Goal: Navigation & Orientation: Find specific page/section

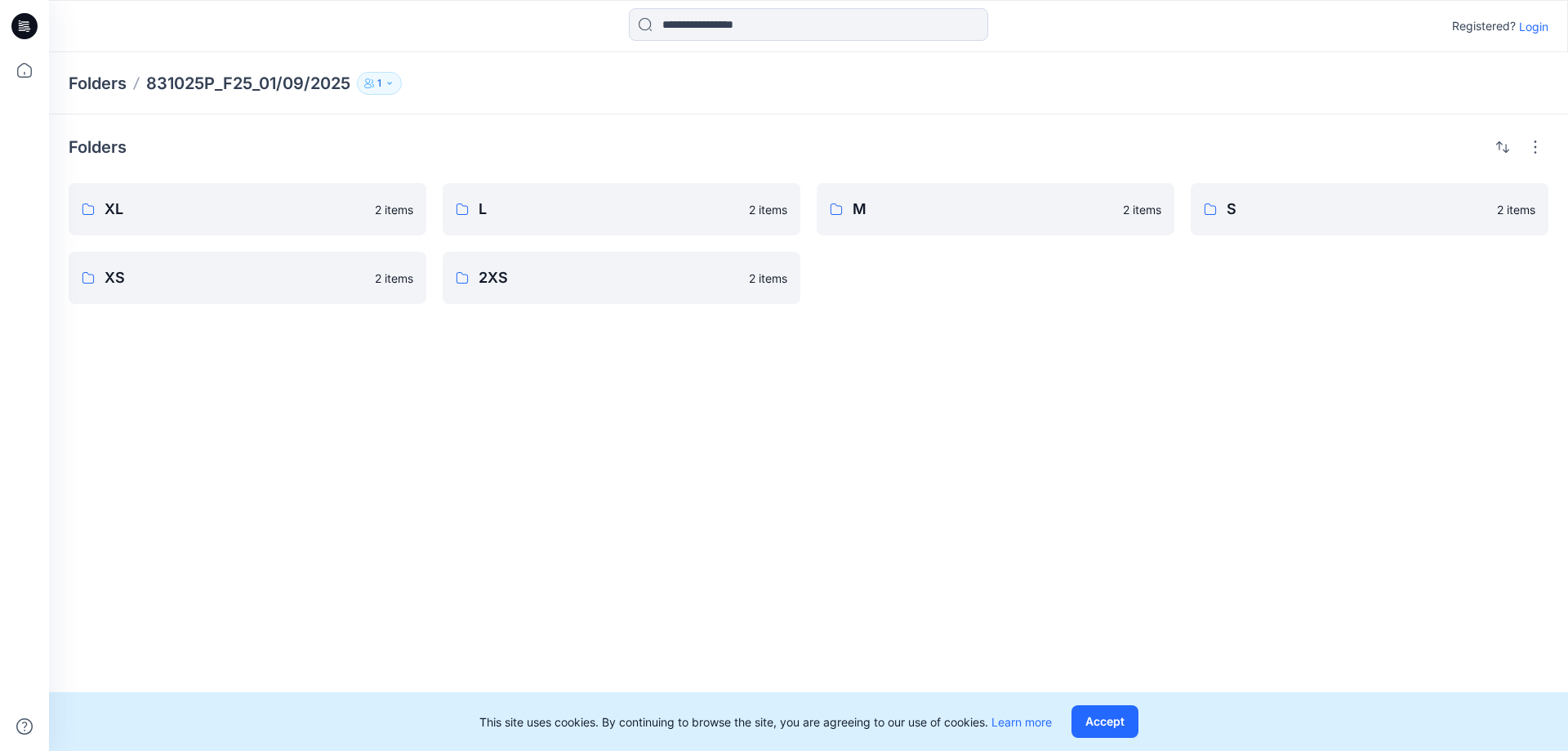
click at [828, 473] on div "Folders XL 2 items XS 2 items L 2 items 2XS 2 items M 2 items S 2 items" at bounding box center [809, 433] width 1519 height 636
click at [661, 505] on div "Folders XL 2 items XS 2 items L 2 items 2XS 2 items M 2 items S 2 items" at bounding box center [809, 433] width 1519 height 636
click at [871, 506] on div "Folders XL 2 items XS 2 items L 2 items 2XS 2 items M 2 items S 2 items" at bounding box center [809, 433] width 1519 height 636
drag, startPoint x: 1221, startPoint y: 445, endPoint x: 943, endPoint y: 535, distance: 292.2
click at [1221, 454] on div "Folders XL 2 items XS 2 items L 2 items 2XS 2 items M 2 items S 2 items" at bounding box center [809, 433] width 1519 height 636
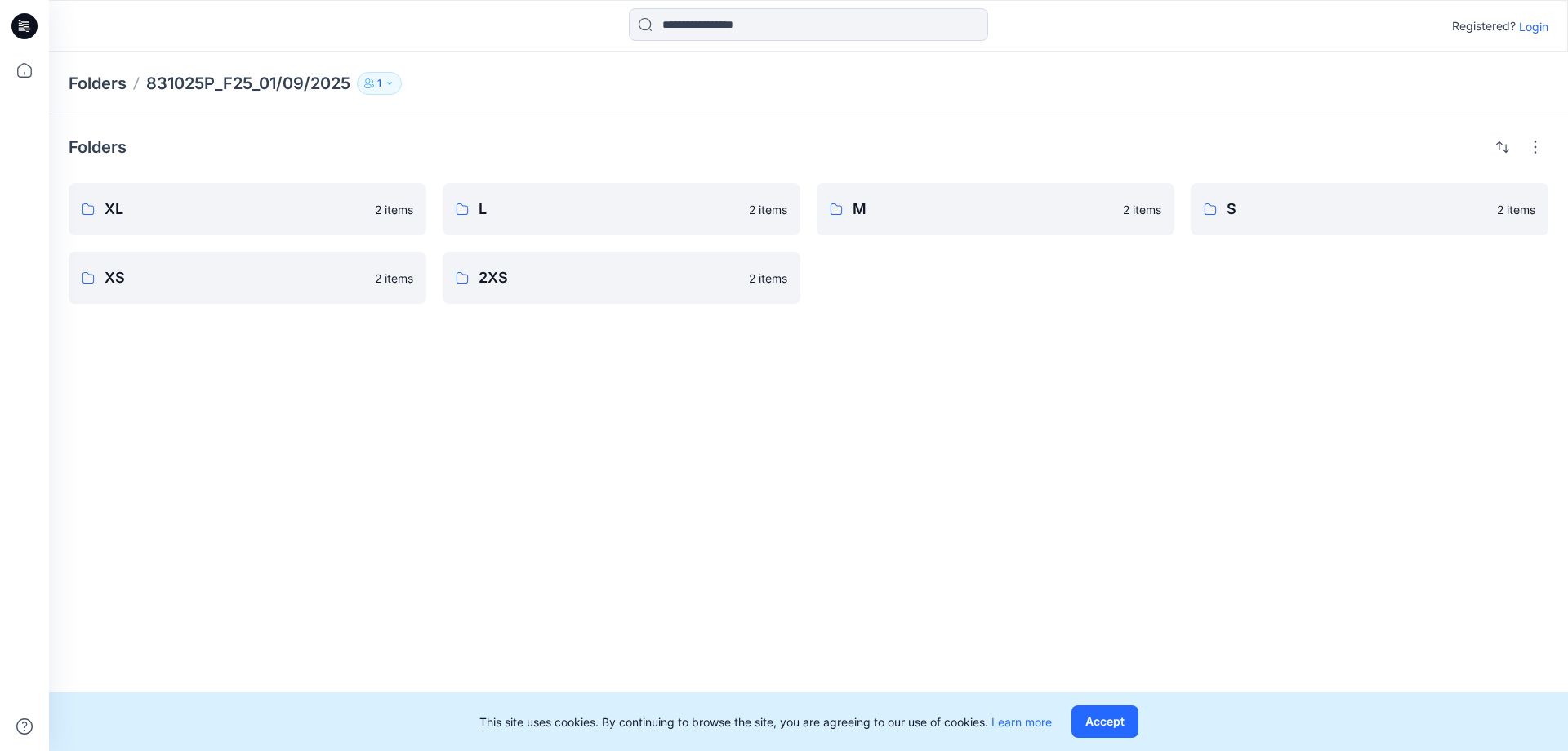
click at [927, 536] on div "Folders XL 2 items XS 2 items L 2 items 2XS 2 items M 2 items S 2 items" at bounding box center [809, 433] width 1519 height 636
drag, startPoint x: 1020, startPoint y: 481, endPoint x: 1034, endPoint y: 480, distance: 14.0
click at [1034, 480] on div "Folders XL 2 items XS 2 items L 2 items 2XS 2 items M 2 items S 2 items" at bounding box center [809, 433] width 1519 height 636
click at [571, 510] on div "Folders XL 2 items XS 2 items L 2 items 2XS 2 items M 2 items S 2 items" at bounding box center [809, 433] width 1519 height 636
click at [453, 488] on div "Folders XL 2 items XS 2 items L 2 items 2XS 2 items M 2 items S 2 items" at bounding box center [809, 433] width 1519 height 636
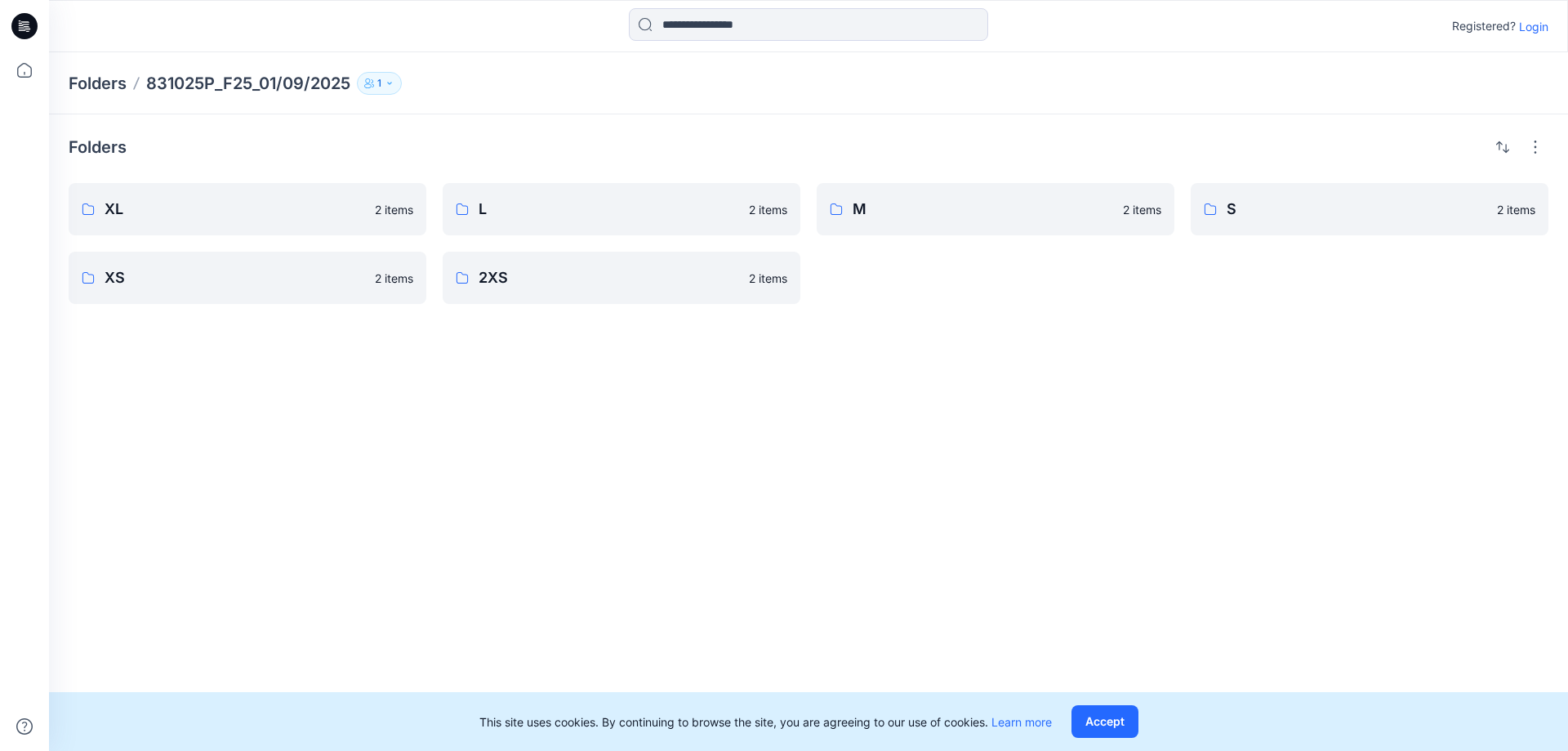
click at [381, 491] on div "Folders XL 2 items XS 2 items L 2 items 2XS 2 items M 2 items S 2 items" at bounding box center [809, 433] width 1519 height 636
click at [541, 487] on div "Folders XL 2 items XS 2 items L 2 items 2XS 2 items M 2 items S 2 items" at bounding box center [809, 433] width 1519 height 636
click at [247, 205] on p "XL" at bounding box center [234, 209] width 260 height 23
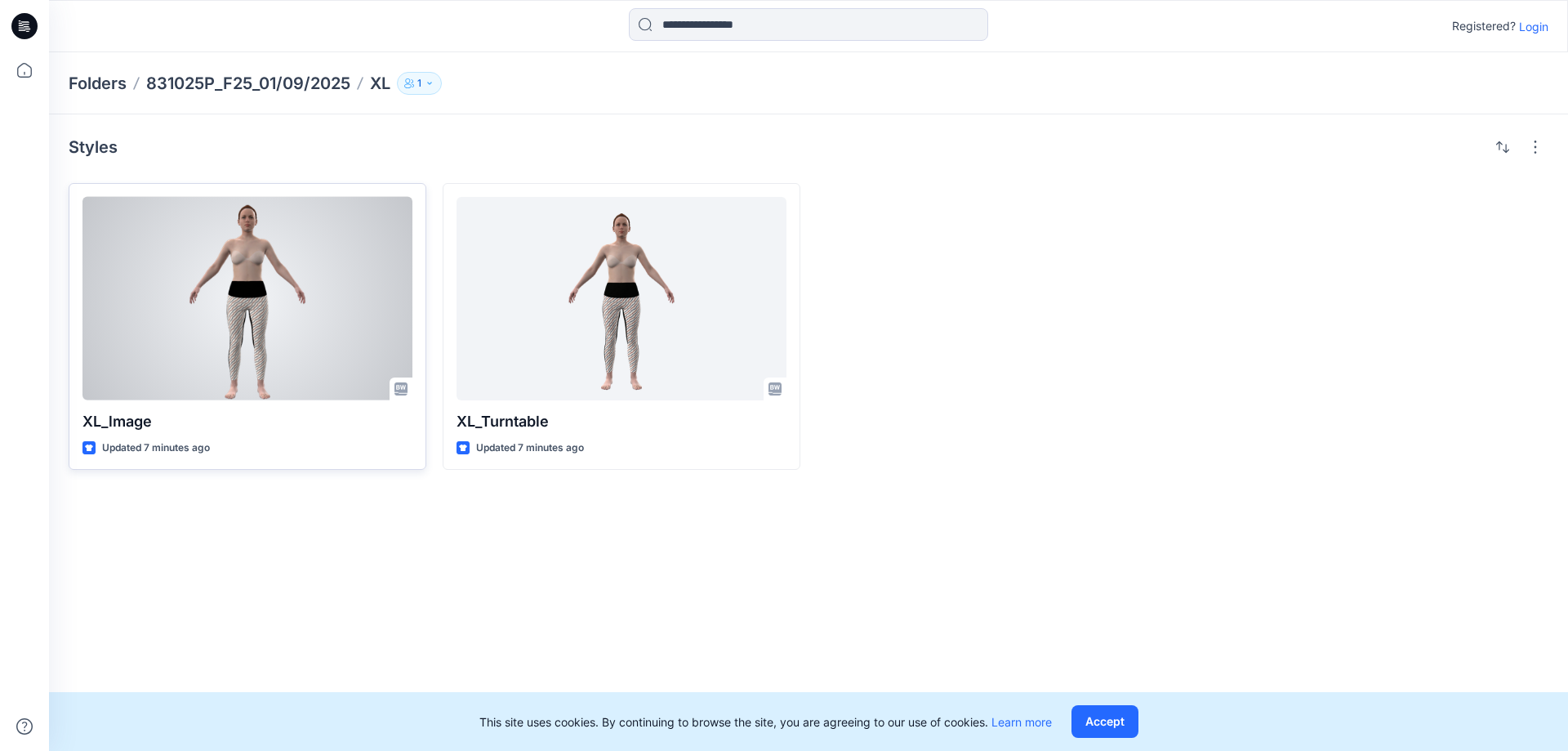
click at [213, 296] on div at bounding box center [247, 298] width 330 height 203
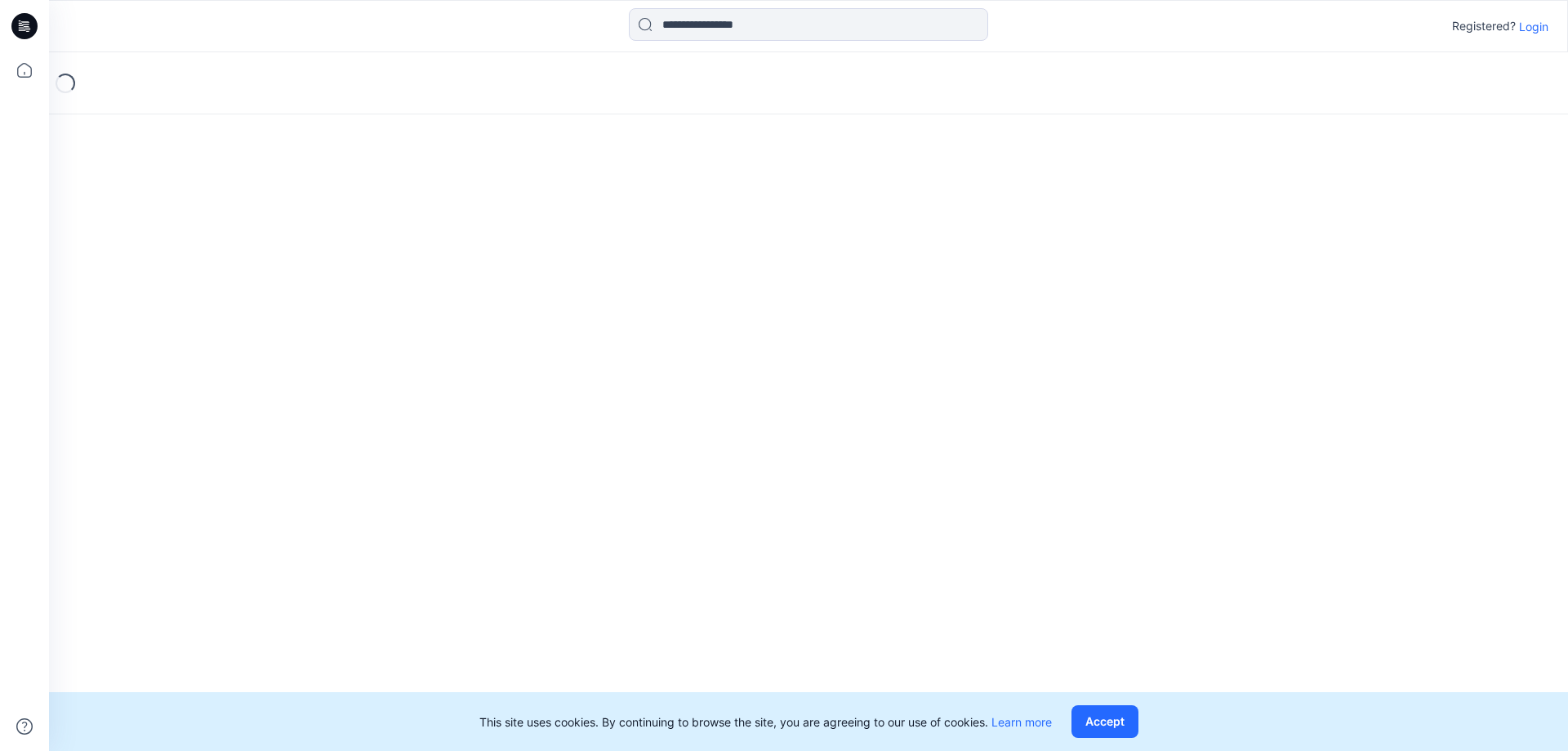
click at [213, 296] on div "Loading..." at bounding box center [809, 402] width 1519 height 698
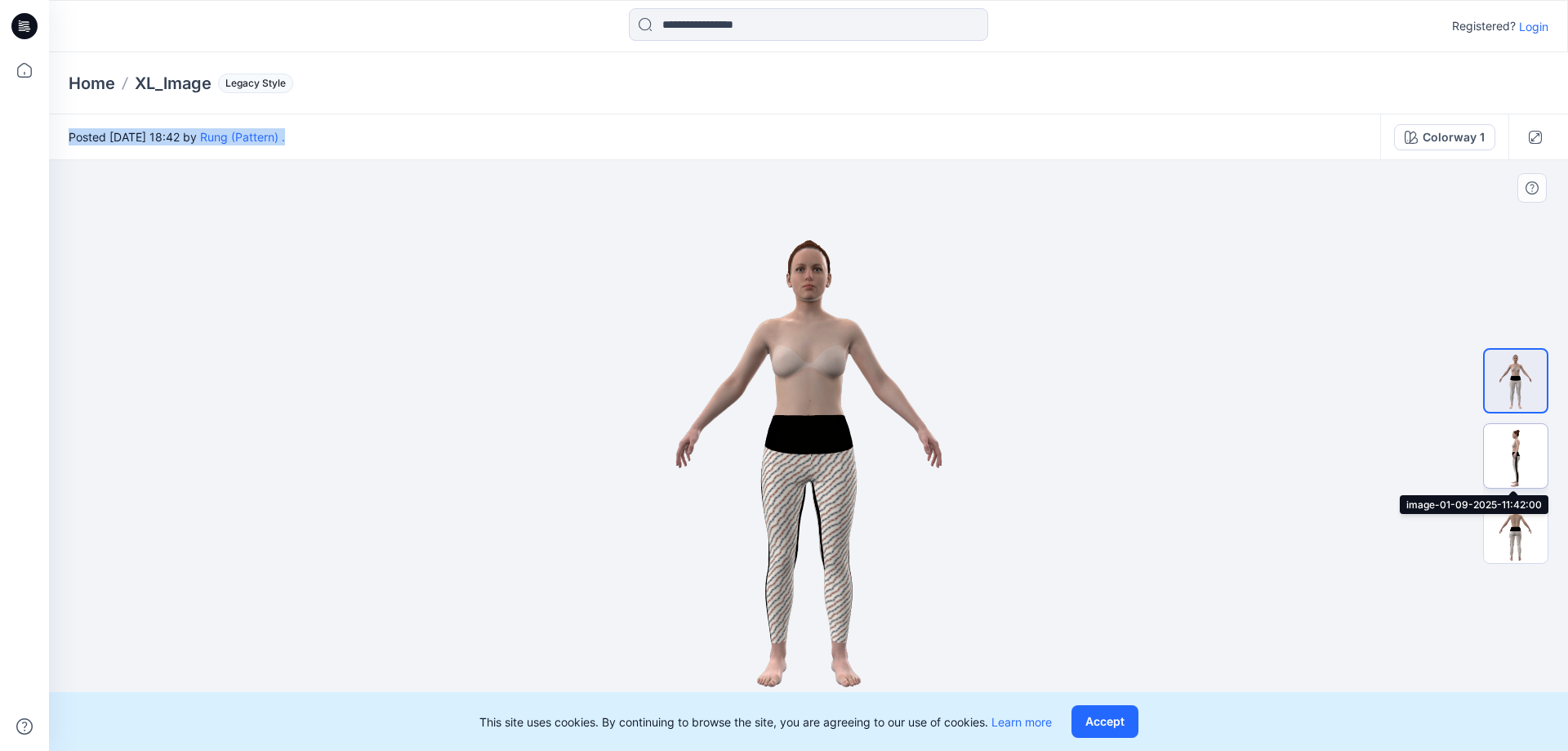
click at [1521, 455] on img at bounding box center [1516, 456] width 64 height 64
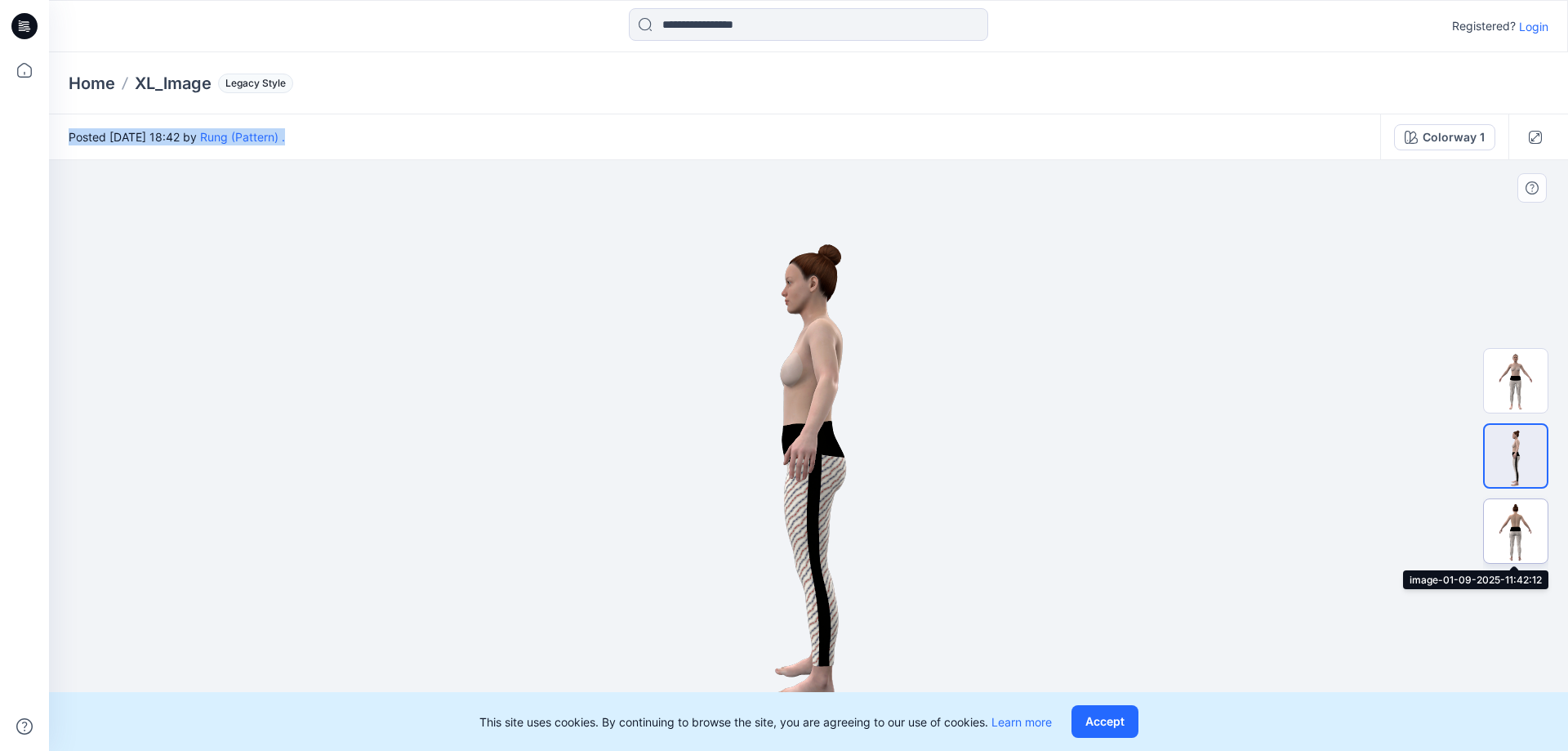
click at [1521, 529] on img at bounding box center [1516, 531] width 64 height 64
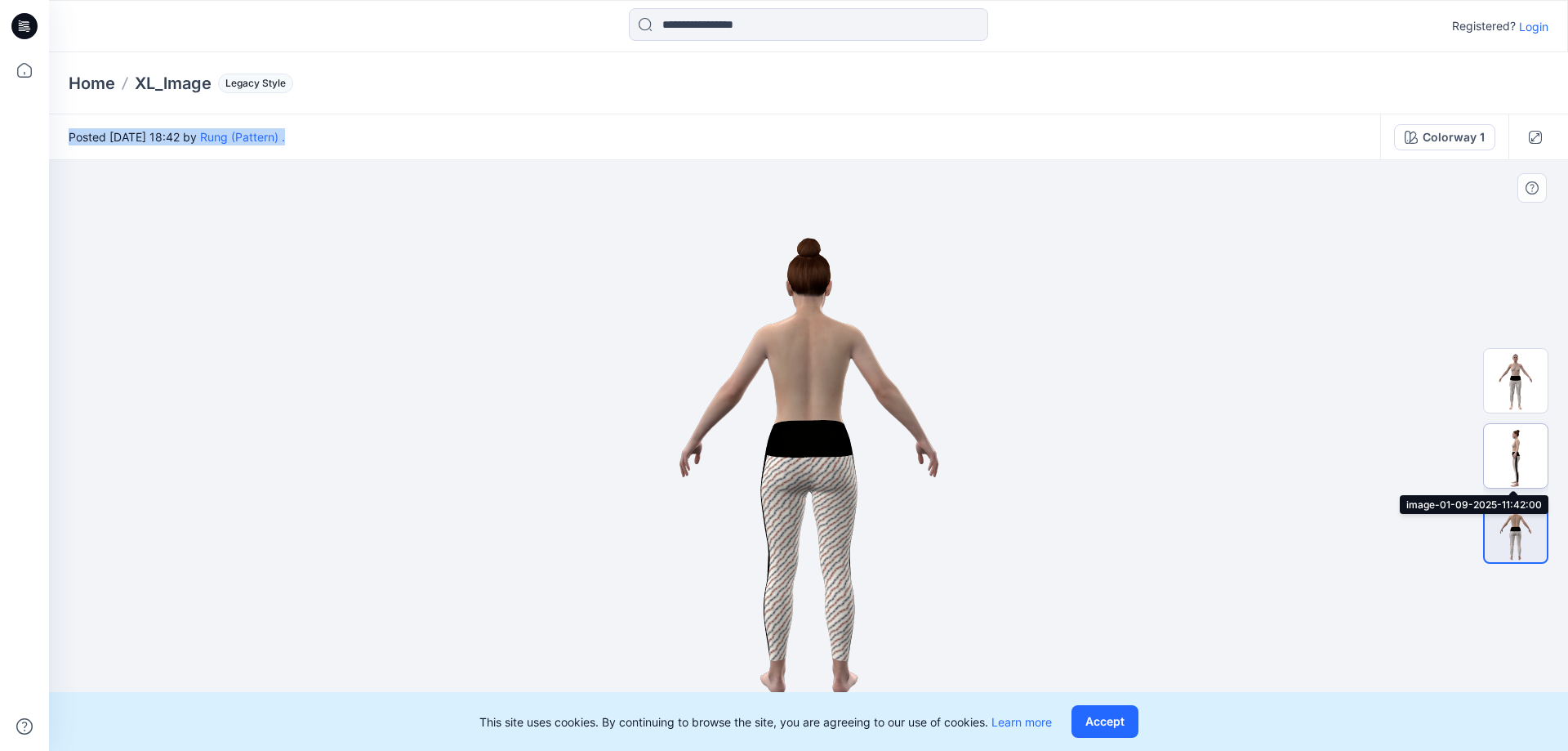
click at [1519, 452] on img at bounding box center [1516, 456] width 64 height 64
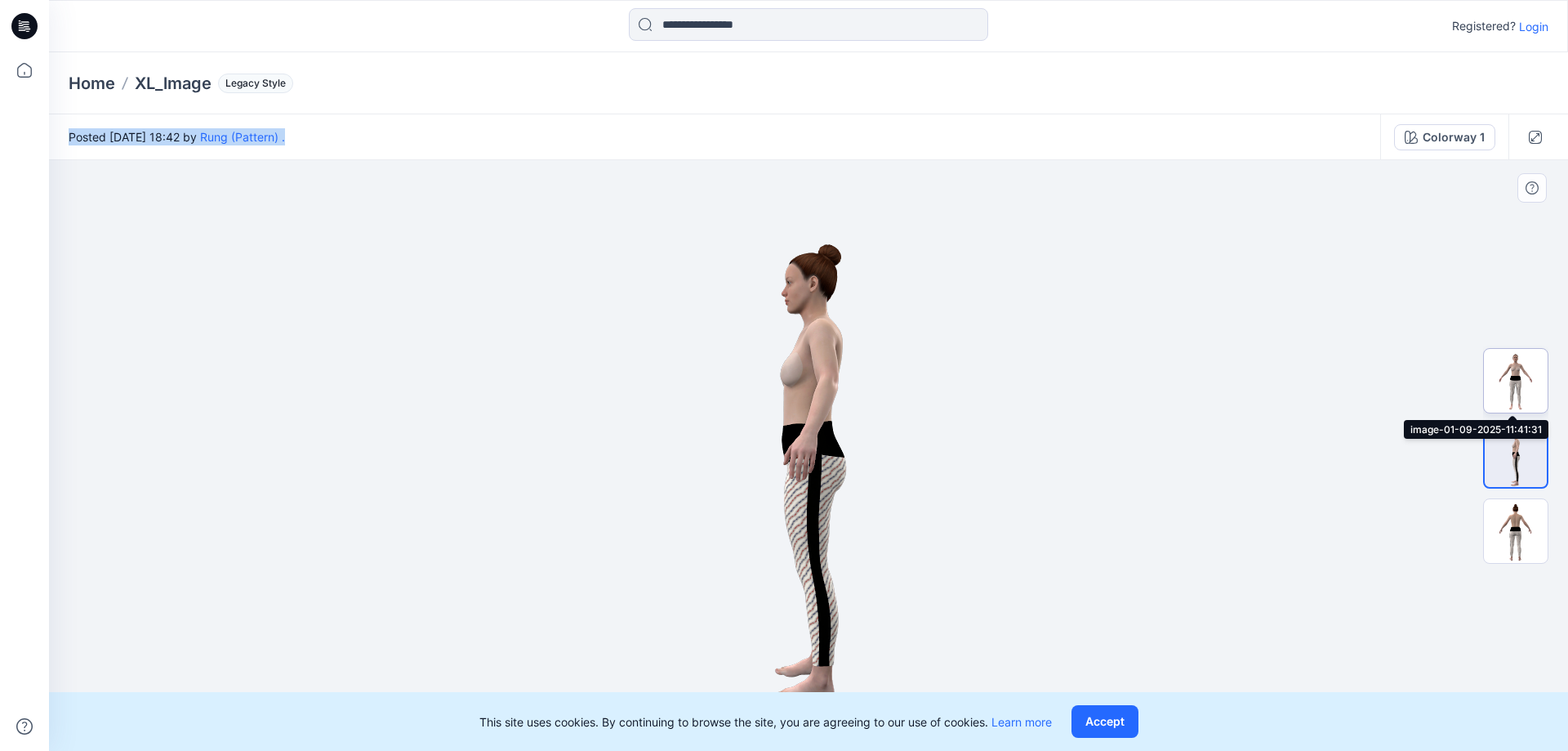
click at [1508, 375] on img at bounding box center [1516, 381] width 64 height 64
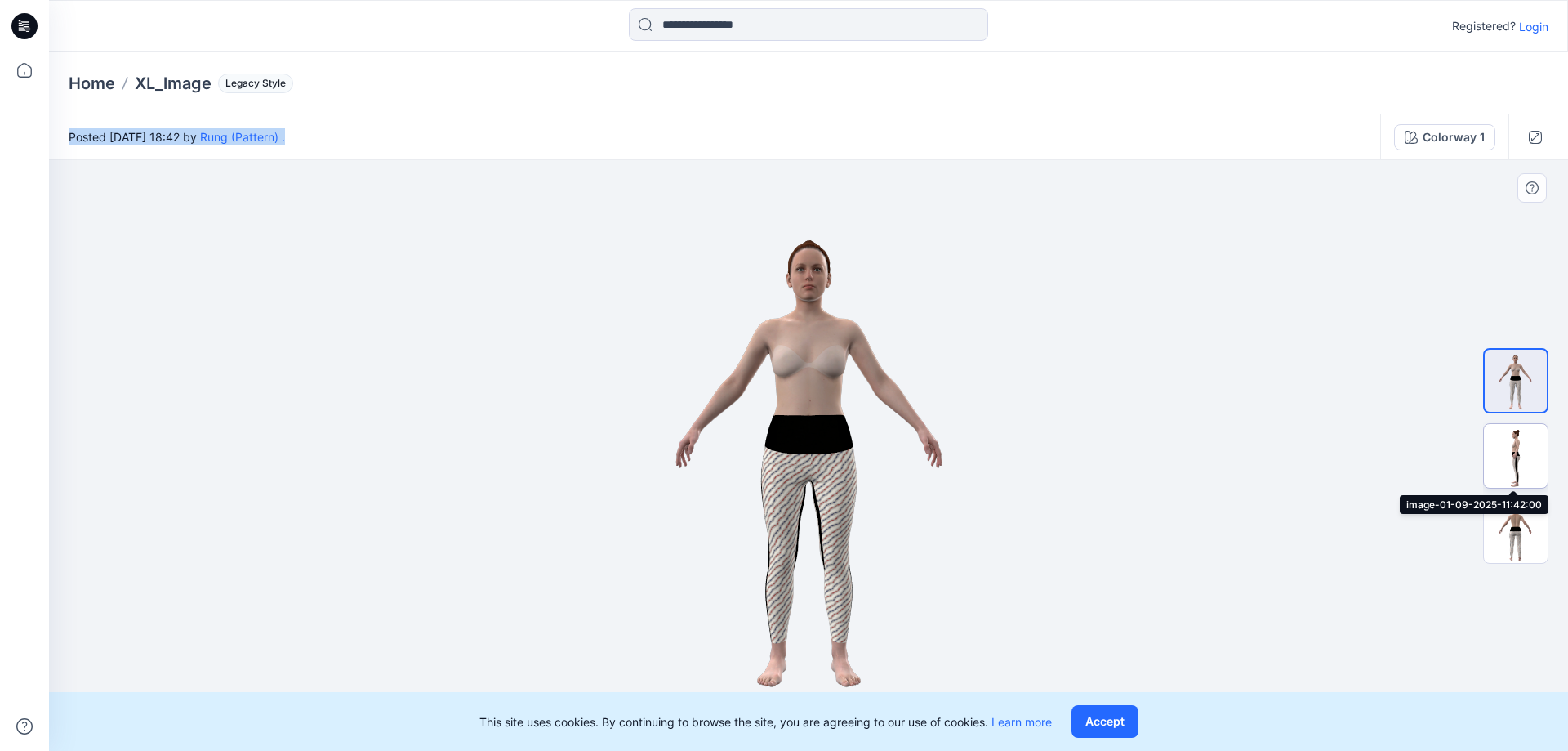
click at [1518, 443] on img at bounding box center [1516, 456] width 64 height 64
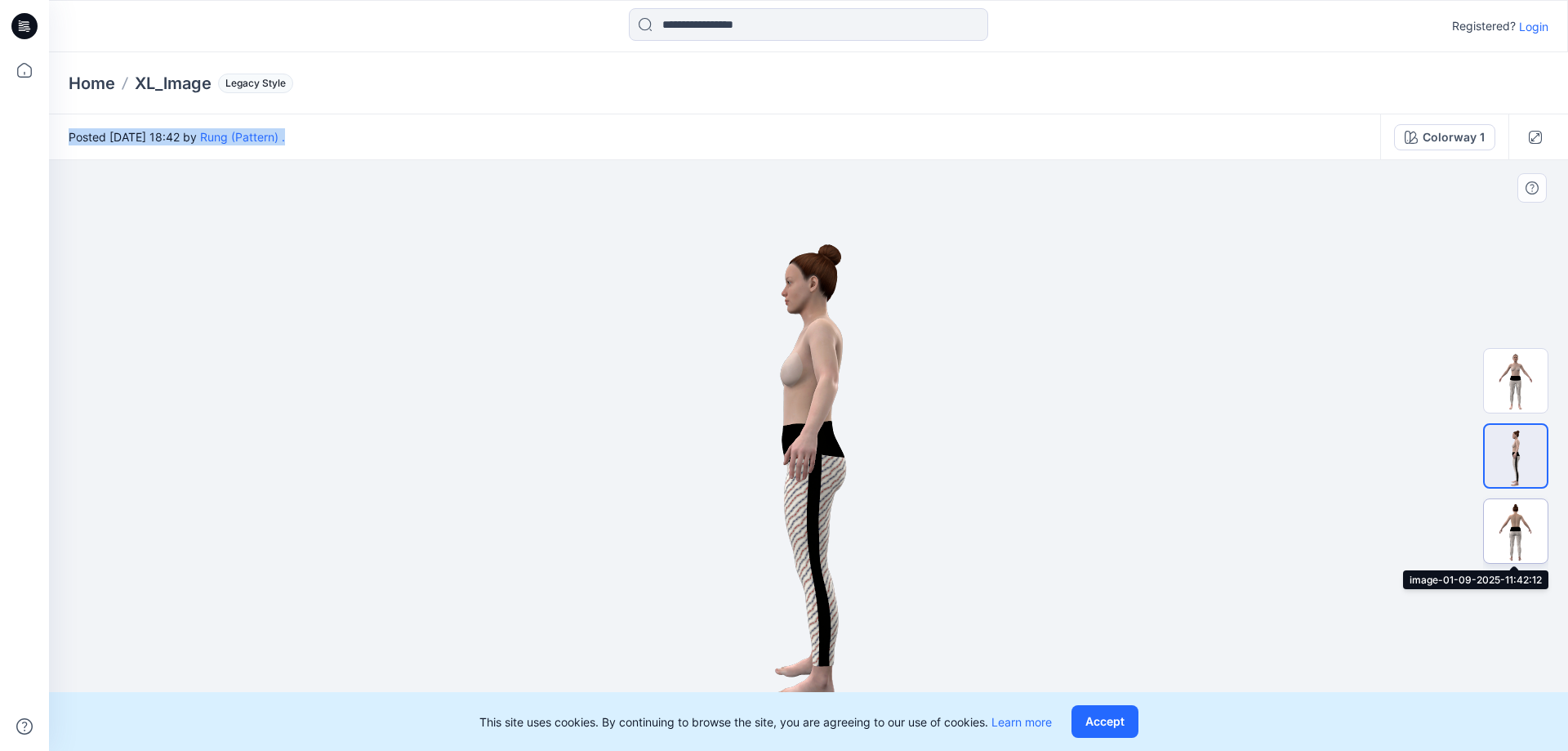
click at [1520, 523] on img at bounding box center [1516, 531] width 64 height 64
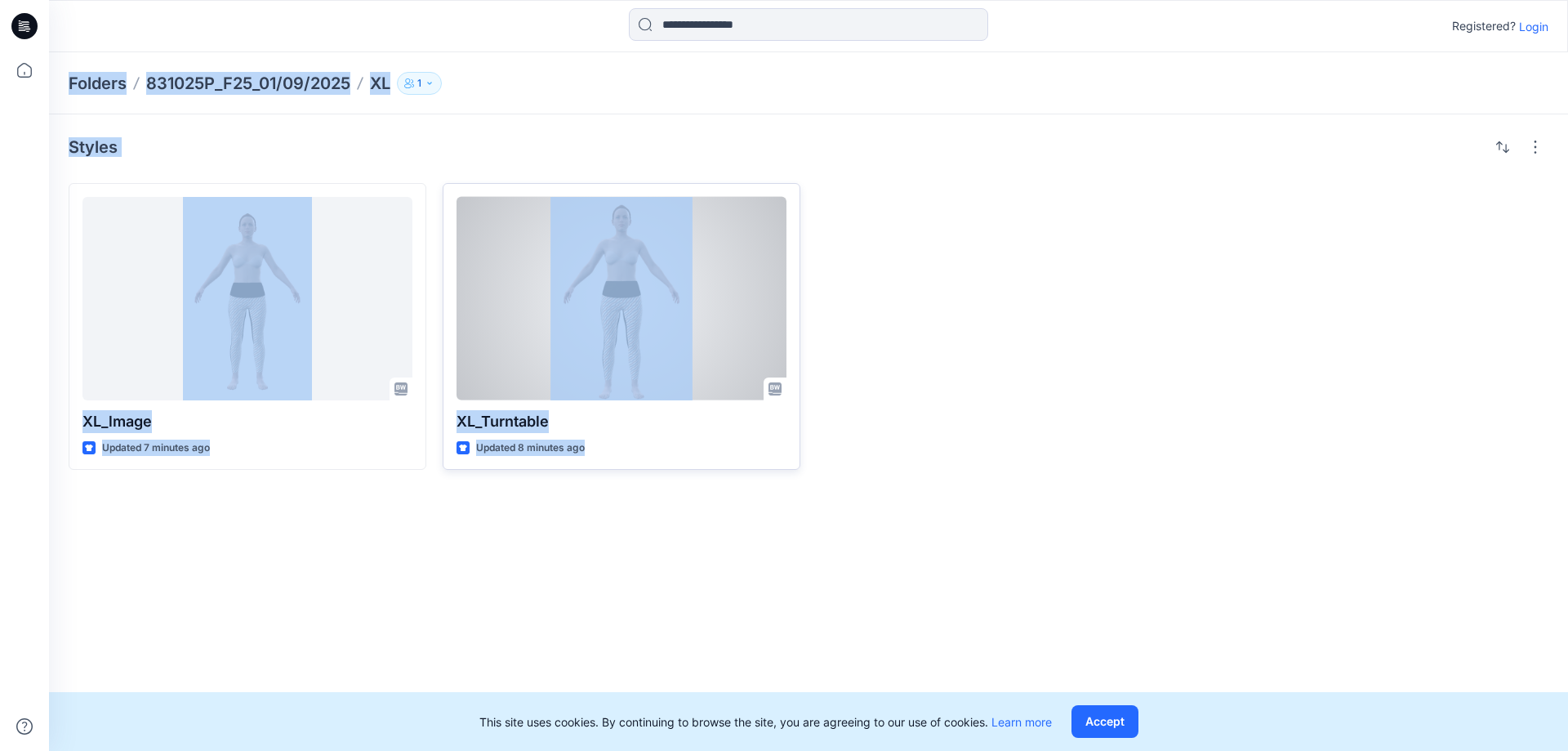
click at [615, 303] on div at bounding box center [622, 298] width 330 height 203
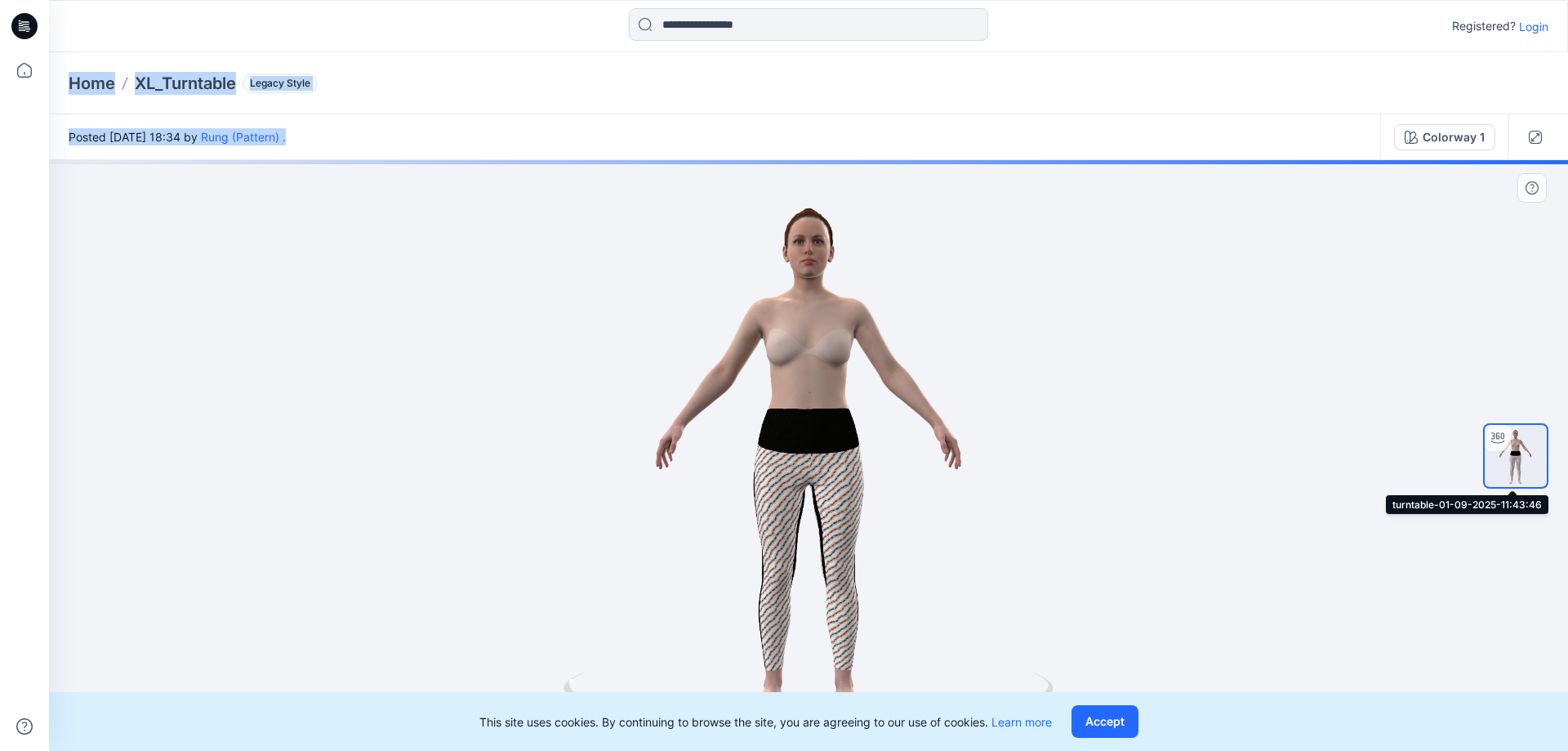
click at [1510, 444] on div at bounding box center [1497, 438] width 26 height 26
click at [1500, 436] on icon at bounding box center [1497, 437] width 13 height 13
click at [1518, 454] on img at bounding box center [1515, 456] width 62 height 62
click at [1532, 136] on icon "button" at bounding box center [1535, 137] width 13 height 13
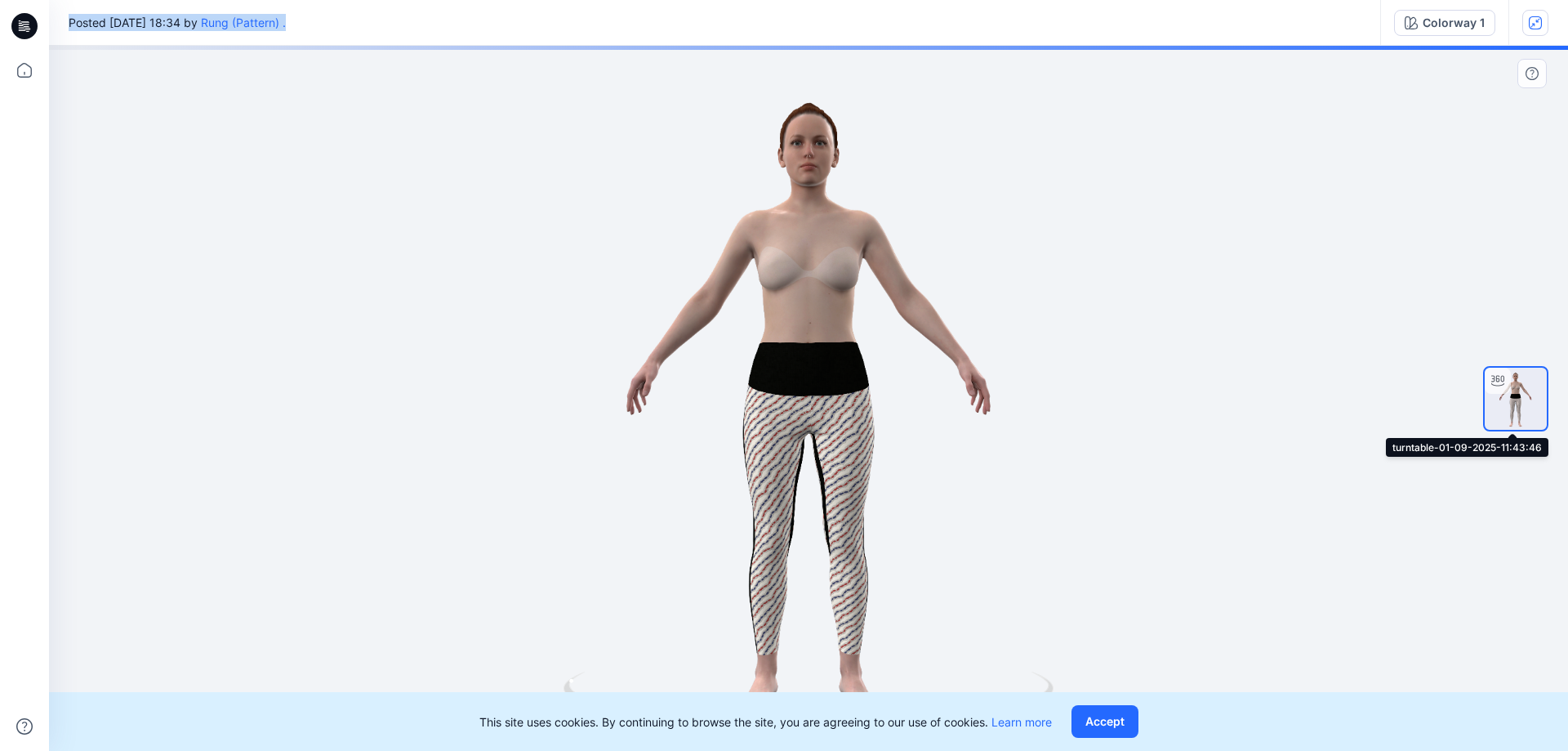
click at [1509, 385] on div at bounding box center [1497, 380] width 26 height 26
click at [1512, 389] on img at bounding box center [1515, 398] width 62 height 62
click at [834, 491] on div at bounding box center [809, 398] width 1519 height 705
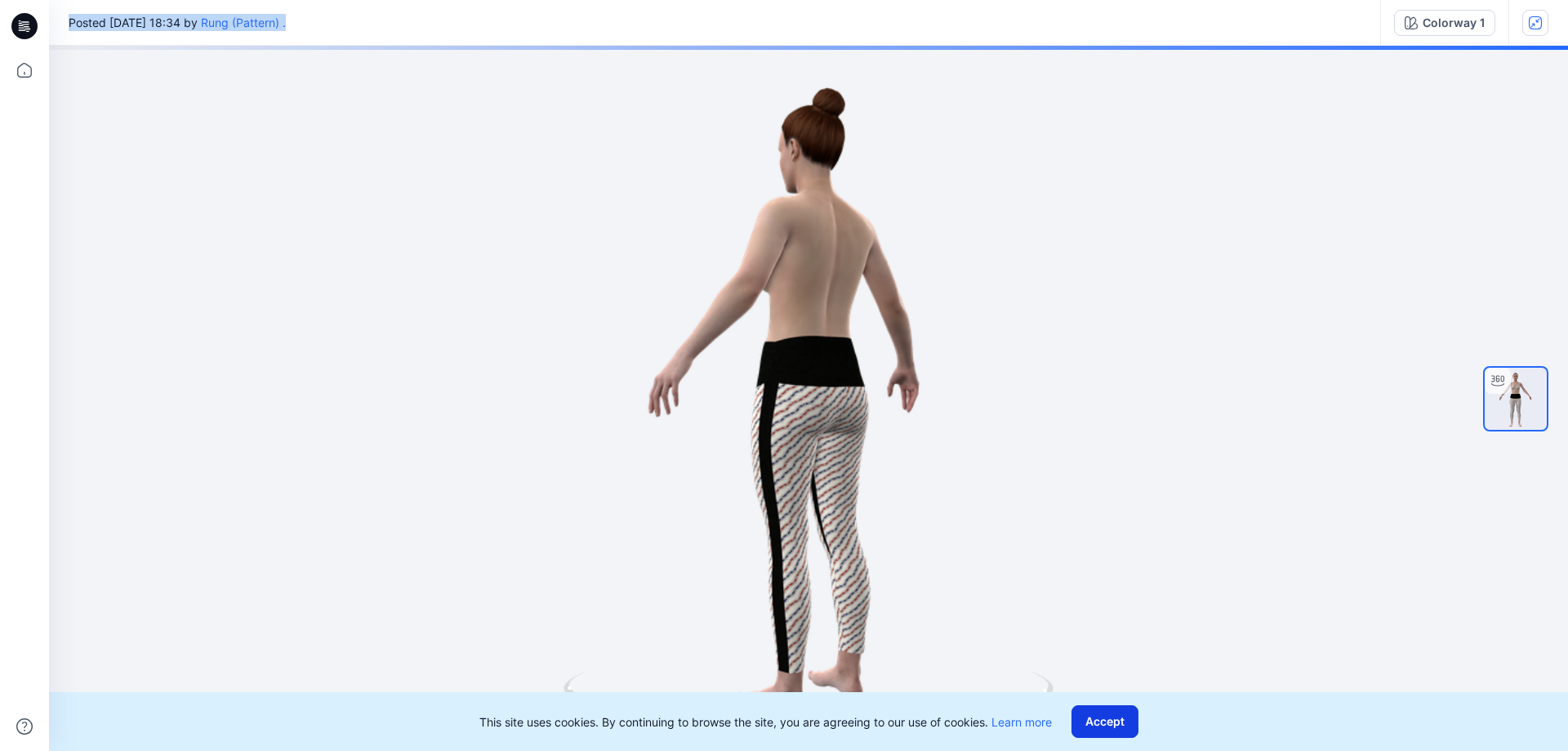
click at [1108, 723] on button "Accept" at bounding box center [1105, 722] width 67 height 33
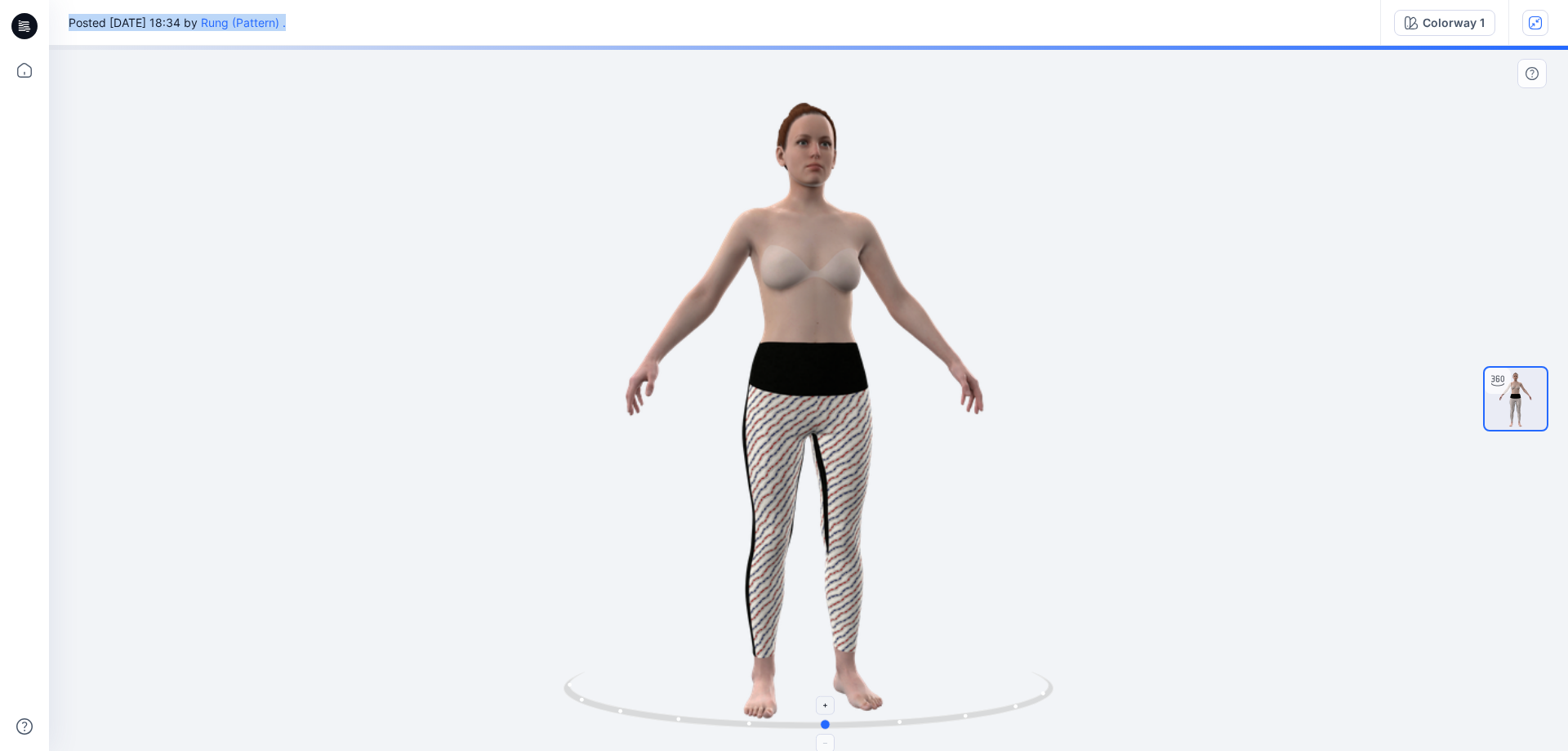
drag, startPoint x: 1016, startPoint y: 718, endPoint x: 722, endPoint y: 719, distance: 294.0
click at [726, 721] on icon at bounding box center [810, 702] width 494 height 61
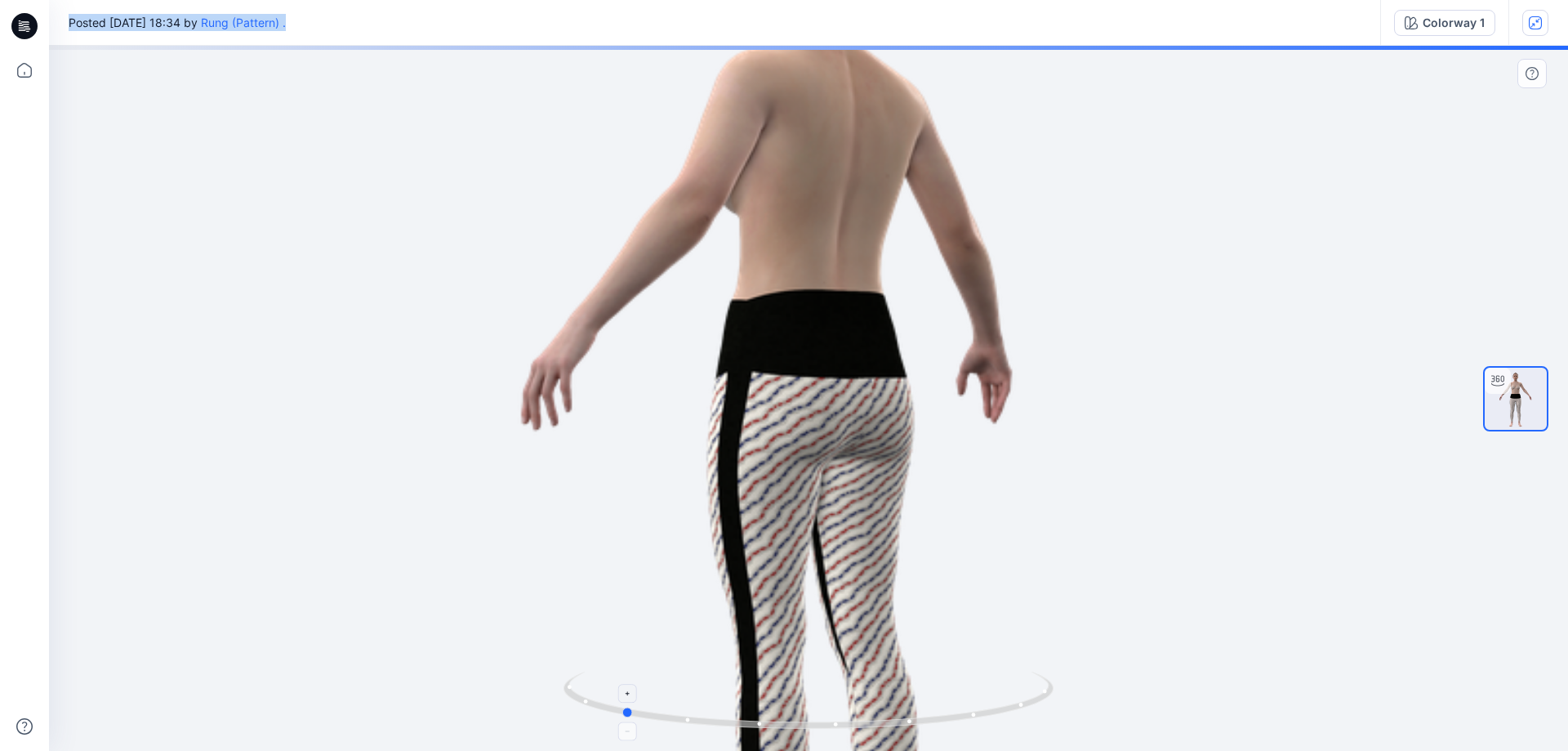
drag, startPoint x: 1031, startPoint y: 713, endPoint x: 787, endPoint y: 723, distance: 244.2
click at [787, 723] on icon at bounding box center [810, 702] width 494 height 61
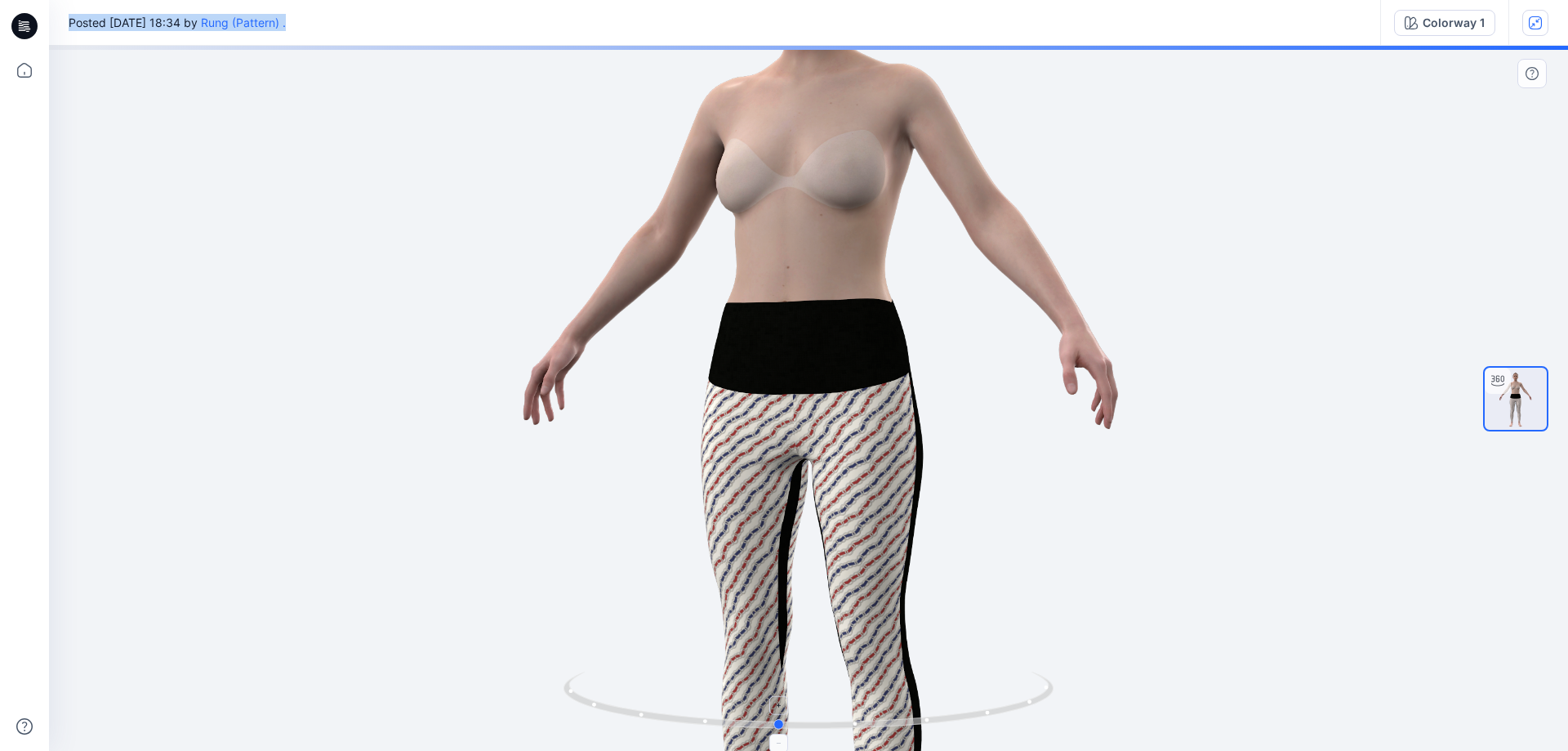
drag, startPoint x: 804, startPoint y: 732, endPoint x: 1002, endPoint y: 709, distance: 199.3
click at [1002, 709] on icon at bounding box center [810, 702] width 494 height 61
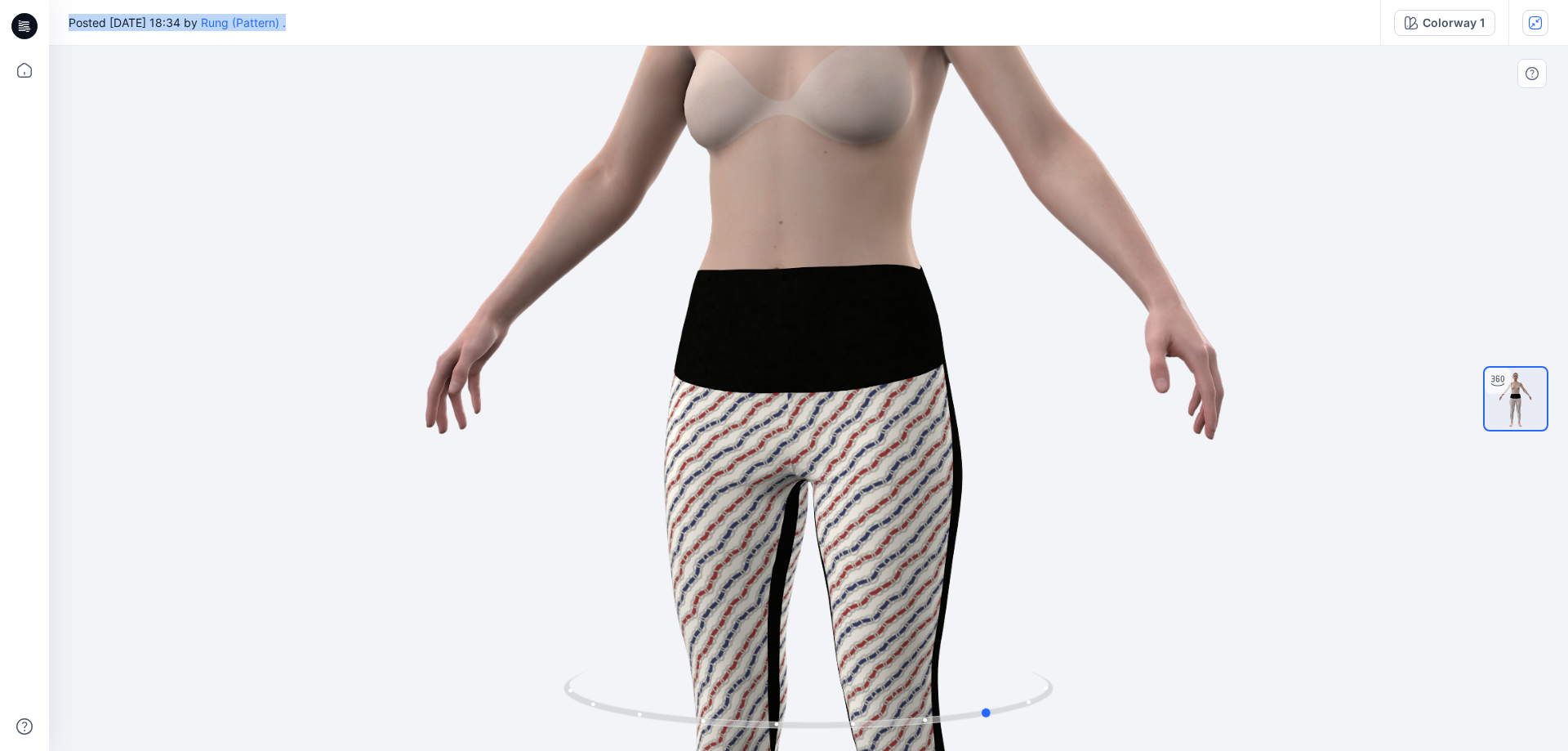
drag, startPoint x: 816, startPoint y: 733, endPoint x: 1031, endPoint y: 647, distance: 231.6
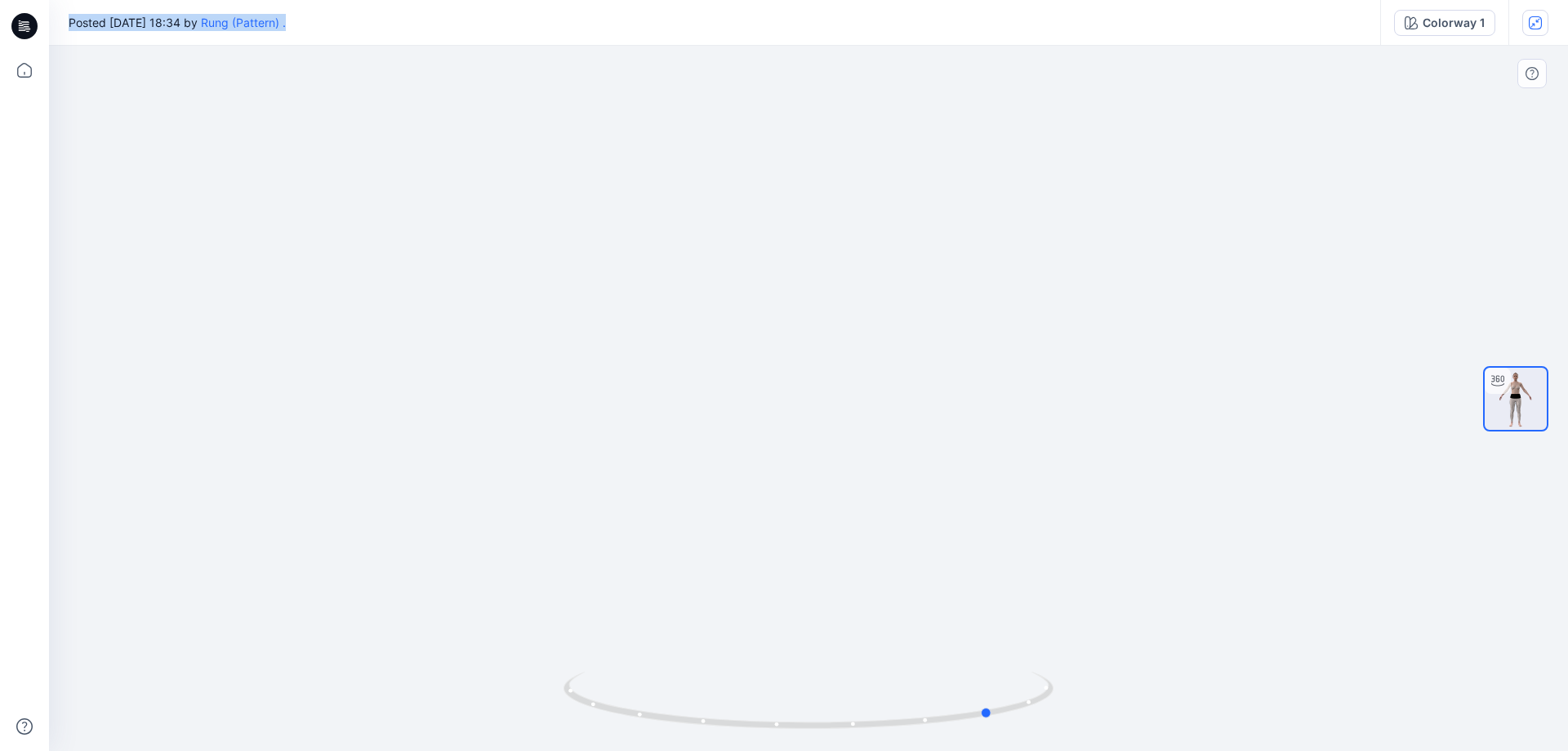
click at [1031, 647] on div at bounding box center [809, 398] width 1519 height 705
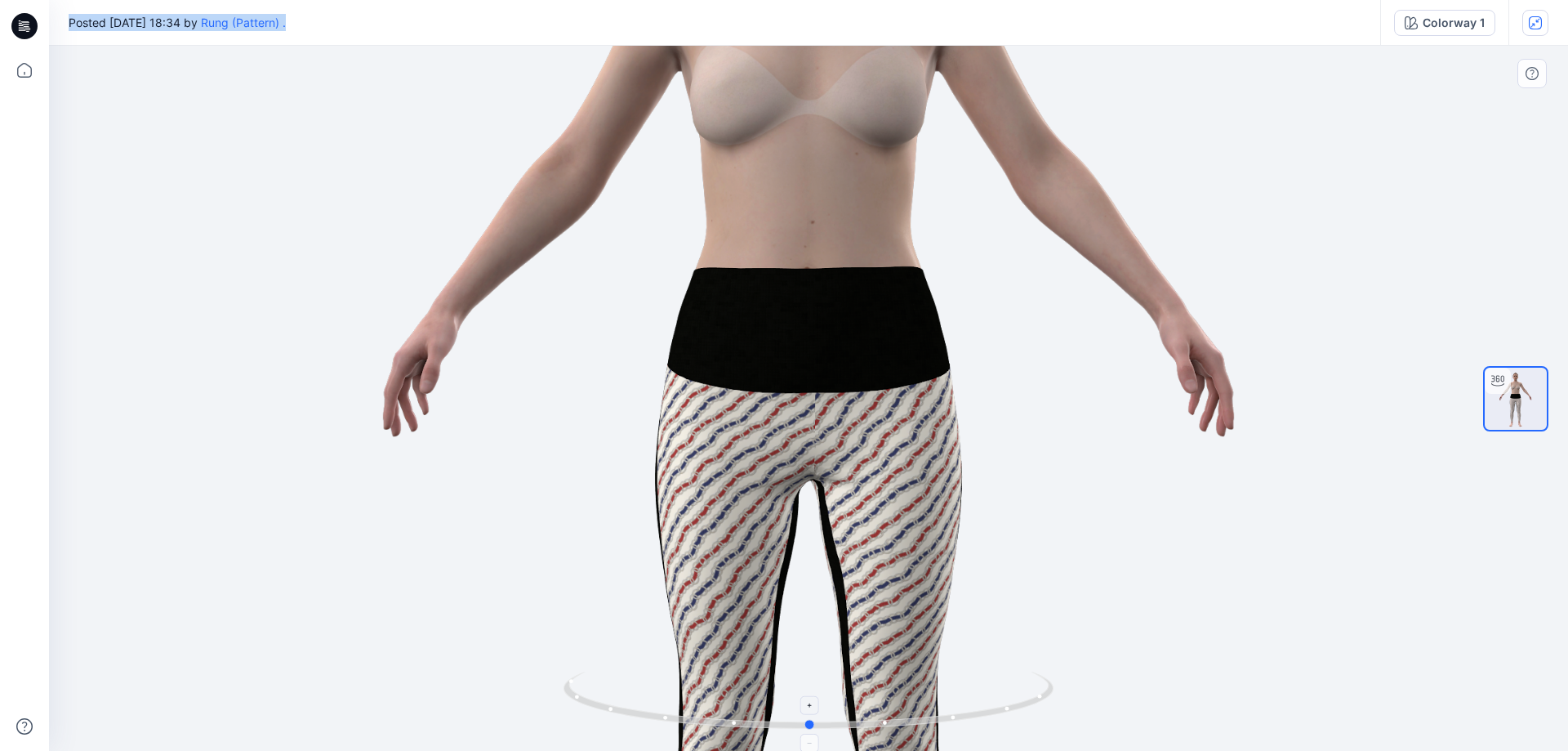
drag, startPoint x: 1031, startPoint y: 706, endPoint x: 847, endPoint y: 713, distance: 184.1
click at [847, 713] on icon at bounding box center [810, 702] width 494 height 61
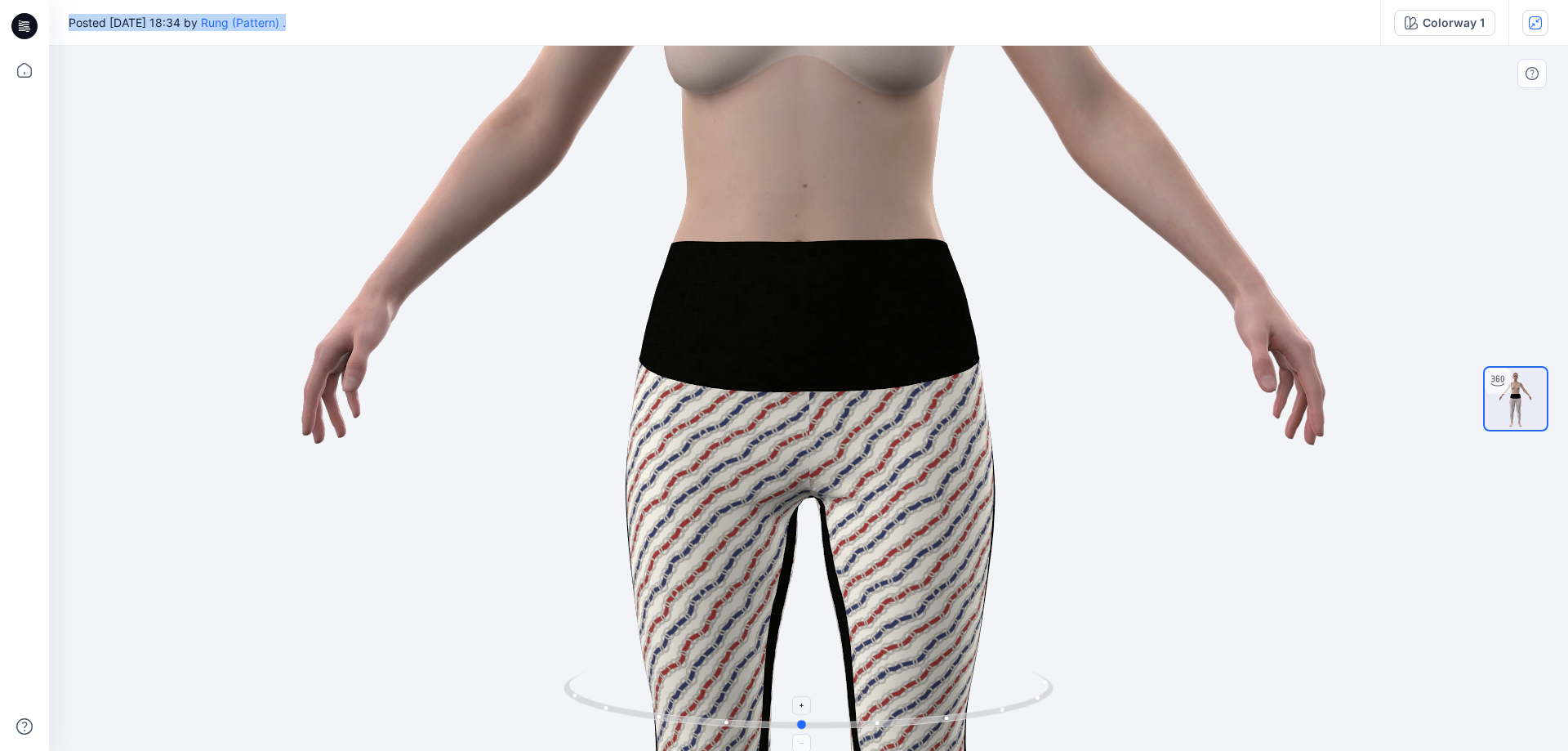
drag, startPoint x: 950, startPoint y: 732, endPoint x: 932, endPoint y: 713, distance: 26.2
click at [940, 713] on icon at bounding box center [810, 702] width 494 height 61
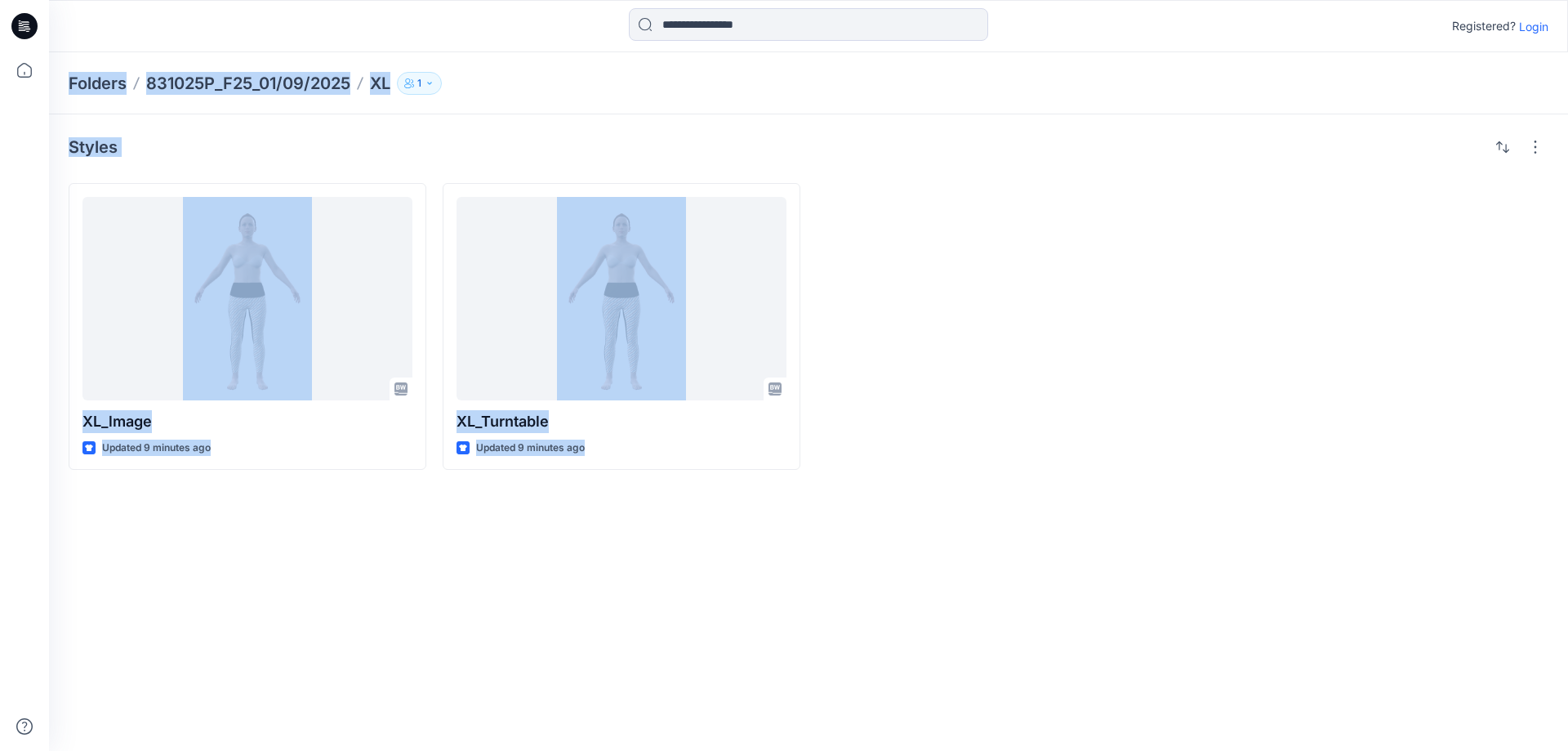
click at [1189, 498] on div "Styles XL_lmage Updated 9 minutes ago XL_Turntable Updated 9 minutes ago" at bounding box center [809, 433] width 1519 height 636
click at [1134, 470] on div "Styles XL_lmage Updated 9 minutes ago XL_Turntable Updated 9 minutes ago" at bounding box center [809, 433] width 1519 height 636
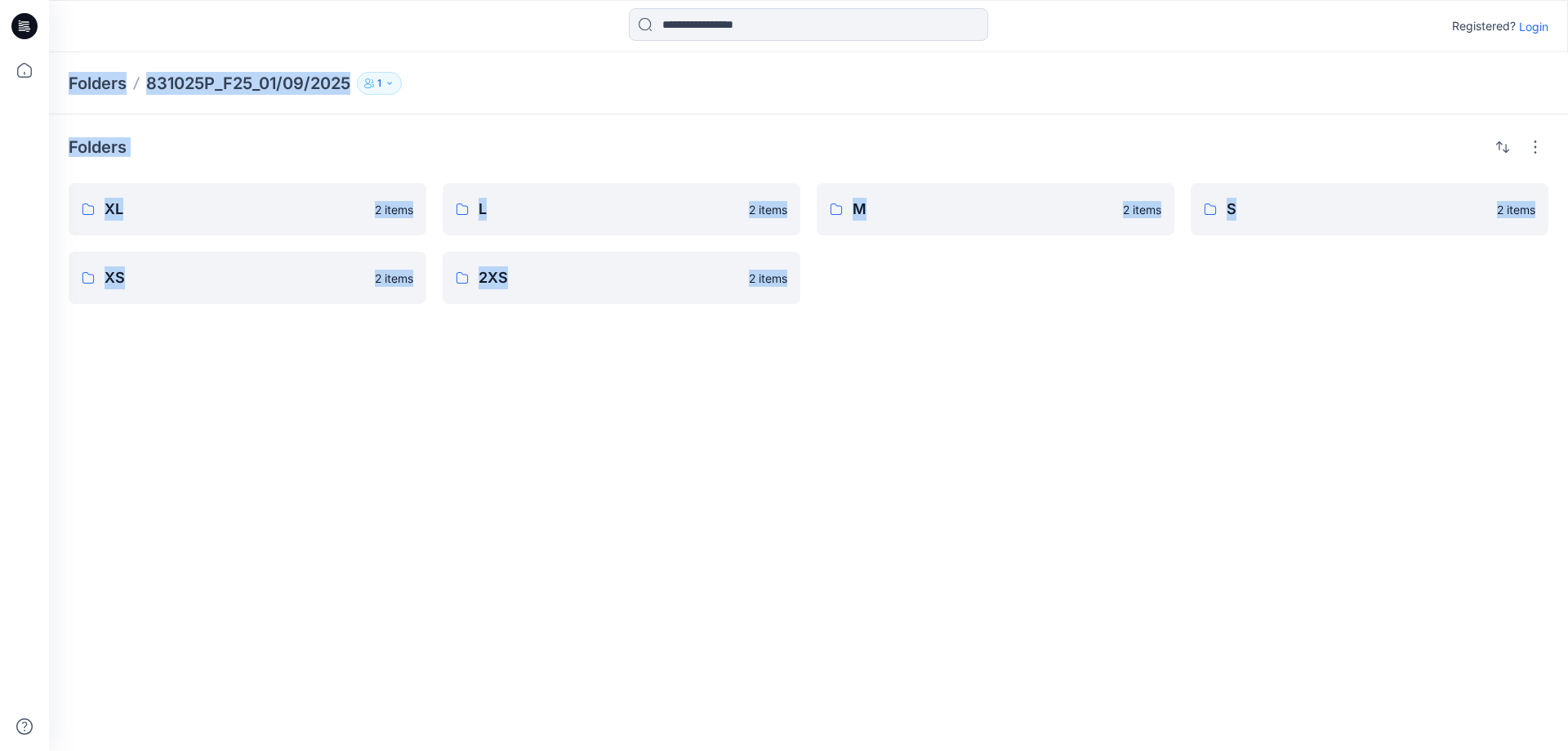
drag, startPoint x: 422, startPoint y: 483, endPoint x: 917, endPoint y: 428, distance: 498.0
click at [423, 482] on div "Folders XL 2 items XS 2 items L 2 items 2XS 2 items M 2 items S 2 items" at bounding box center [809, 433] width 1519 height 636
click at [602, 467] on div "Folders XL 2 items XS 2 items L 2 items 2XS 2 items M 2 items S 2 items" at bounding box center [809, 433] width 1519 height 636
click at [1309, 400] on div "Folders XL 2 items XS 2 items L 2 items 2XS 2 items M 2 items S 2 items" at bounding box center [809, 433] width 1519 height 636
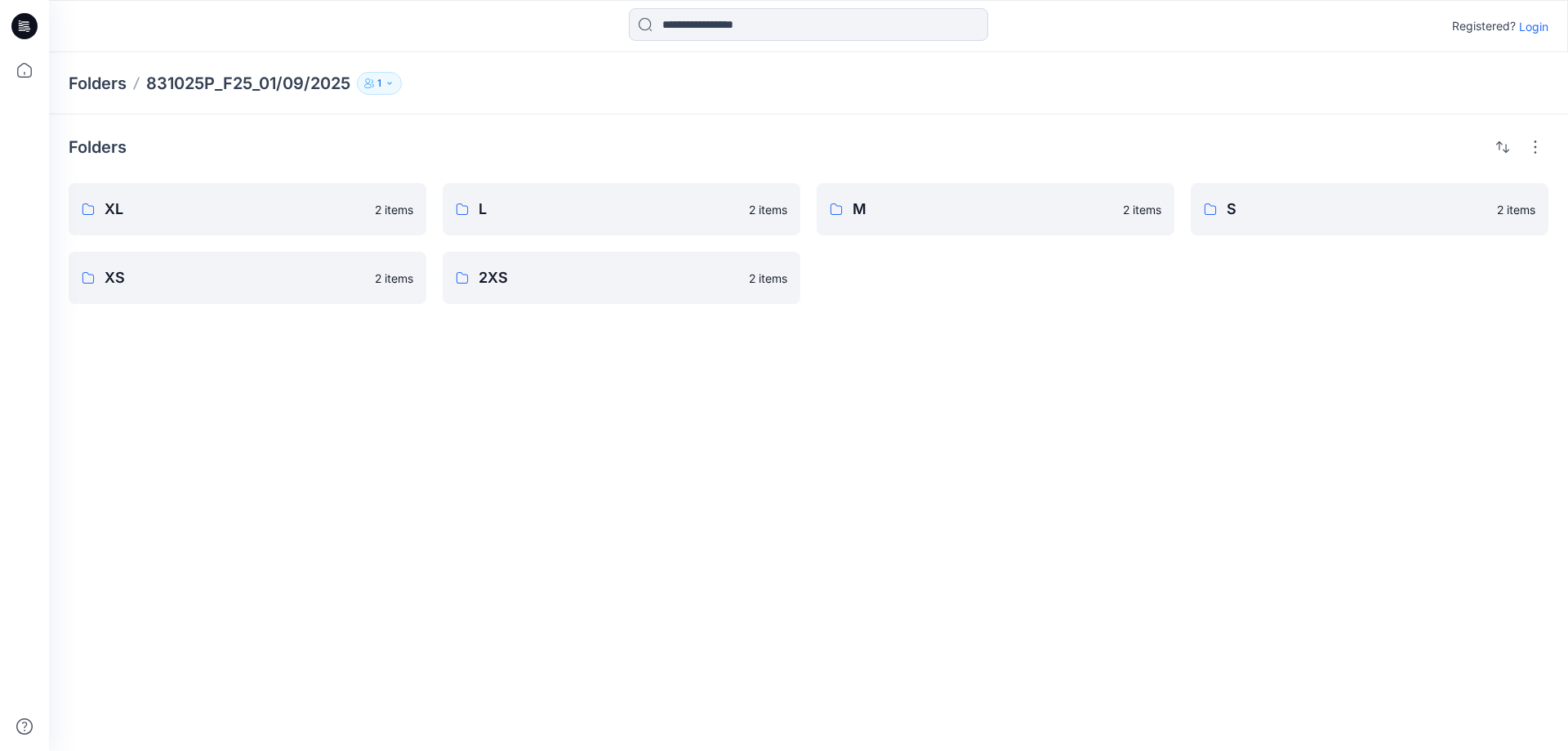
drag, startPoint x: 1135, startPoint y: 440, endPoint x: 1152, endPoint y: 445, distance: 17.7
click at [1136, 441] on div "Folders XL 2 items XS 2 items L 2 items 2XS 2 items M 2 items S 2 items" at bounding box center [809, 433] width 1519 height 636
click at [1536, 146] on button "button" at bounding box center [1535, 147] width 26 height 26
click at [736, 554] on div "Folders Layout Grid Large Grid Folder View Compact Card XL 2 items XS 2 items L…" at bounding box center [809, 433] width 1519 height 636
click at [257, 210] on p "XL" at bounding box center [234, 209] width 260 height 23
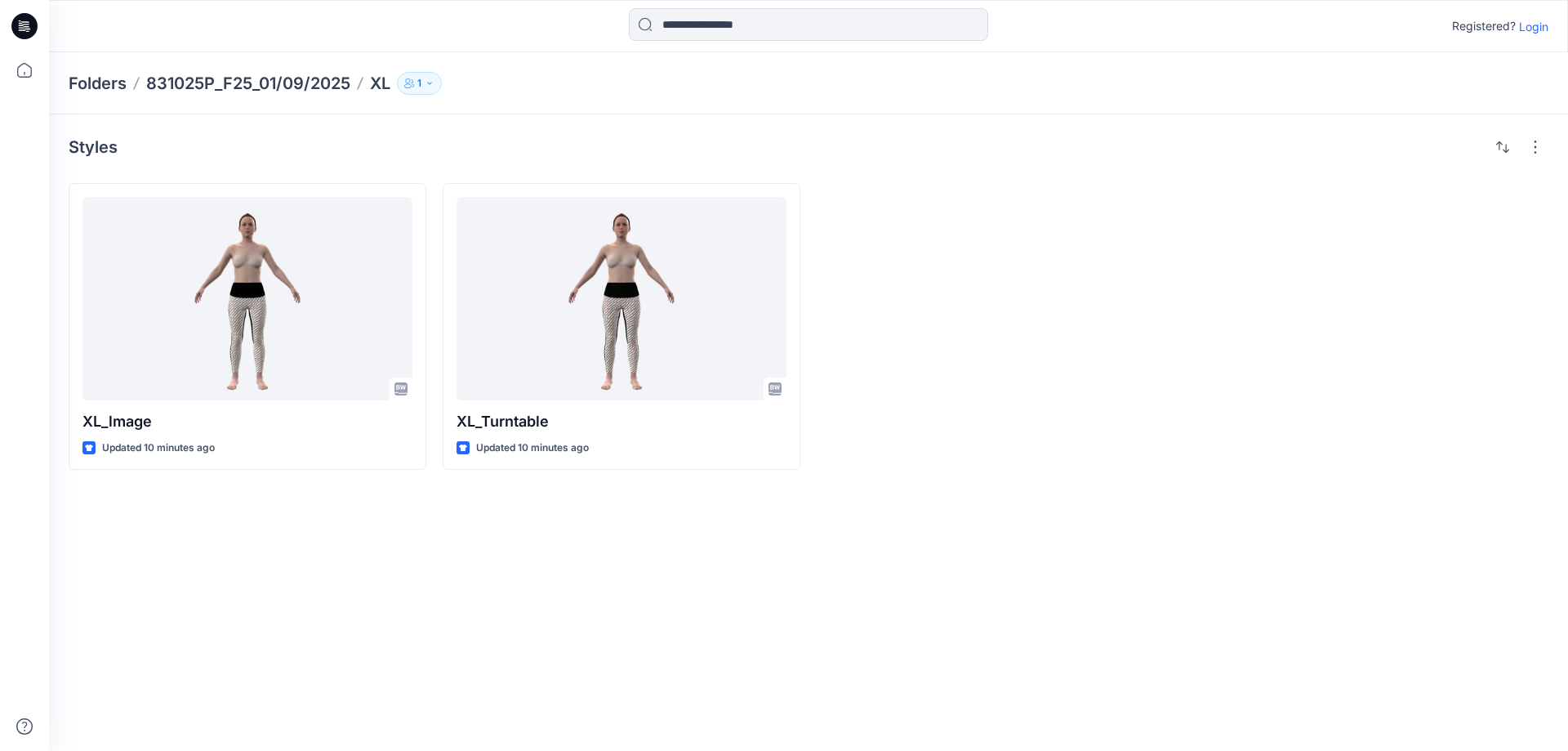
click at [771, 529] on div "Styles XL_lmage Updated 10 minutes ago XL_Turntable Updated 10 minutes ago" at bounding box center [809, 433] width 1519 height 636
click at [1053, 387] on div at bounding box center [995, 326] width 358 height 287
drag, startPoint x: 1091, startPoint y: 491, endPoint x: 826, endPoint y: 438, distance: 270.2
click at [1096, 493] on div "Styles XL_lmage Updated 10 minutes ago XL_Turntable Updated 10 minutes ago" at bounding box center [809, 433] width 1519 height 636
click at [604, 605] on div "Styles XL_lmage Updated 10 minutes ago XL_Turntable Updated 10 minutes ago" at bounding box center [809, 433] width 1519 height 636
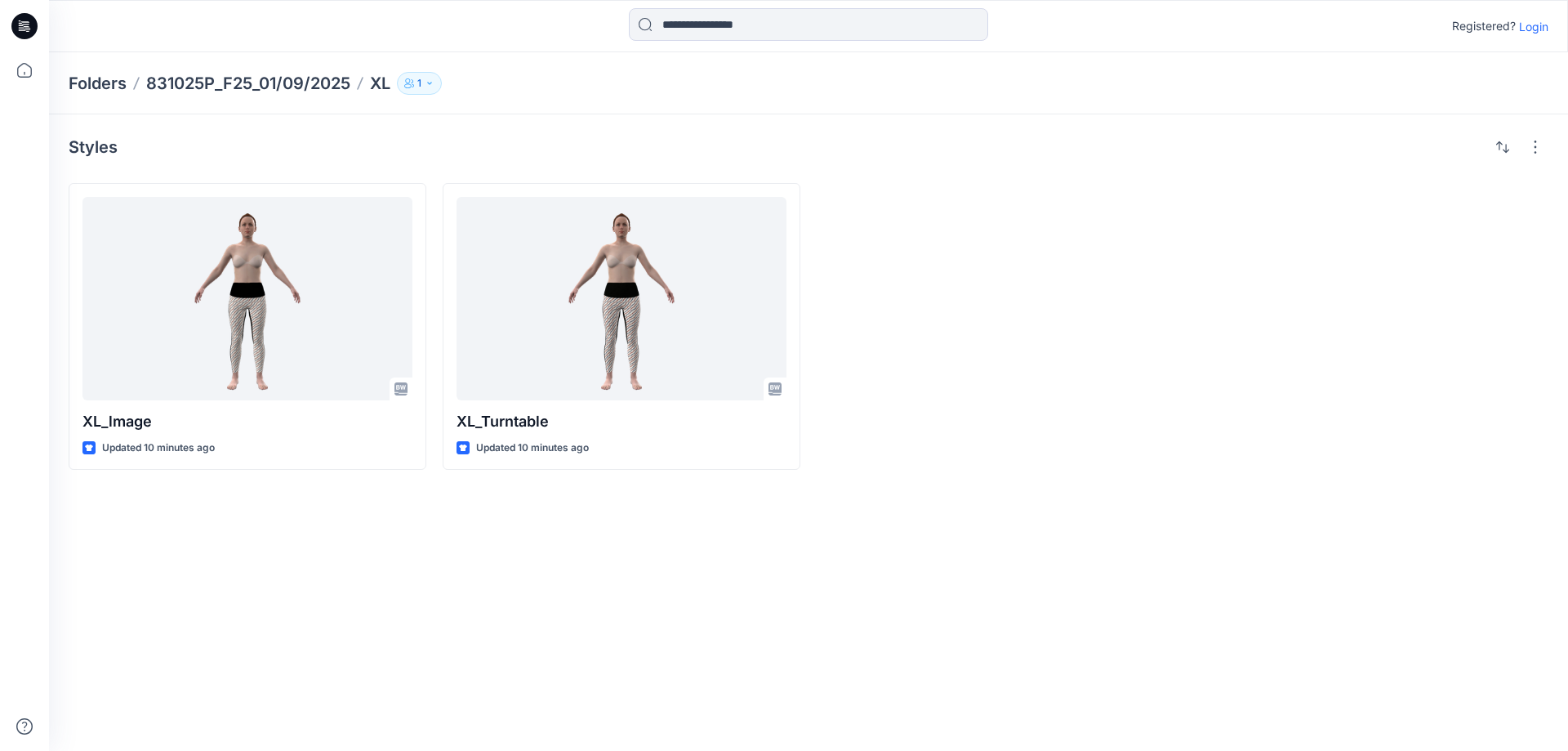
click at [477, 621] on div "Styles XL_lmage Updated 10 minutes ago XL_Turntable Updated 10 minutes ago" at bounding box center [809, 433] width 1519 height 636
click at [842, 600] on div "Styles XL_lmage Updated 10 minutes ago XL_Turntable Updated 10 minutes ago" at bounding box center [809, 433] width 1519 height 636
drag, startPoint x: 679, startPoint y: 558, endPoint x: 658, endPoint y: 579, distance: 29.7
click at [679, 559] on div "Styles XL_lmage Updated 10 minutes ago XL_Turntable Updated 10 minutes ago" at bounding box center [809, 433] width 1519 height 636
click at [658, 579] on div "Styles XL_lmage Updated 10 minutes ago XL_Turntable Updated 10 minutes ago" at bounding box center [809, 433] width 1519 height 636
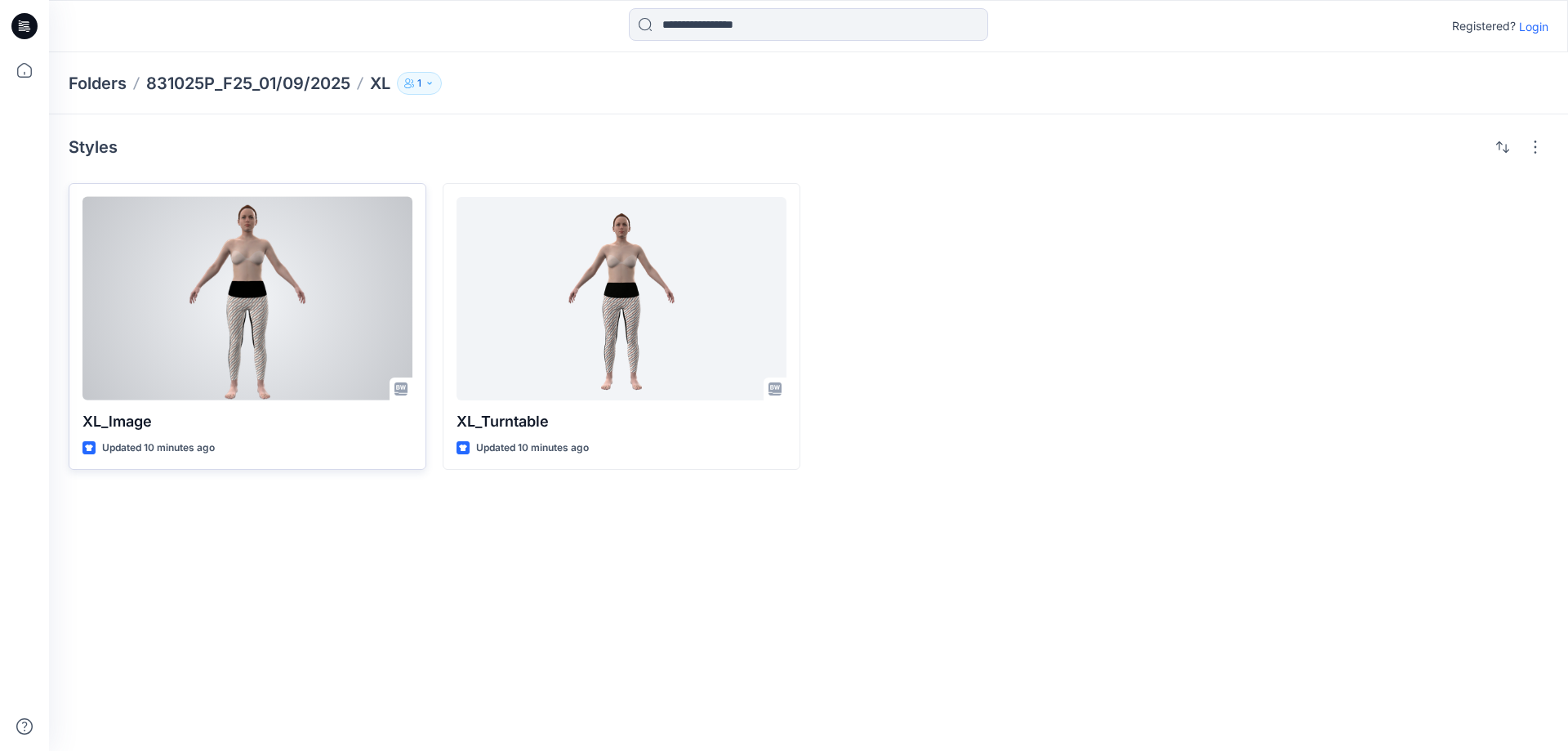
click at [334, 285] on div at bounding box center [247, 298] width 330 height 203
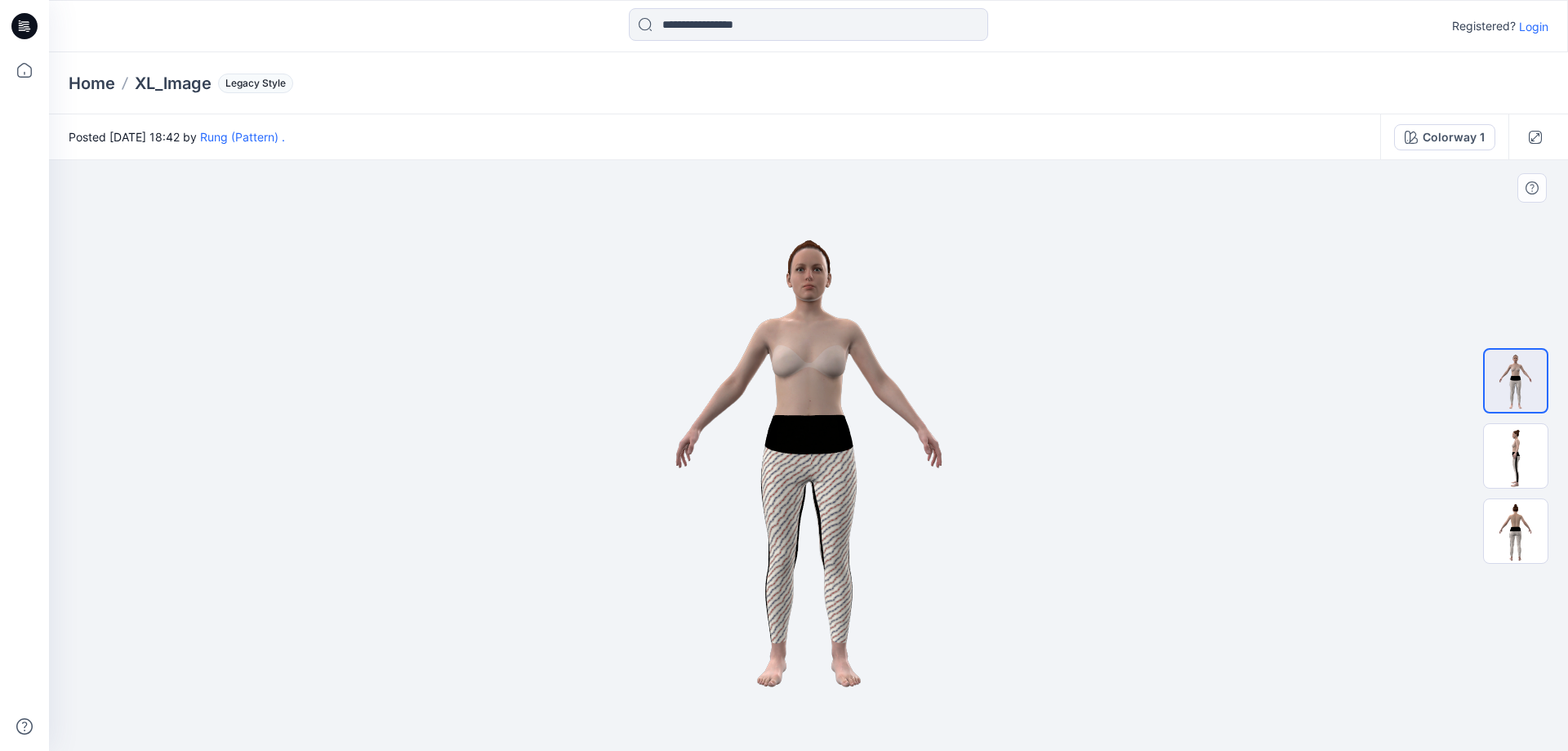
click at [453, 316] on div at bounding box center [809, 455] width 1519 height 591
click at [292, 303] on div at bounding box center [809, 455] width 1519 height 591
click at [273, 304] on div at bounding box center [809, 455] width 1519 height 591
click at [22, 19] on icon at bounding box center [24, 26] width 26 height 26
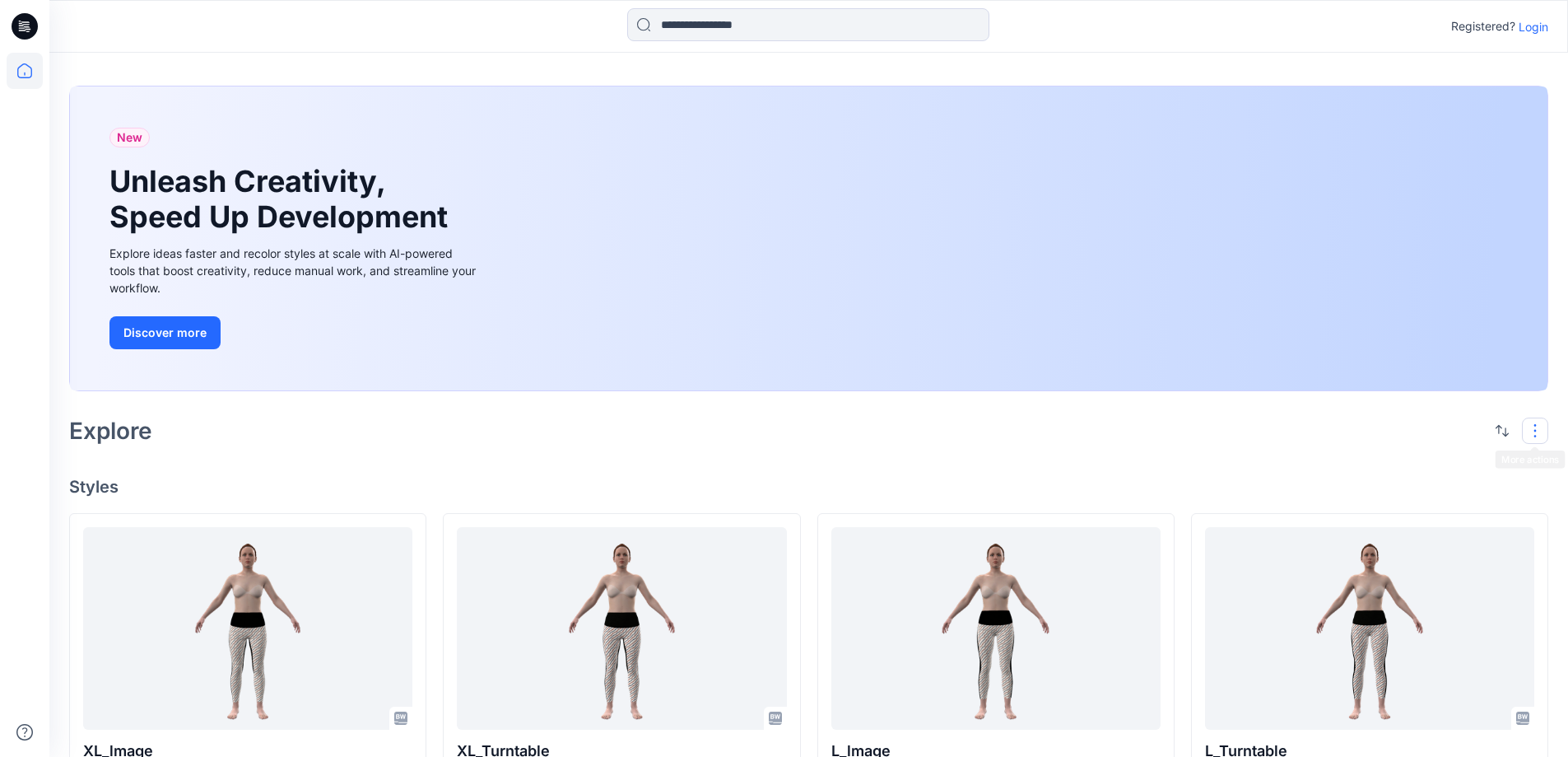
click at [1537, 431] on button "button" at bounding box center [1535, 430] width 26 height 26
click at [1297, 519] on p "Card" at bounding box center [1322, 519] width 83 height 20
click at [1315, 483] on p "Compact" at bounding box center [1322, 487] width 83 height 20
click at [1075, 422] on div "Explore Layout Grid Large Grid Folder View Compact Card" at bounding box center [809, 430] width 1479 height 39
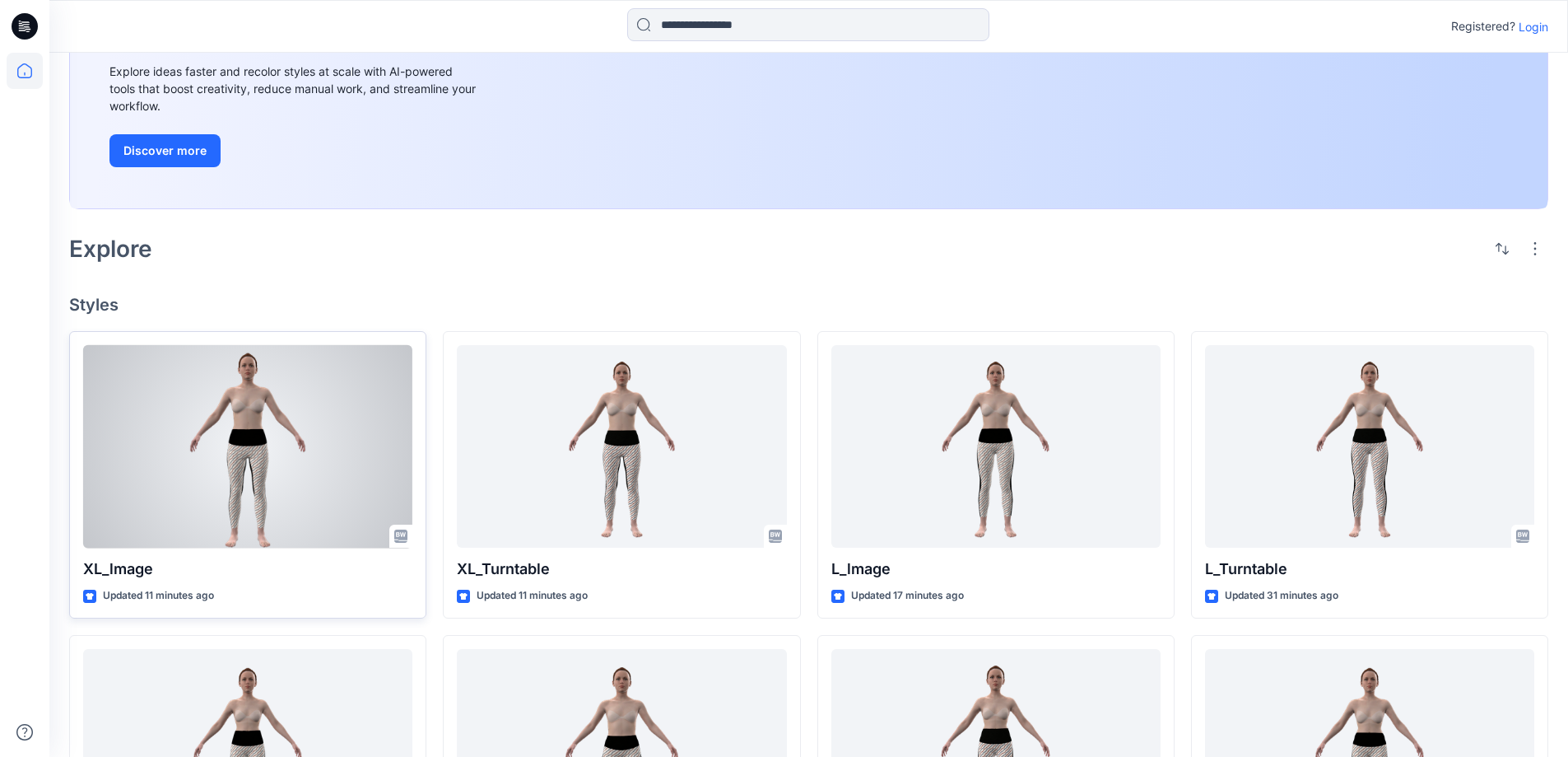
scroll to position [177, 0]
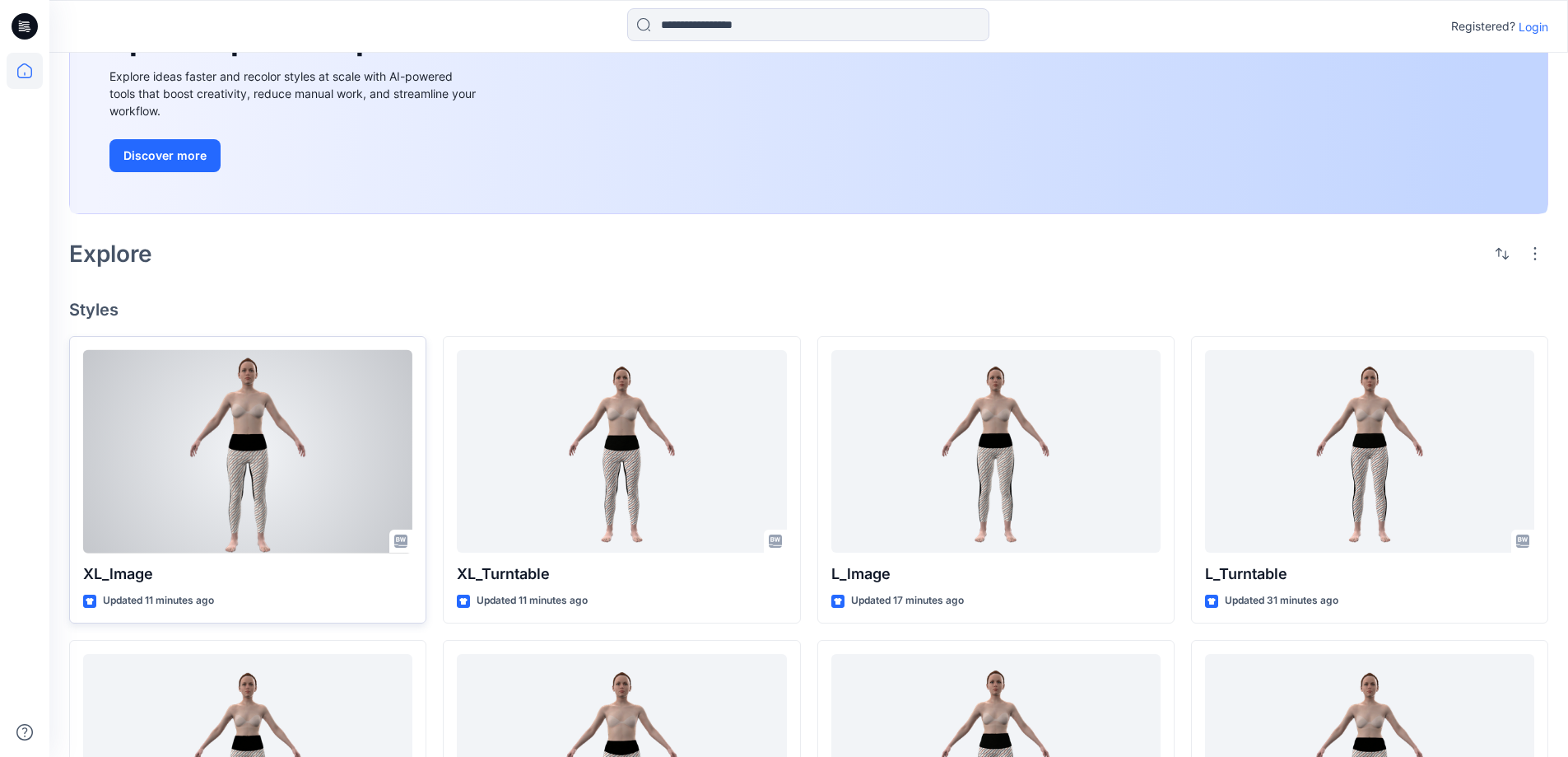
click at [311, 463] on div at bounding box center [248, 452] width 329 height 203
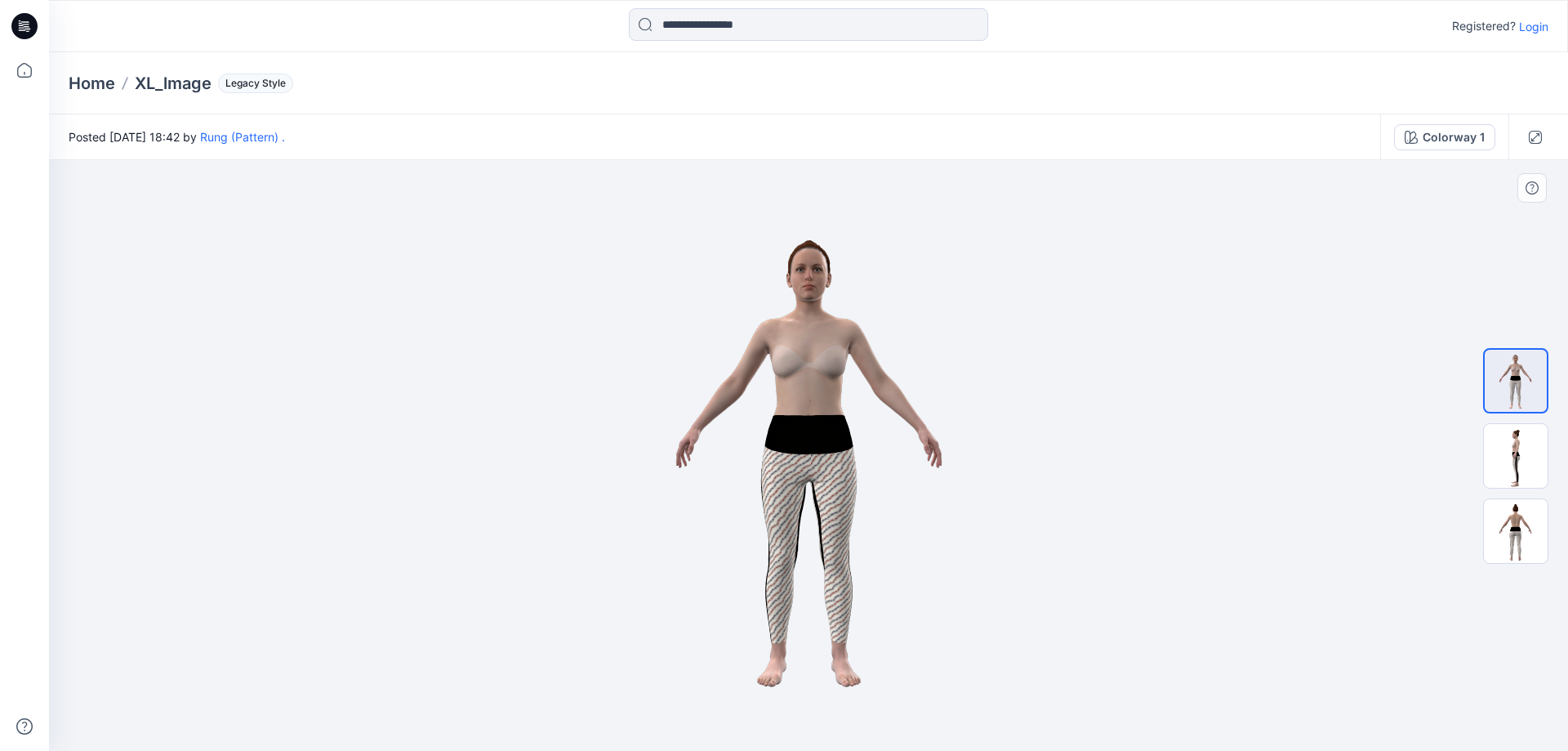
drag, startPoint x: 1301, startPoint y: 521, endPoint x: 1279, endPoint y: 548, distance: 34.8
click at [1301, 521] on div at bounding box center [809, 455] width 1519 height 591
click at [1246, 587] on div at bounding box center [809, 455] width 1519 height 591
click at [1189, 481] on div at bounding box center [809, 455] width 1519 height 591
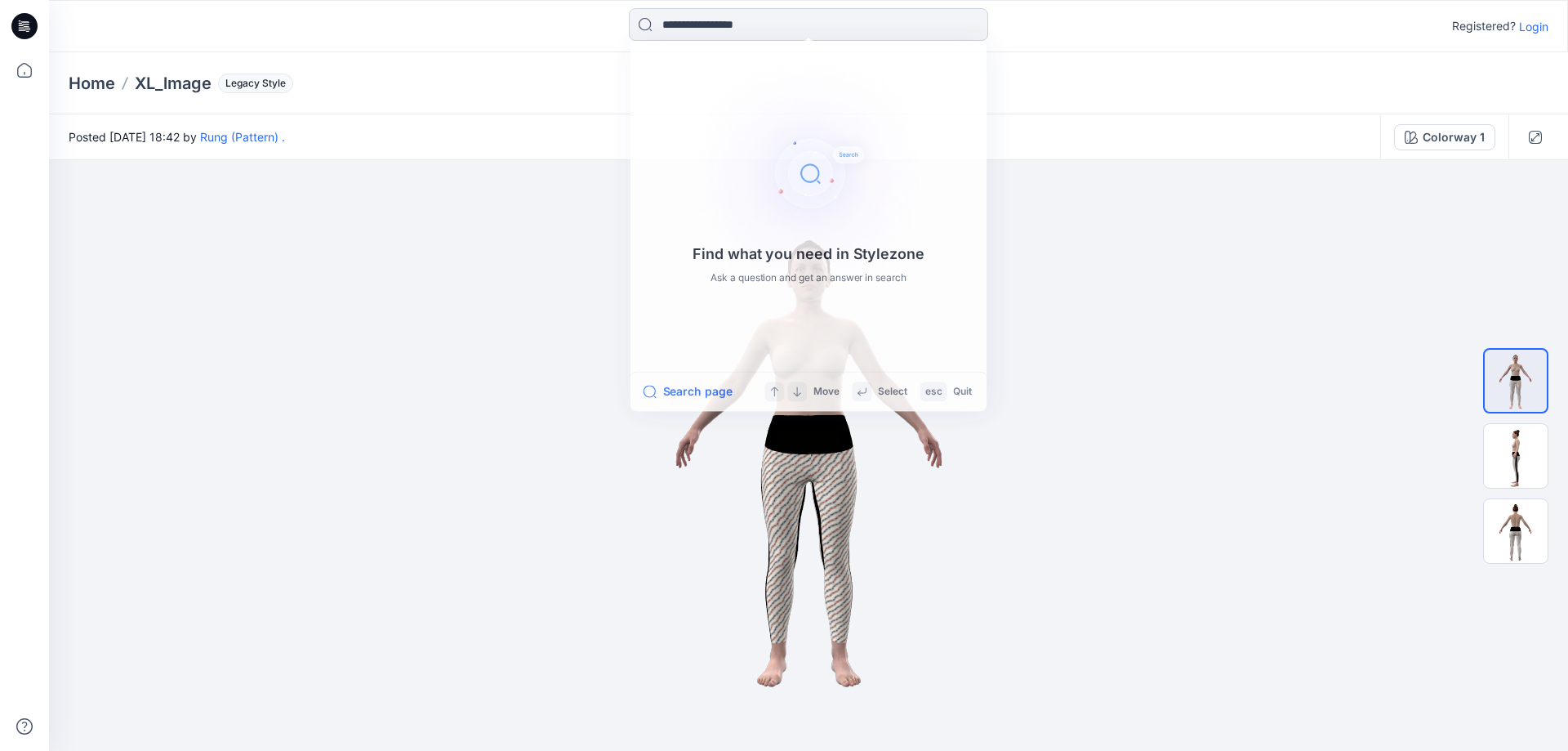
click at [825, 31] on input at bounding box center [809, 24] width 359 height 33
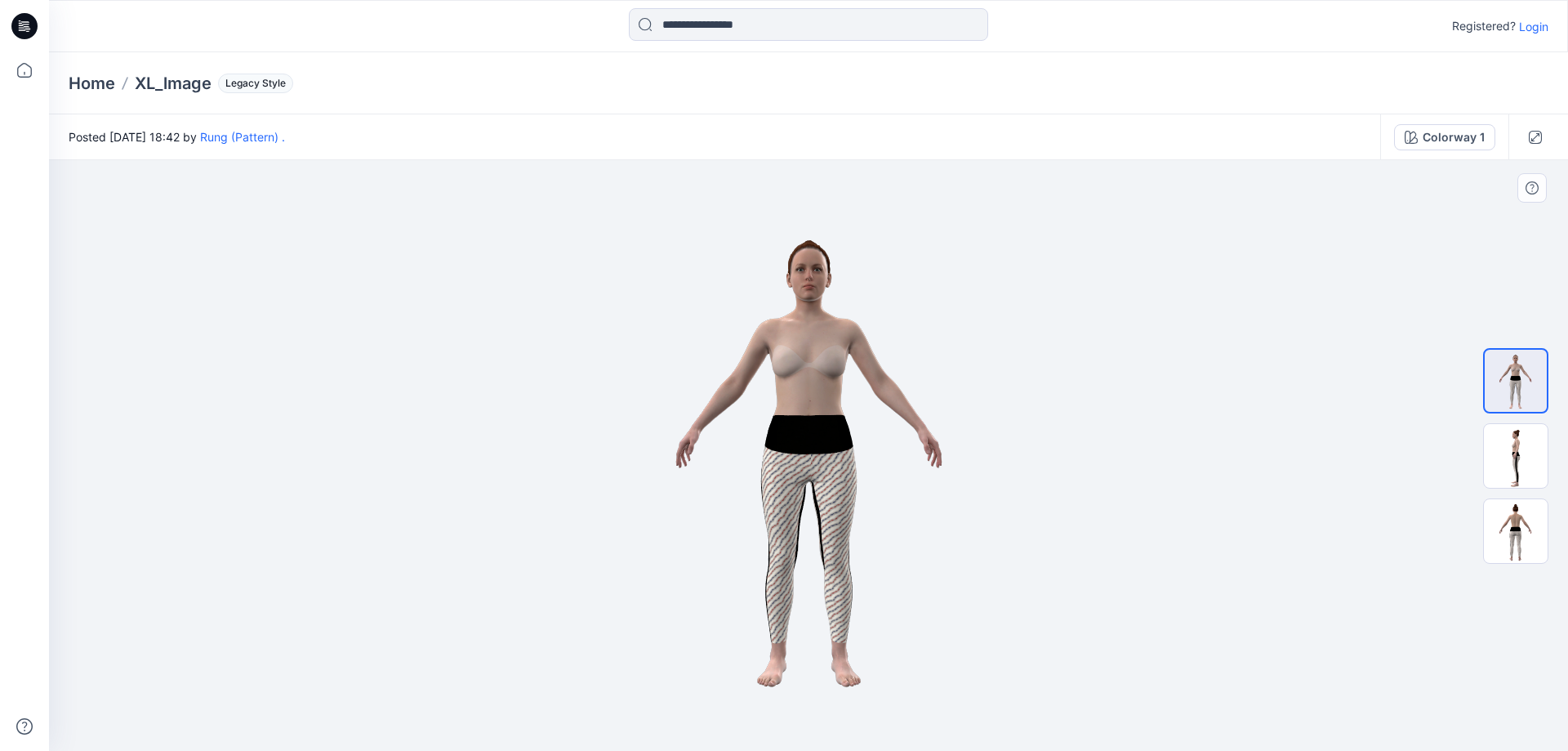
click at [1146, 543] on div at bounding box center [809, 455] width 1519 height 591
click at [365, 415] on div at bounding box center [809, 455] width 1519 height 591
click at [421, 330] on div at bounding box center [809, 455] width 1519 height 591
click at [26, 66] on icon at bounding box center [25, 71] width 36 height 36
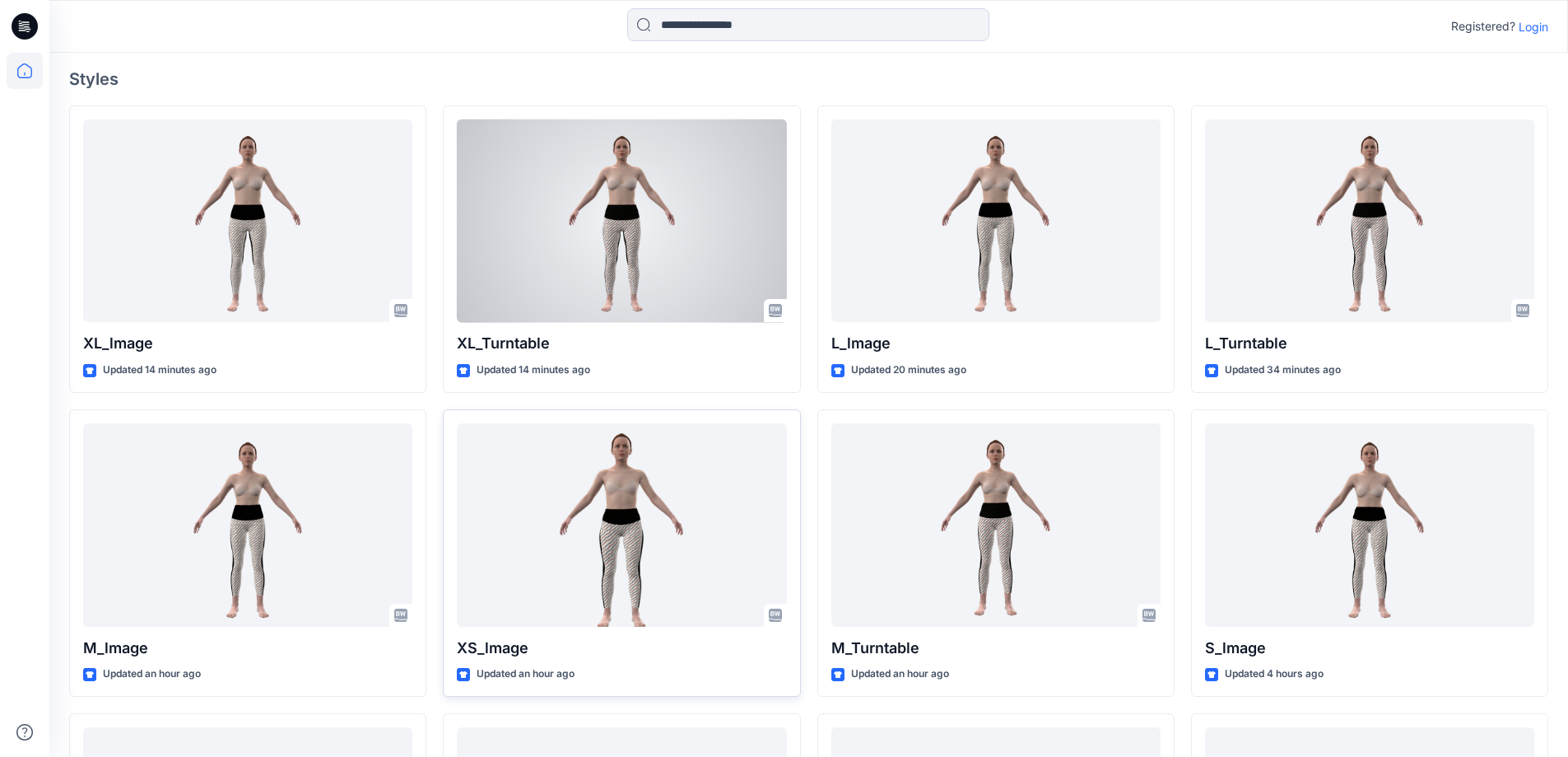
scroll to position [659, 0]
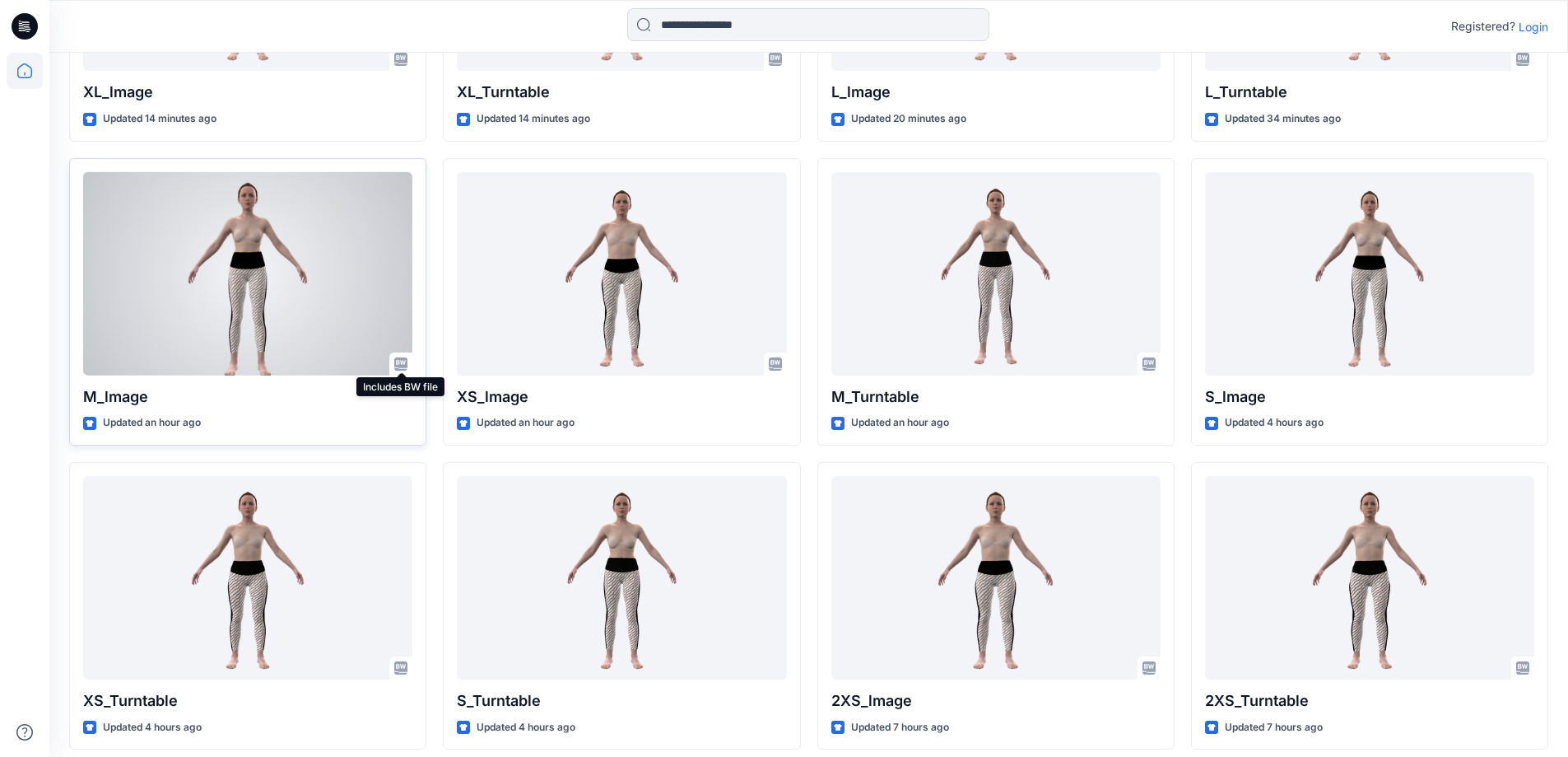
click at [401, 361] on icon at bounding box center [400, 363] width 13 height 13
click at [317, 309] on div at bounding box center [248, 274] width 329 height 203
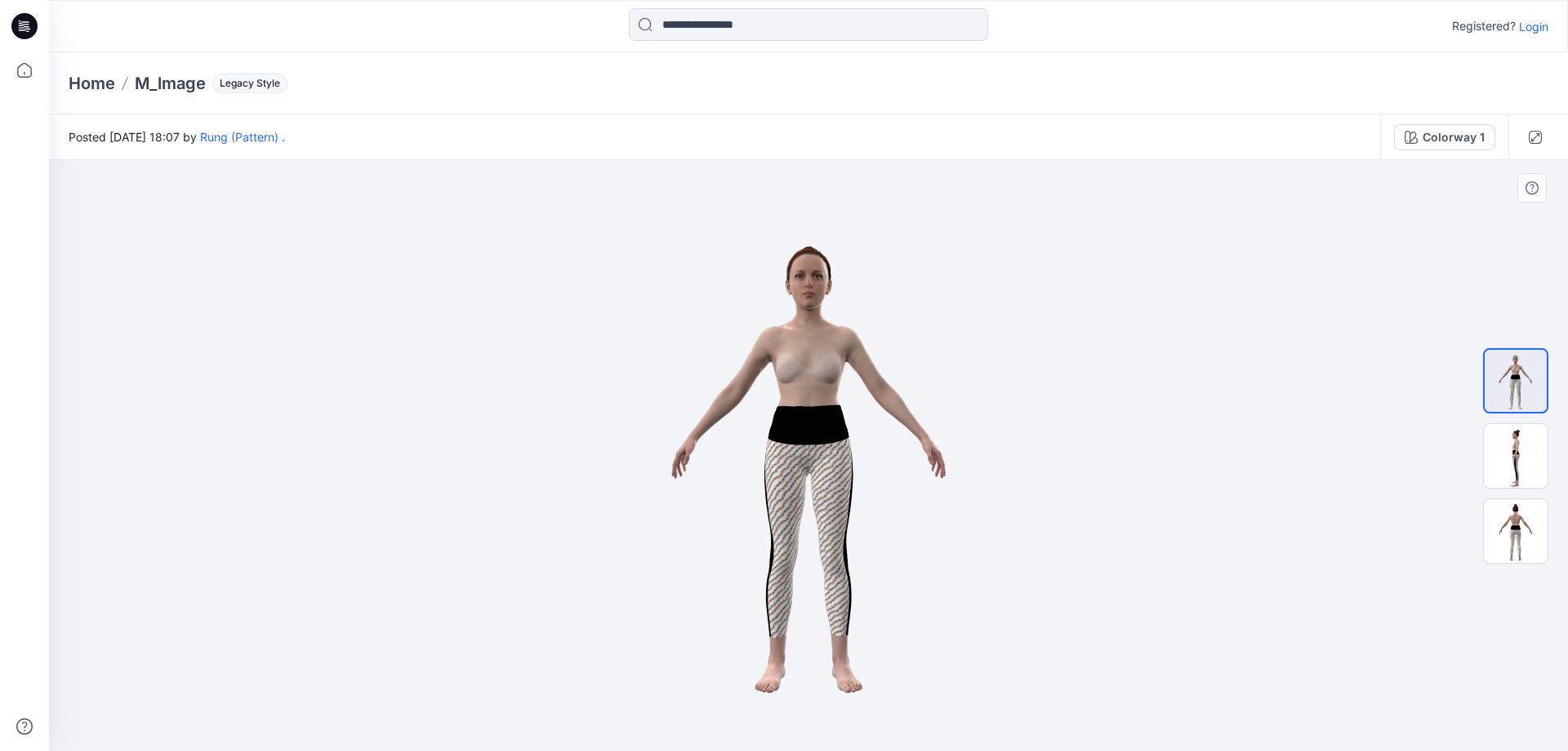
click at [1266, 313] on div at bounding box center [809, 455] width 1519 height 591
drag, startPoint x: 1240, startPoint y: 397, endPoint x: 1356, endPoint y: 232, distance: 201.7
click at [1240, 397] on div at bounding box center [809, 455] width 1519 height 591
click at [1535, 135] on icon "button" at bounding box center [1535, 137] width 13 height 13
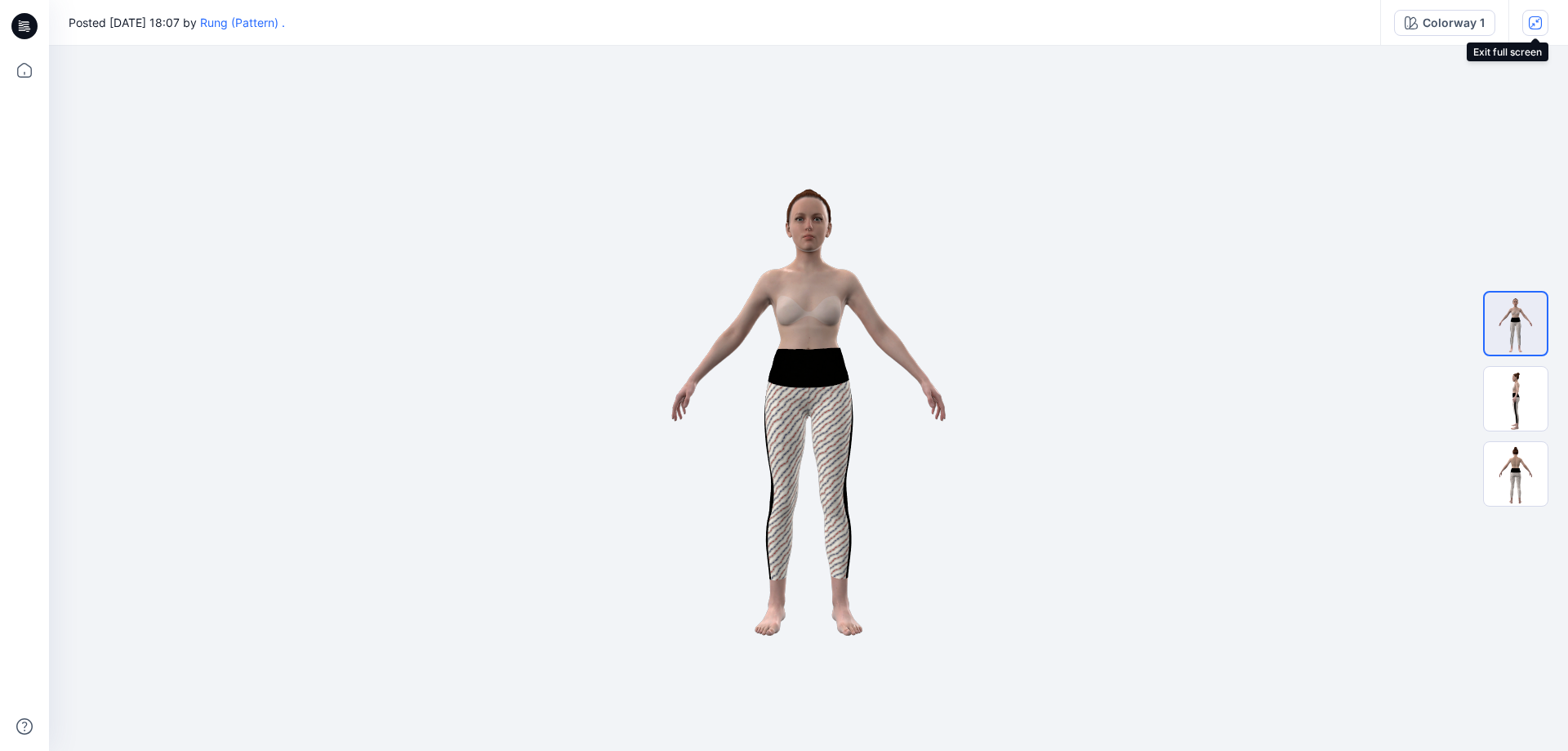
click at [1533, 20] on icon "button" at bounding box center [1535, 22] width 13 height 13
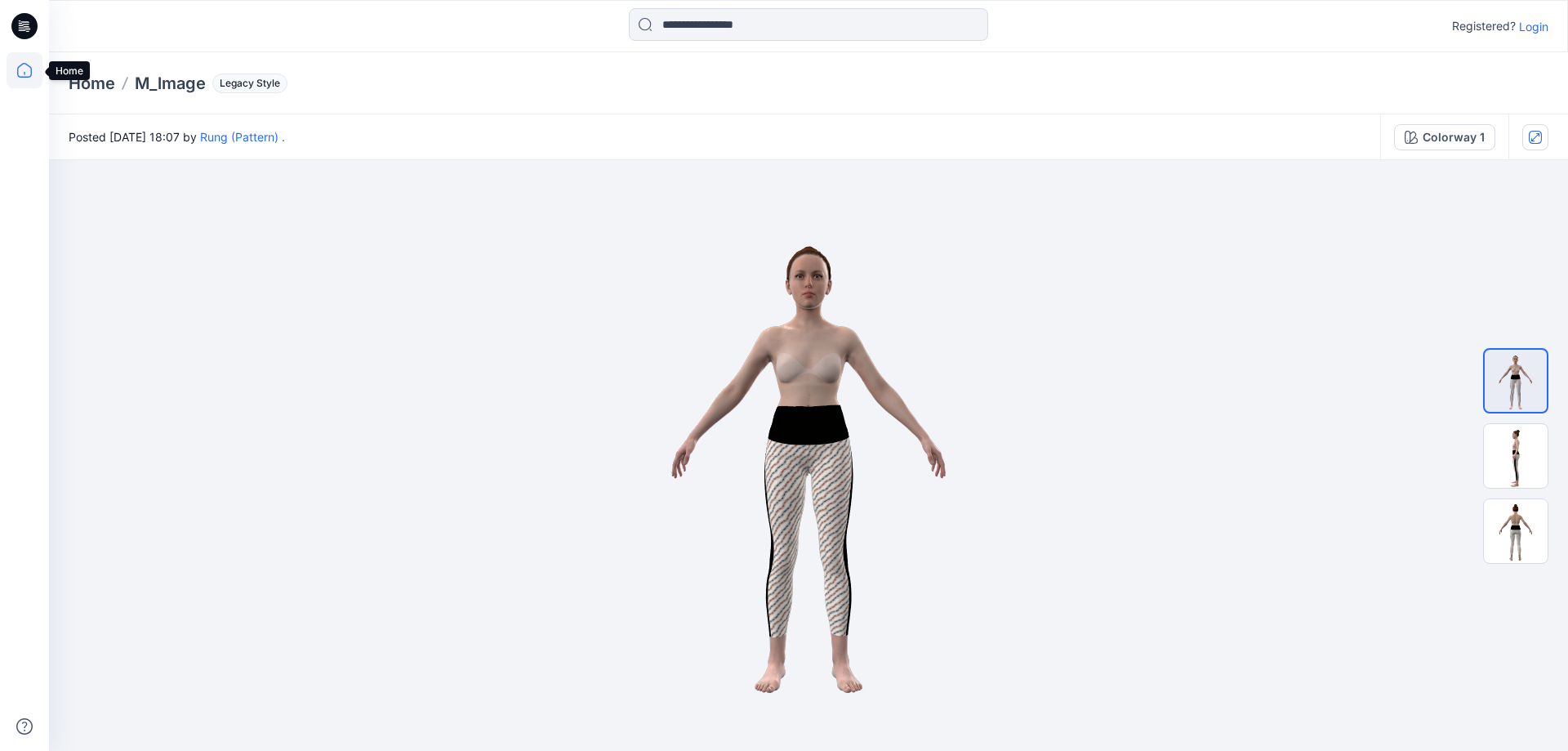
click at [28, 70] on icon at bounding box center [25, 71] width 36 height 36
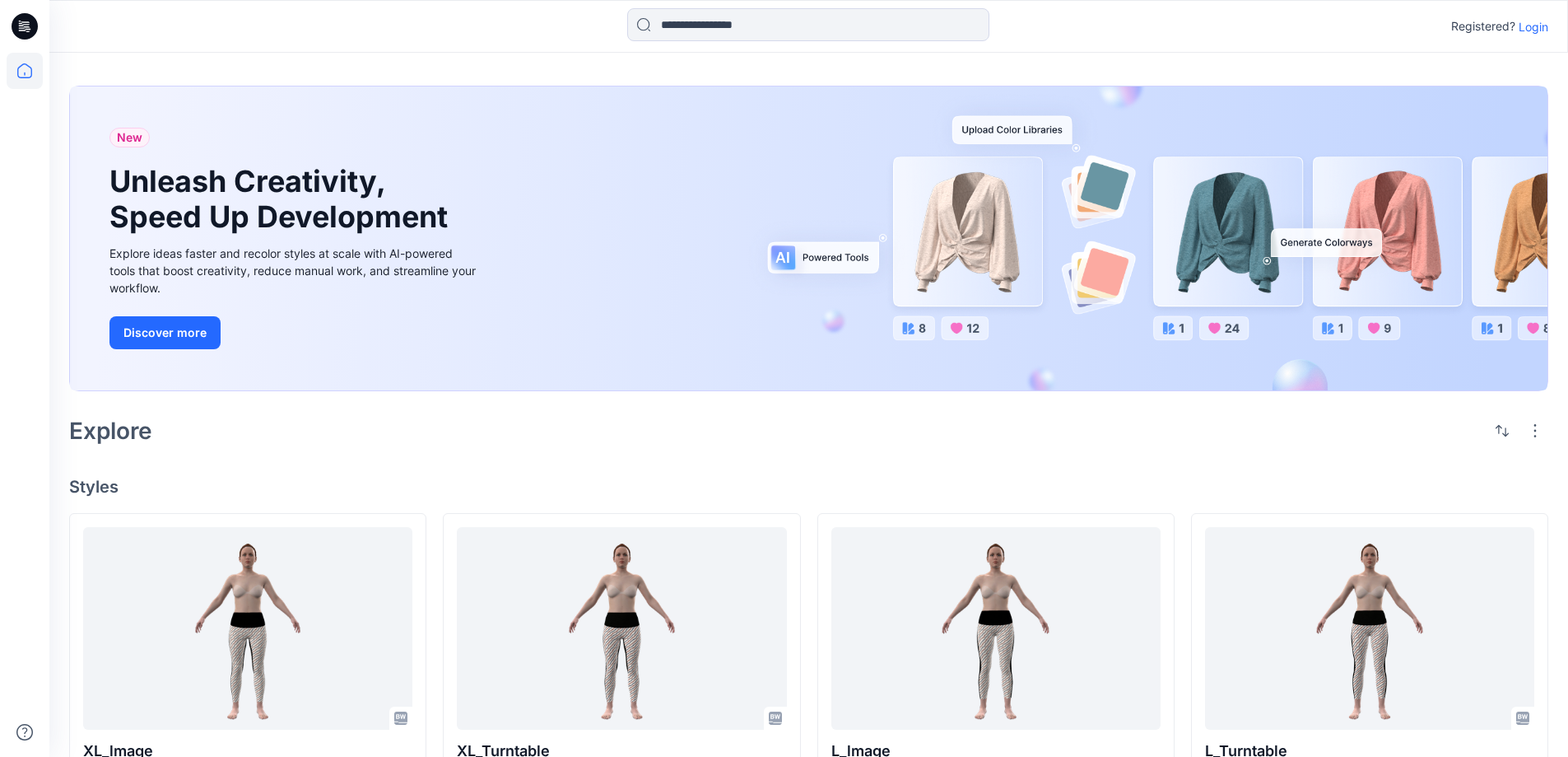
click at [826, 477] on h4 "Styles" at bounding box center [809, 487] width 1479 height 20
click at [814, 447] on div "Explore" at bounding box center [809, 430] width 1479 height 39
click at [771, 459] on div "New Unleash Creativity, Speed Up Development Explore ideas faster and recolor s…" at bounding box center [809, 740] width 1518 height 1375
click at [914, 462] on div "New Unleash Creativity, Speed Up Development Explore ideas faster and recolor s…" at bounding box center [809, 740] width 1518 height 1375
click at [885, 448] on div "Explore" at bounding box center [809, 430] width 1479 height 39
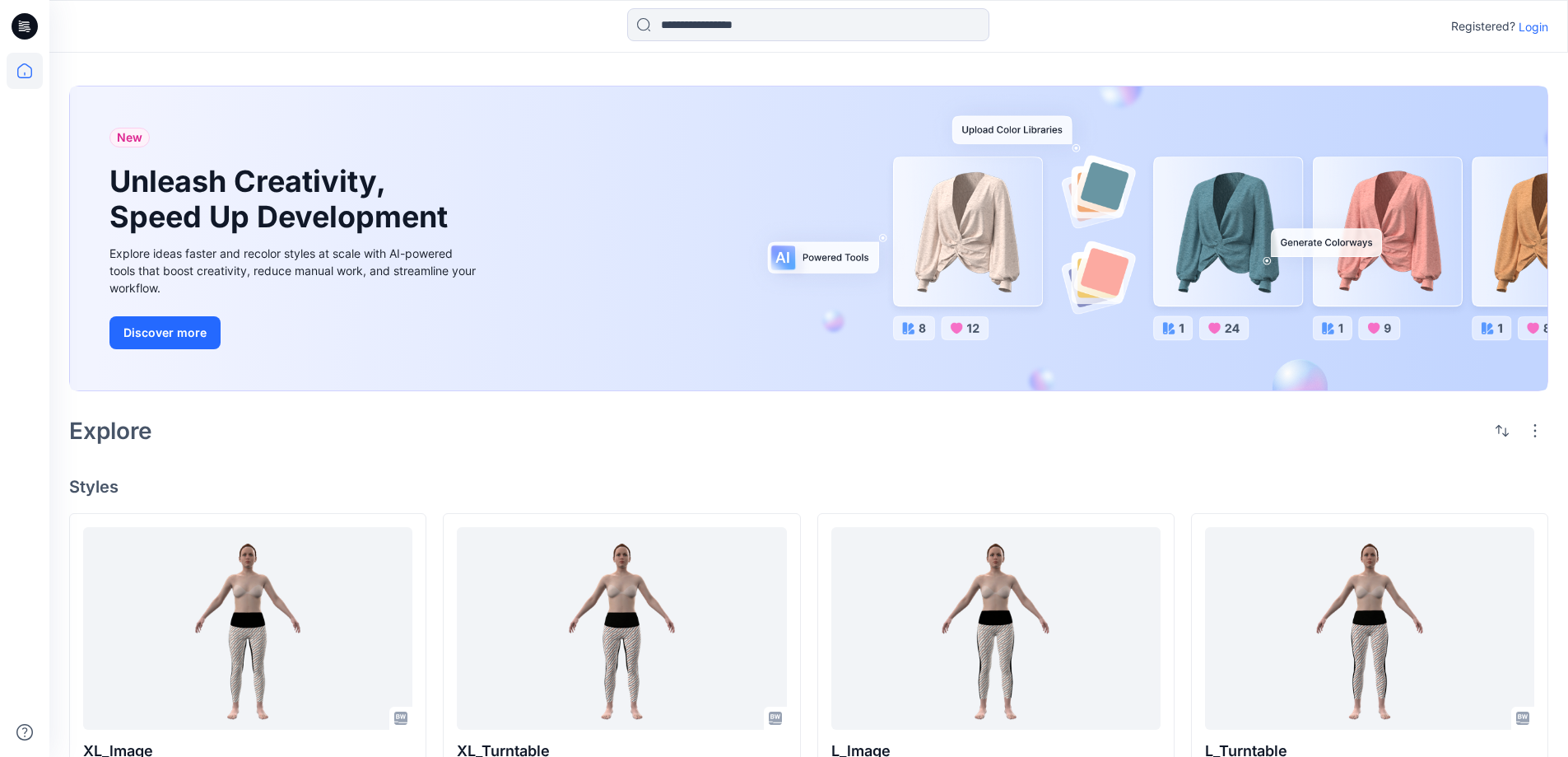
click at [700, 435] on div "Explore" at bounding box center [809, 430] width 1479 height 39
click at [638, 457] on div "New Unleash Creativity, Speed Up Development Explore ideas faster and recolor s…" at bounding box center [809, 740] width 1518 height 1375
click at [716, 444] on div "Explore" at bounding box center [809, 430] width 1479 height 39
click at [601, 455] on div "New Unleash Creativity, Speed Up Development Explore ideas faster and recolor s…" at bounding box center [809, 740] width 1518 height 1375
click at [288, 448] on div "Explore" at bounding box center [809, 430] width 1479 height 39
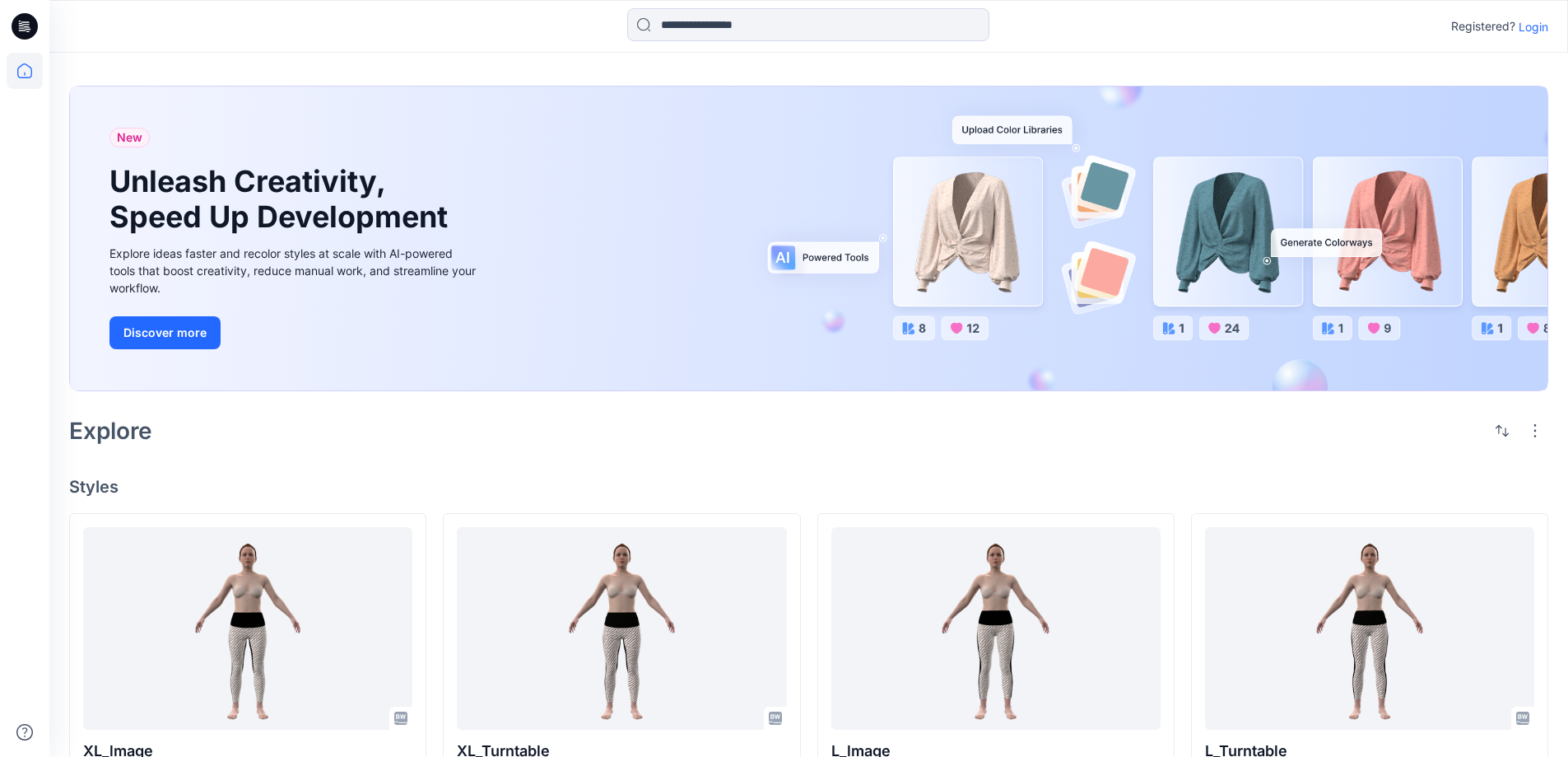
click at [232, 454] on div "New Unleash Creativity, Speed Up Development Explore ideas faster and recolor s…" at bounding box center [809, 740] width 1518 height 1375
click at [459, 432] on div "Explore" at bounding box center [809, 430] width 1479 height 39
click at [923, 479] on h4 "Styles" at bounding box center [809, 487] width 1479 height 20
click at [890, 459] on div "New Unleash Creativity, Speed Up Development Explore ideas faster and recolor s…" at bounding box center [809, 740] width 1518 height 1375
click at [777, 459] on div "New Unleash Creativity, Speed Up Development Explore ideas faster and recolor s…" at bounding box center [809, 740] width 1518 height 1375
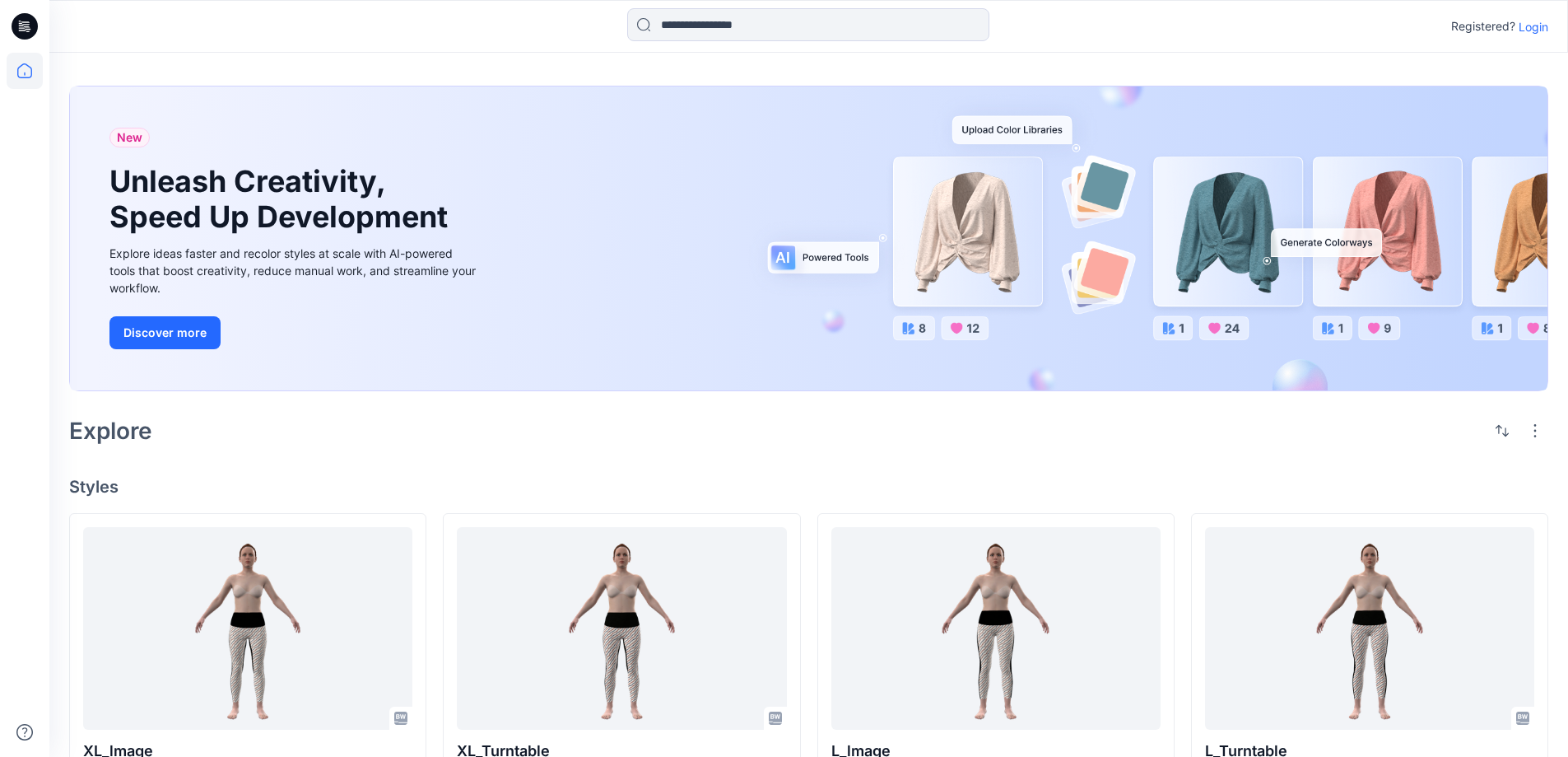
click at [710, 445] on div "Explore" at bounding box center [809, 430] width 1479 height 39
click at [654, 442] on div "Explore" at bounding box center [809, 430] width 1479 height 39
drag, startPoint x: 789, startPoint y: 430, endPoint x: 772, endPoint y: 440, distance: 19.7
click at [789, 431] on div "Explore" at bounding box center [809, 430] width 1479 height 39
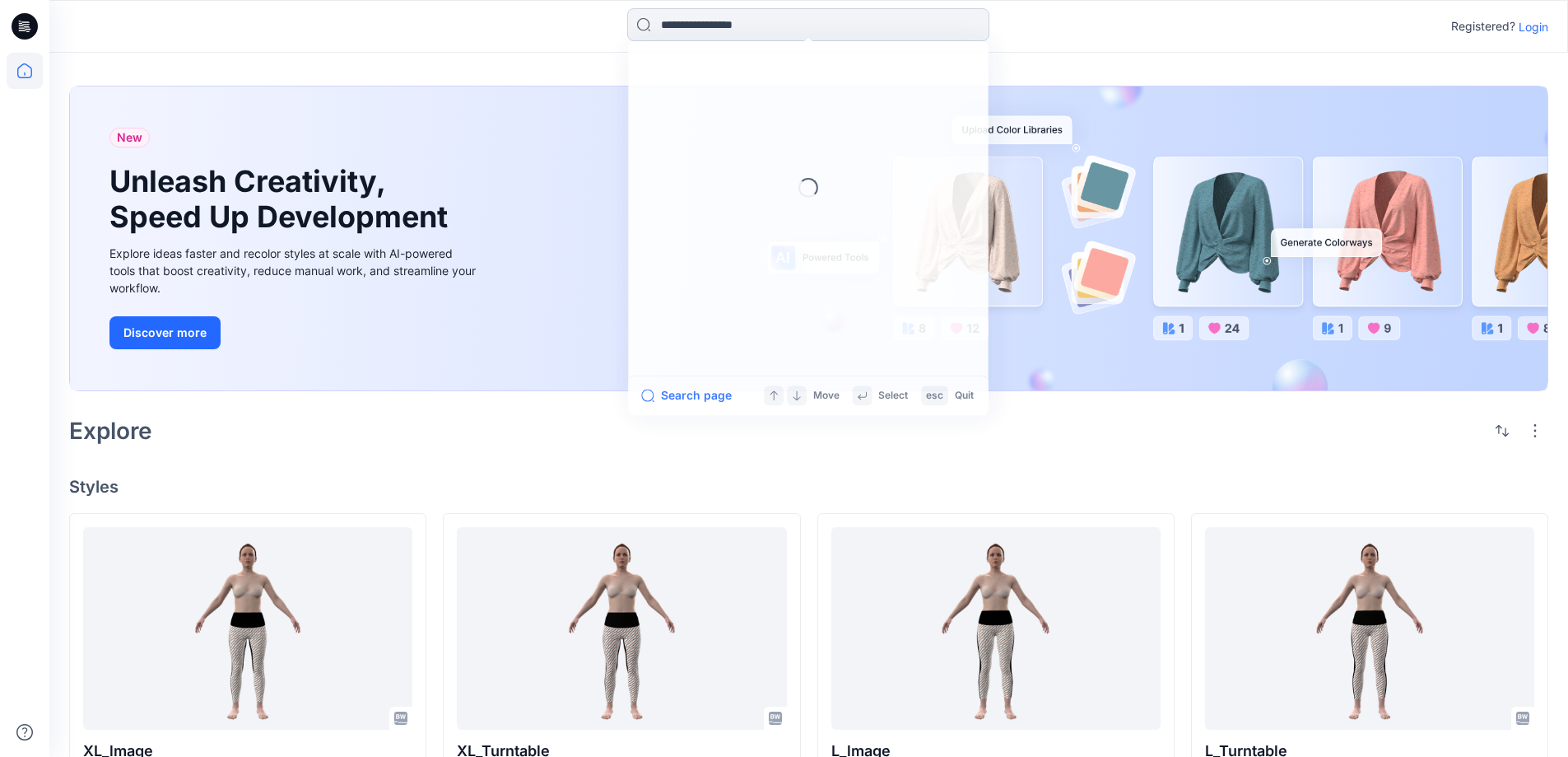
click at [774, 20] on input at bounding box center [808, 24] width 362 height 33
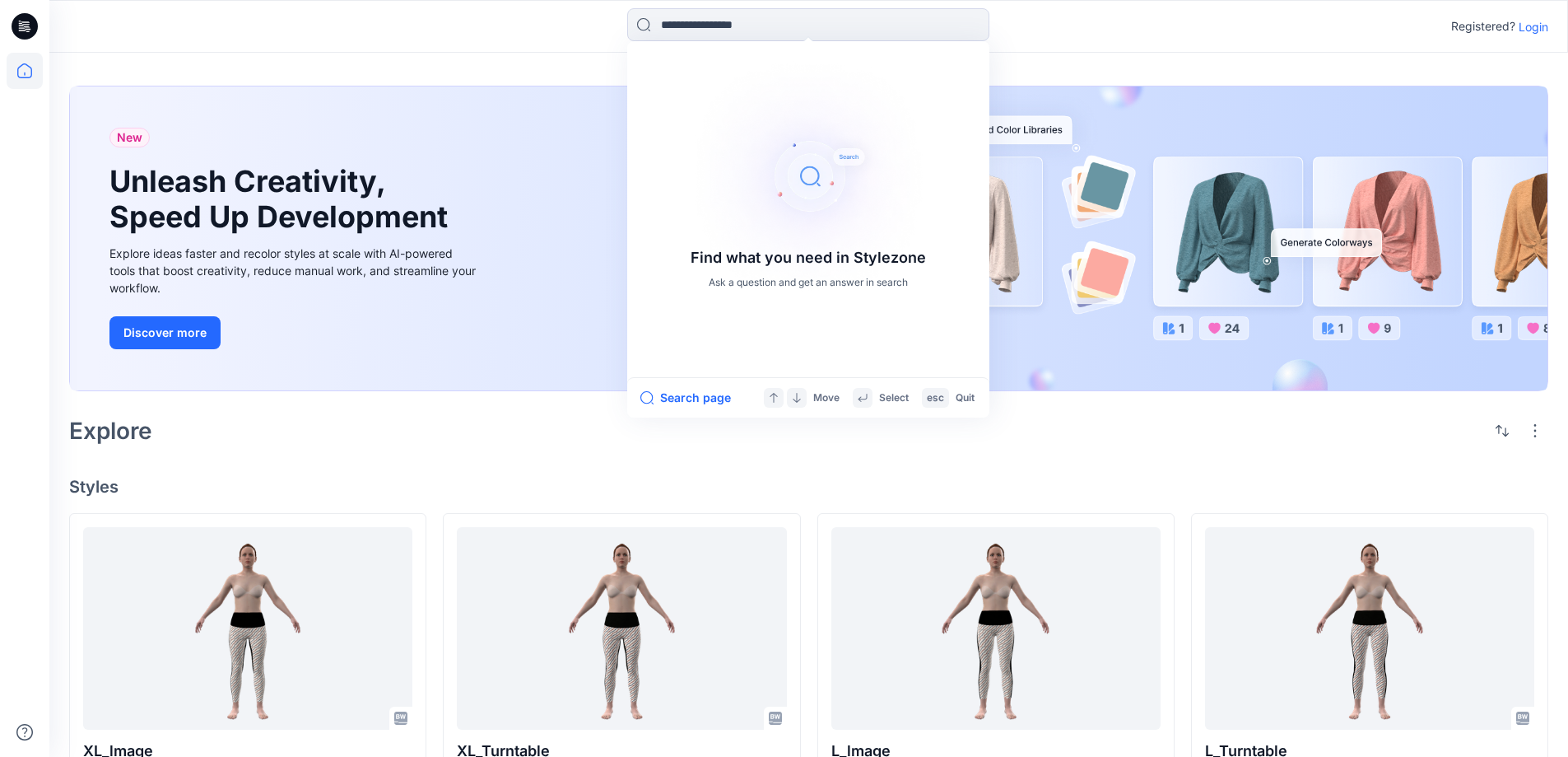
click at [812, 176] on img at bounding box center [808, 176] width 263 height 263
click at [810, 177] on img at bounding box center [808, 176] width 263 height 263
click at [419, 451] on div "New Unleash Creativity, Speed Up Development Explore ideas faster and recolor s…" at bounding box center [809, 740] width 1518 height 1375
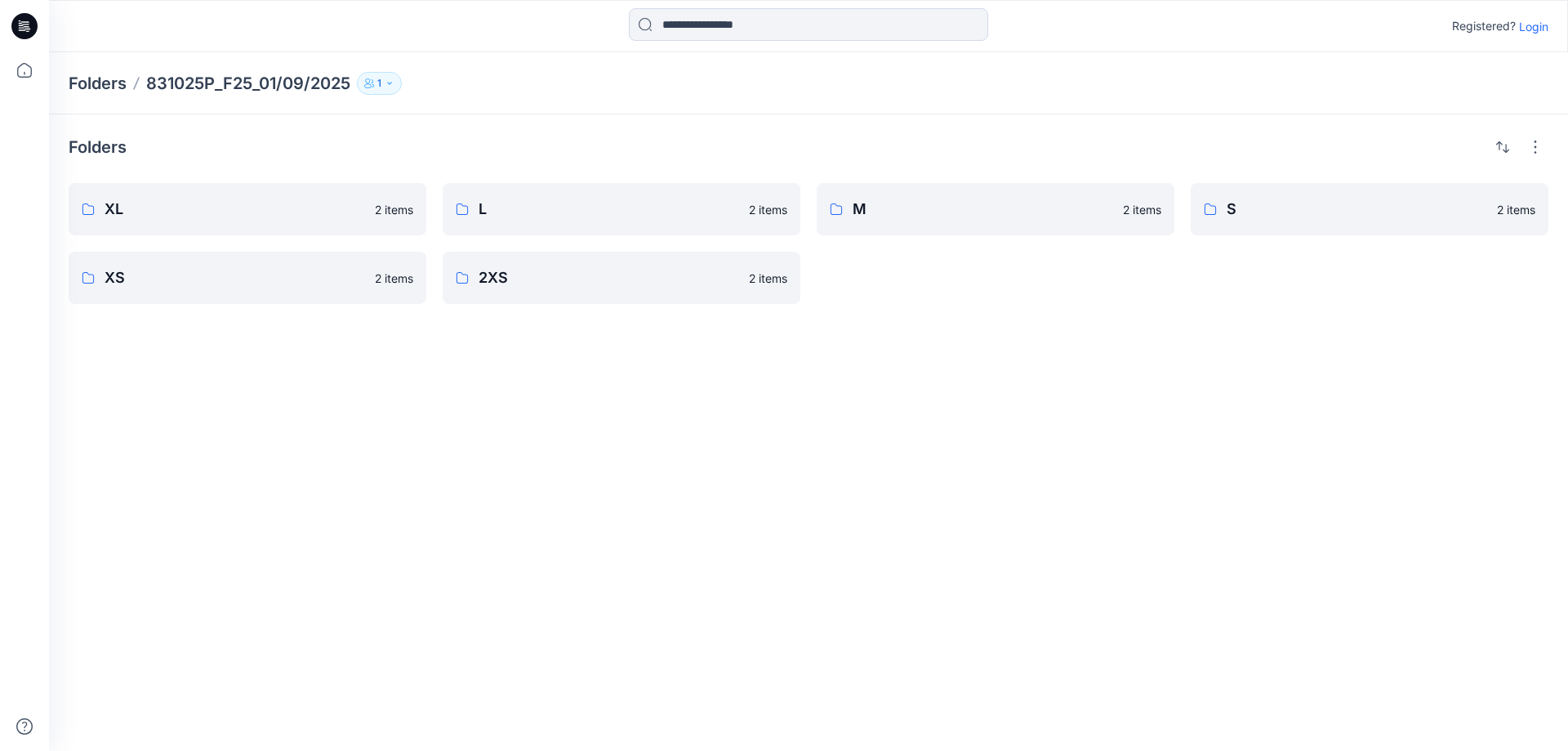
click at [543, 457] on div "Folders XL 2 items XS 2 items L 2 items 2XS 2 items M 2 items S 2 items" at bounding box center [809, 433] width 1519 height 636
click at [445, 480] on div "Folders XL 2 items XS 2 items L 2 items 2XS 2 items M 2 items S 2 items" at bounding box center [809, 433] width 1519 height 636
drag, startPoint x: 421, startPoint y: 487, endPoint x: 255, endPoint y: 302, distance: 248.6
click at [415, 478] on div "Folders XL 2 items XS 2 items L 2 items 2XS 2 items M 2 items S 2 items" at bounding box center [809, 433] width 1519 height 636
click at [18, 24] on icon at bounding box center [24, 26] width 26 height 26
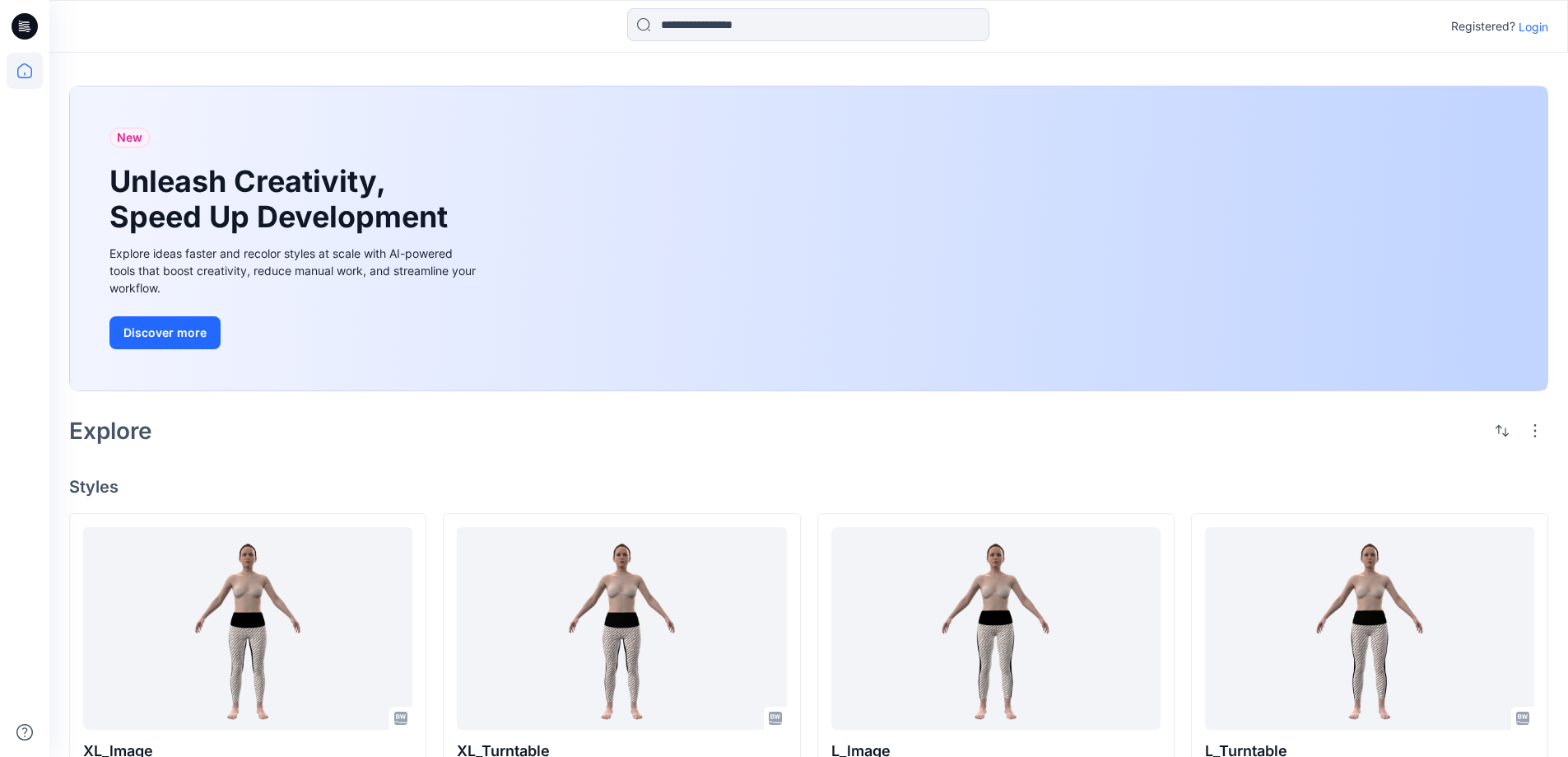
click at [694, 459] on div "New Unleash Creativity, Speed Up Development Explore ideas faster and recolor s…" at bounding box center [809, 740] width 1518 height 1375
click at [615, 462] on div "New Unleash Creativity, Speed Up Development Explore ideas faster and recolor s…" at bounding box center [809, 740] width 1518 height 1375
click at [680, 455] on div "New Unleash Creativity, Speed Up Development Explore ideas faster and recolor s…" at bounding box center [809, 740] width 1518 height 1375
click at [709, 458] on div "New Unleash Creativity, Speed Up Development Explore ideas faster and recolor s…" at bounding box center [809, 740] width 1518 height 1375
drag, startPoint x: 719, startPoint y: 459, endPoint x: 687, endPoint y: 469, distance: 33.5
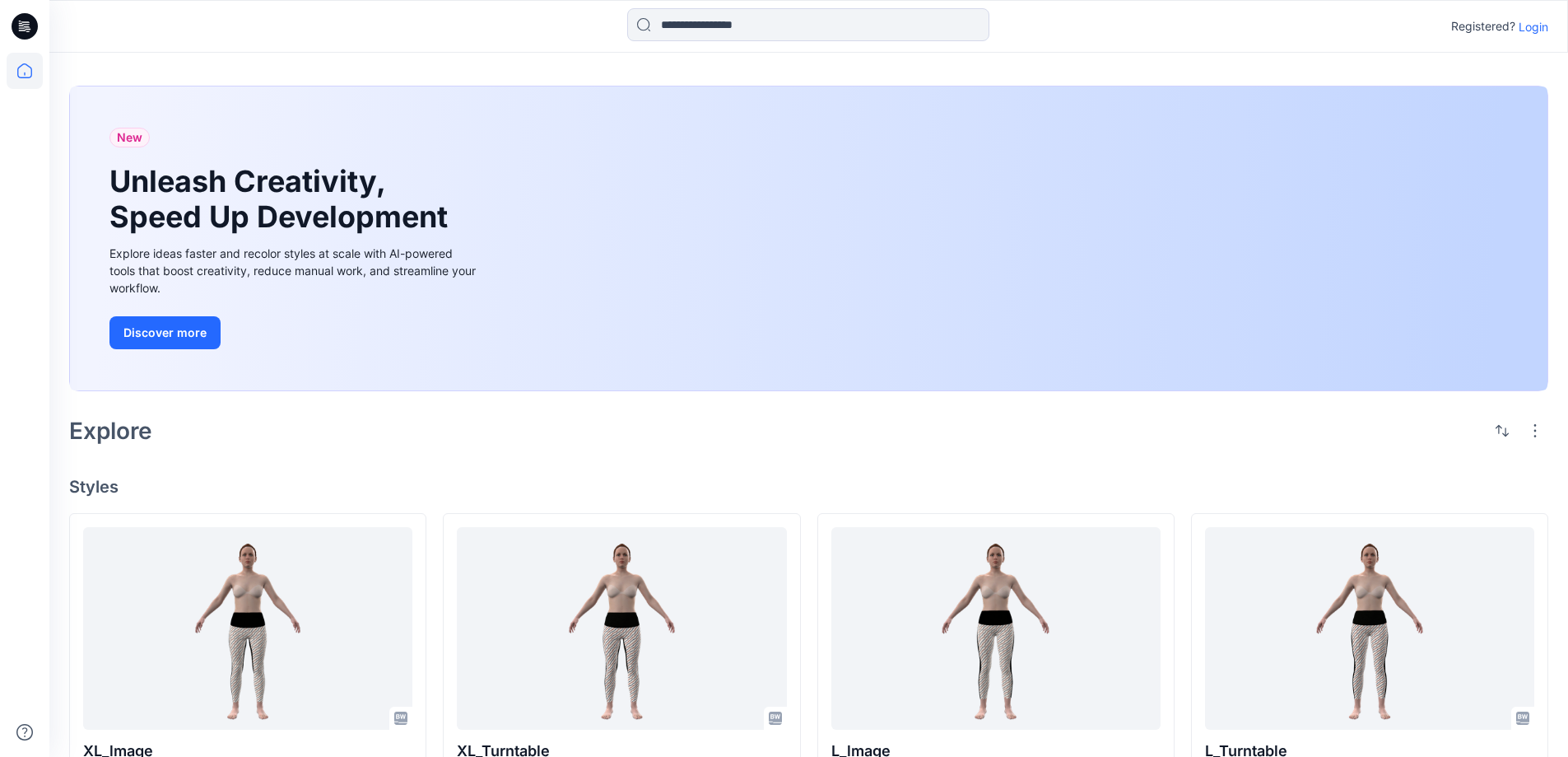
click at [719, 460] on div "New Unleash Creativity, Speed Up Development Explore ideas faster and recolor s…" at bounding box center [809, 740] width 1518 height 1375
click at [687, 469] on div "New Unleash Creativity, Speed Up Development Explore ideas faster and recolor s…" at bounding box center [809, 740] width 1518 height 1375
click at [775, 463] on div "New Unleash Creativity, Speed Up Development Explore ideas faster and recolor s…" at bounding box center [809, 740] width 1518 height 1375
click at [752, 465] on div "New Unleash Creativity, Speed Up Development Explore ideas faster and recolor s…" at bounding box center [809, 740] width 1518 height 1375
click at [1393, 464] on div "New Unleash Creativity, Speed Up Development Explore ideas faster and recolor s…" at bounding box center [809, 740] width 1518 height 1375
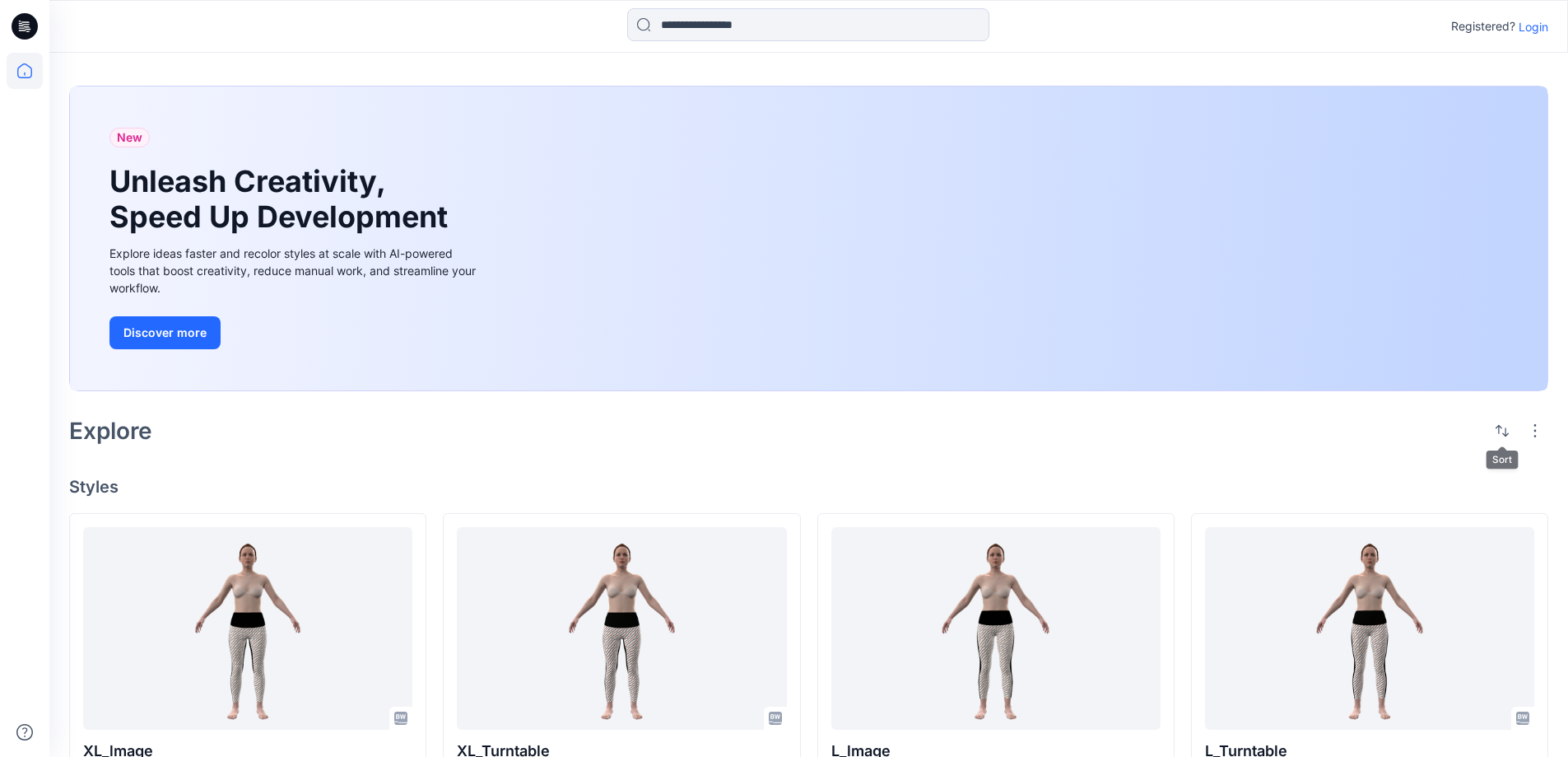
click at [698, 467] on div "New Unleash Creativity, Speed Up Development Explore ideas faster and recolor s…" at bounding box center [809, 740] width 1518 height 1375
click at [546, 461] on div "New Unleash Creativity, Speed Up Development Explore ideas faster and recolor s…" at bounding box center [809, 740] width 1518 height 1375
click at [612, 456] on div "New Unleash Creativity, Speed Up Development Explore ideas faster and recolor s…" at bounding box center [809, 740] width 1518 height 1375
click at [529, 442] on div "Explore" at bounding box center [809, 430] width 1479 height 39
click at [479, 448] on div "Explore" at bounding box center [809, 430] width 1479 height 39
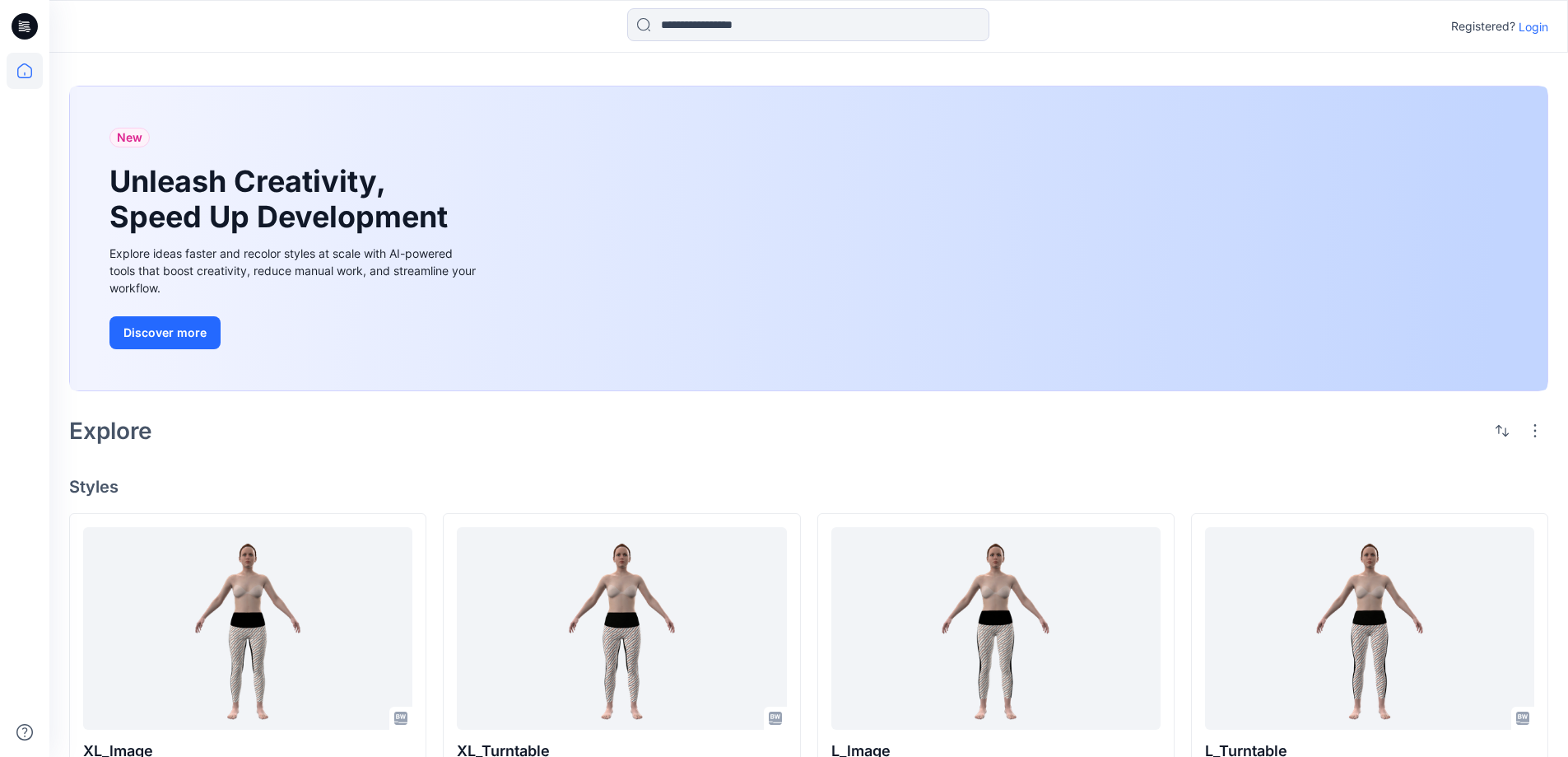
click at [560, 439] on div "Explore" at bounding box center [809, 430] width 1479 height 39
click at [526, 445] on div "Explore" at bounding box center [809, 430] width 1479 height 39
click at [586, 438] on div "Explore" at bounding box center [809, 430] width 1479 height 39
click at [562, 440] on div "Explore" at bounding box center [809, 430] width 1479 height 39
click at [1539, 29] on p "Login" at bounding box center [1533, 27] width 30 height 17
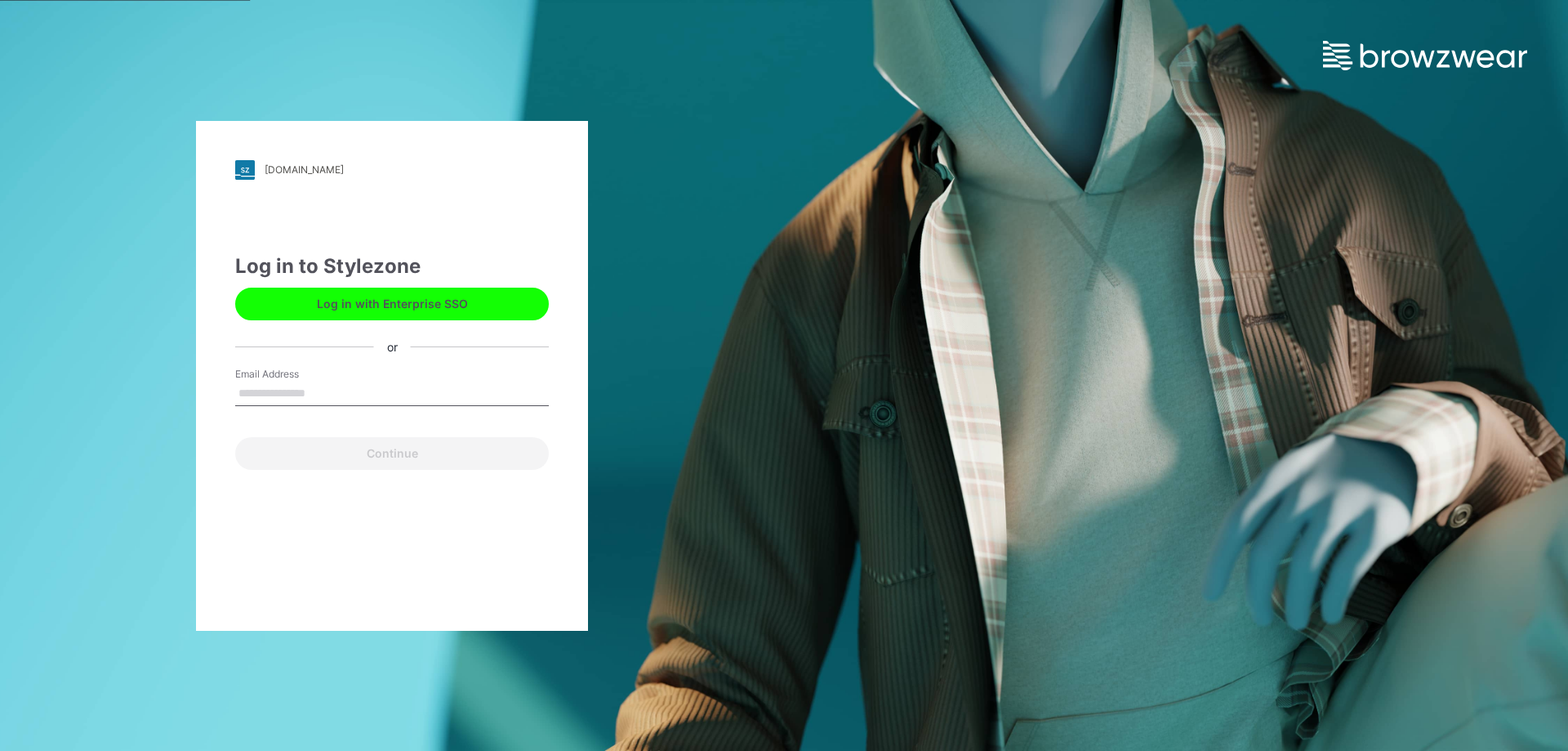
click at [381, 385] on input "Email Address" at bounding box center [392, 393] width 314 height 24
type input "**********"
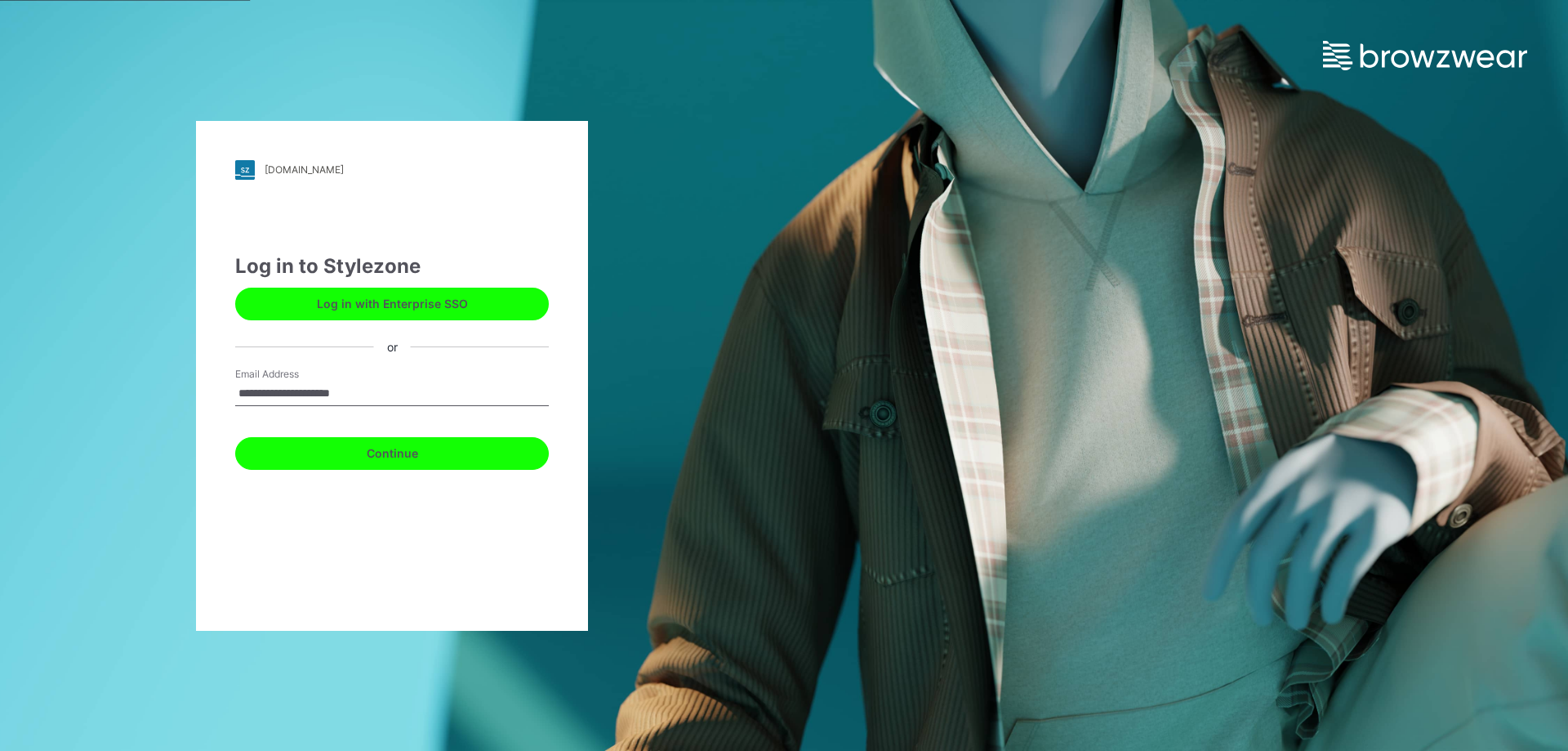
click at [434, 449] on button "Continue" at bounding box center [392, 454] width 314 height 33
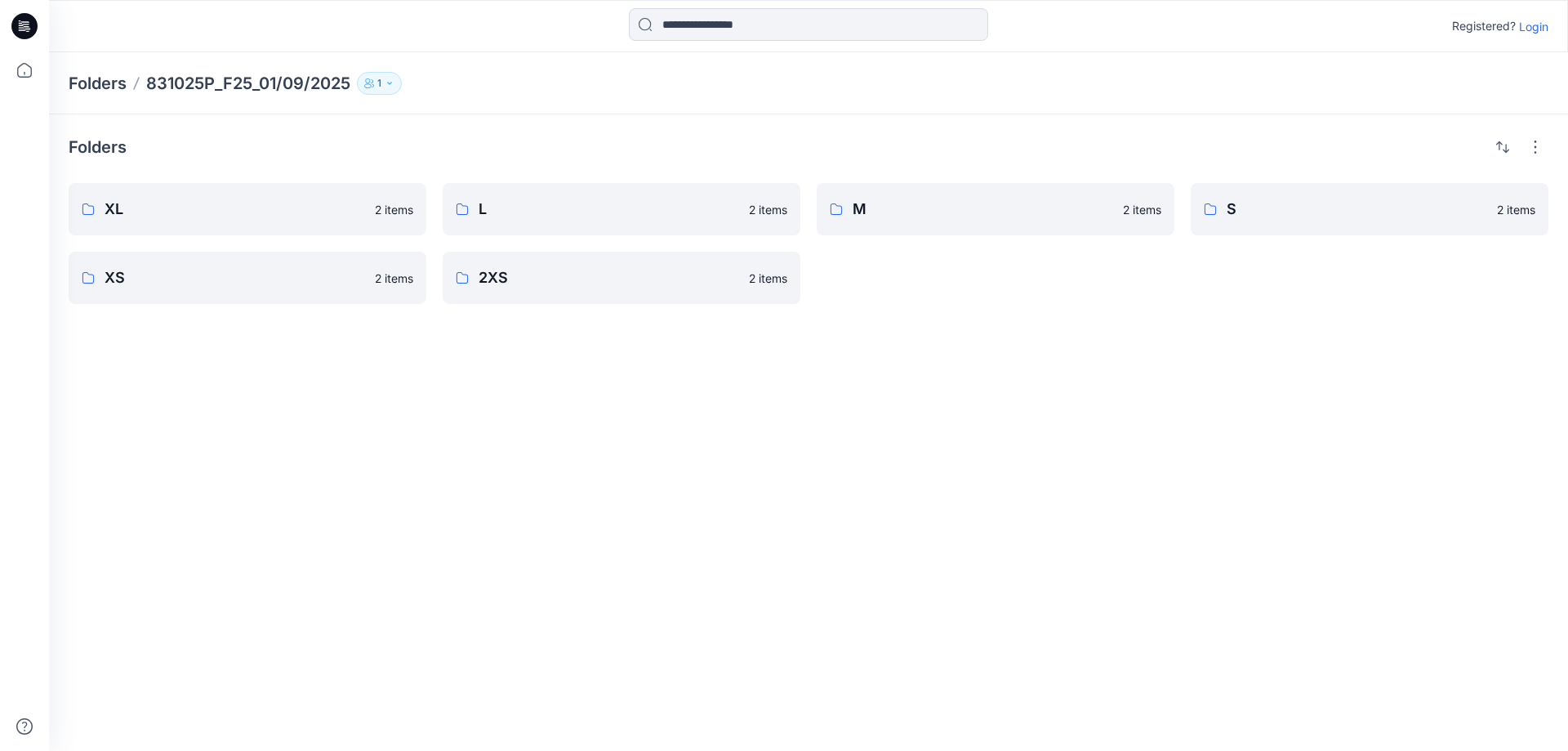
drag, startPoint x: 1030, startPoint y: 416, endPoint x: 1000, endPoint y: 454, distance: 48.4
click at [1030, 418] on div "Folders XL 2 items XS 2 items L 2 items 2XS 2 items M 2 items S 2 items" at bounding box center [809, 433] width 1519 height 636
click at [765, 568] on div "Folders XL 2 items XS 2 items L 2 items 2XS 2 items M 2 items S 2 items" at bounding box center [809, 433] width 1519 height 636
click at [843, 533] on div "Folders XL 2 items XS 2 items L 2 items 2XS 2 items M 2 items S 2 items" at bounding box center [809, 433] width 1519 height 636
drag, startPoint x: 1203, startPoint y: 498, endPoint x: 1191, endPoint y: 510, distance: 17.0
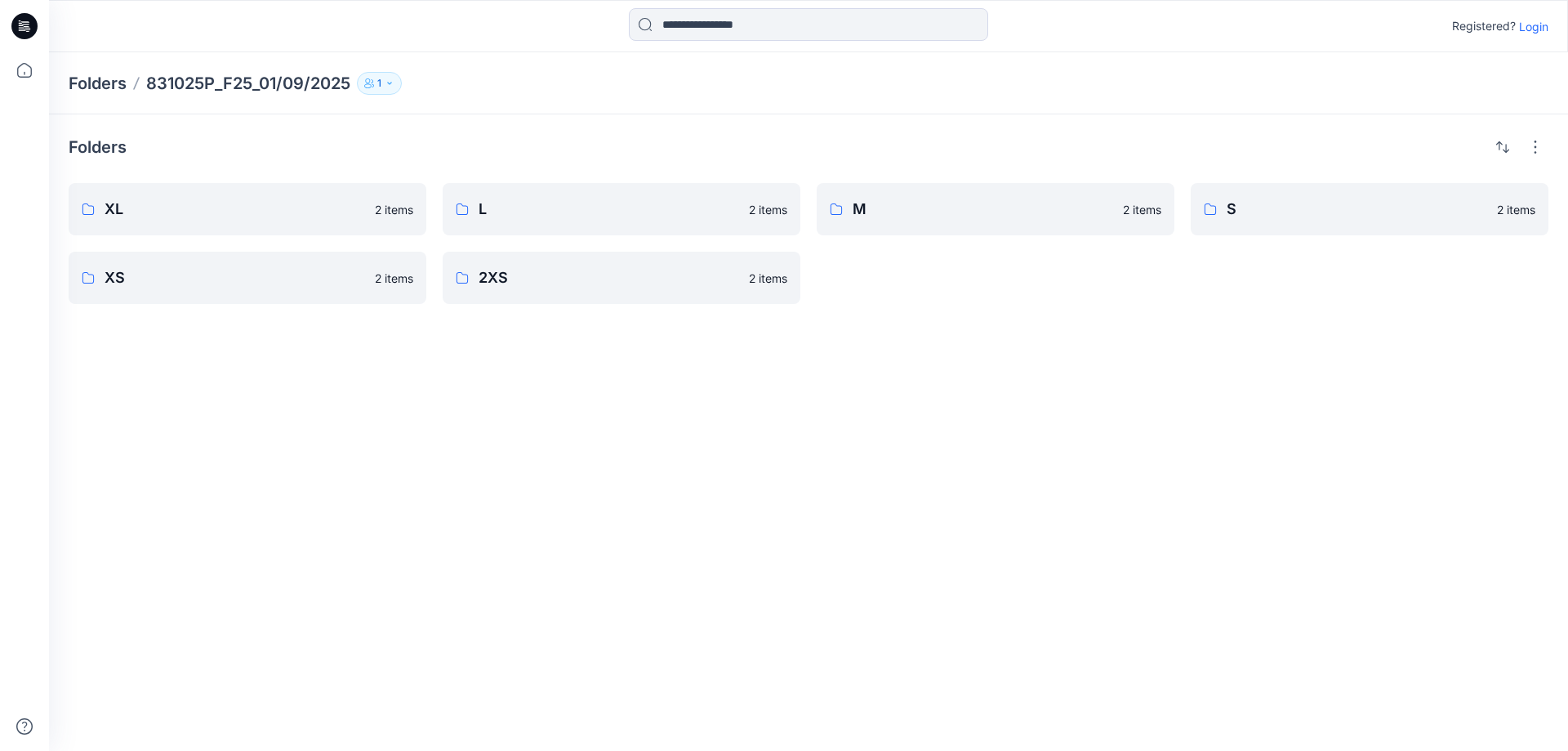
click at [1203, 499] on div "Folders XL 2 items XS 2 items L 2 items 2XS 2 items M 2 items S 2 items" at bounding box center [809, 433] width 1519 height 636
click at [1073, 561] on div "Folders XL 2 items XS 2 items L 2 items 2XS 2 items M 2 items S 2 items" at bounding box center [809, 433] width 1519 height 636
click at [823, 487] on div "Folders XL 2 items XS 2 items L 2 items 2XS 2 items M 2 items S 2 items" at bounding box center [809, 433] width 1519 height 636
click at [922, 458] on div "Folders XL 2 items XS 2 items L 2 items 2XS 2 items M 2 items S 2 items" at bounding box center [809, 433] width 1519 height 636
click at [728, 484] on div "Folders XL 2 items XS 2 items L 2 items 2XS 2 items M 2 items S 2 items" at bounding box center [809, 433] width 1519 height 636
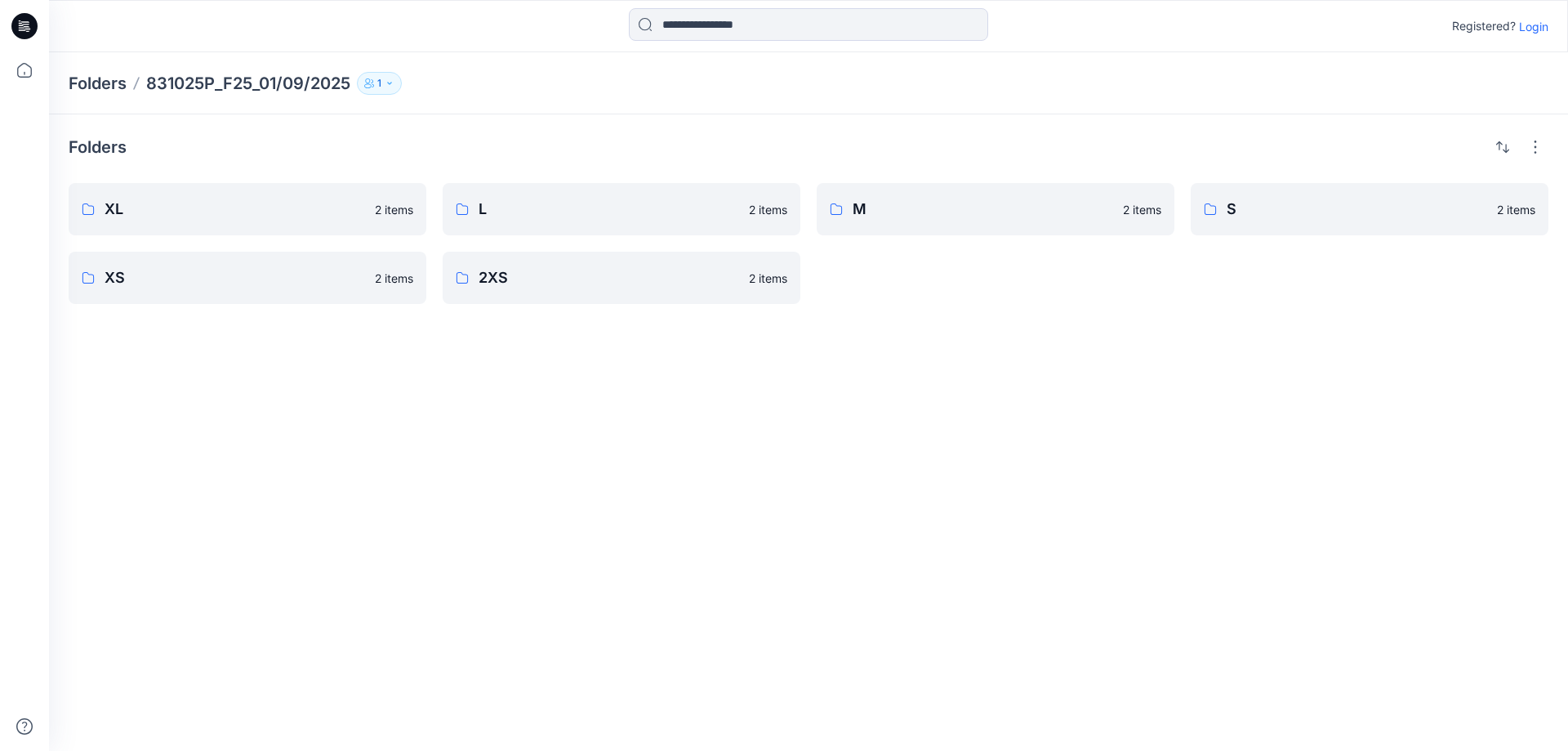
click at [30, 26] on icon at bounding box center [24, 26] width 26 height 26
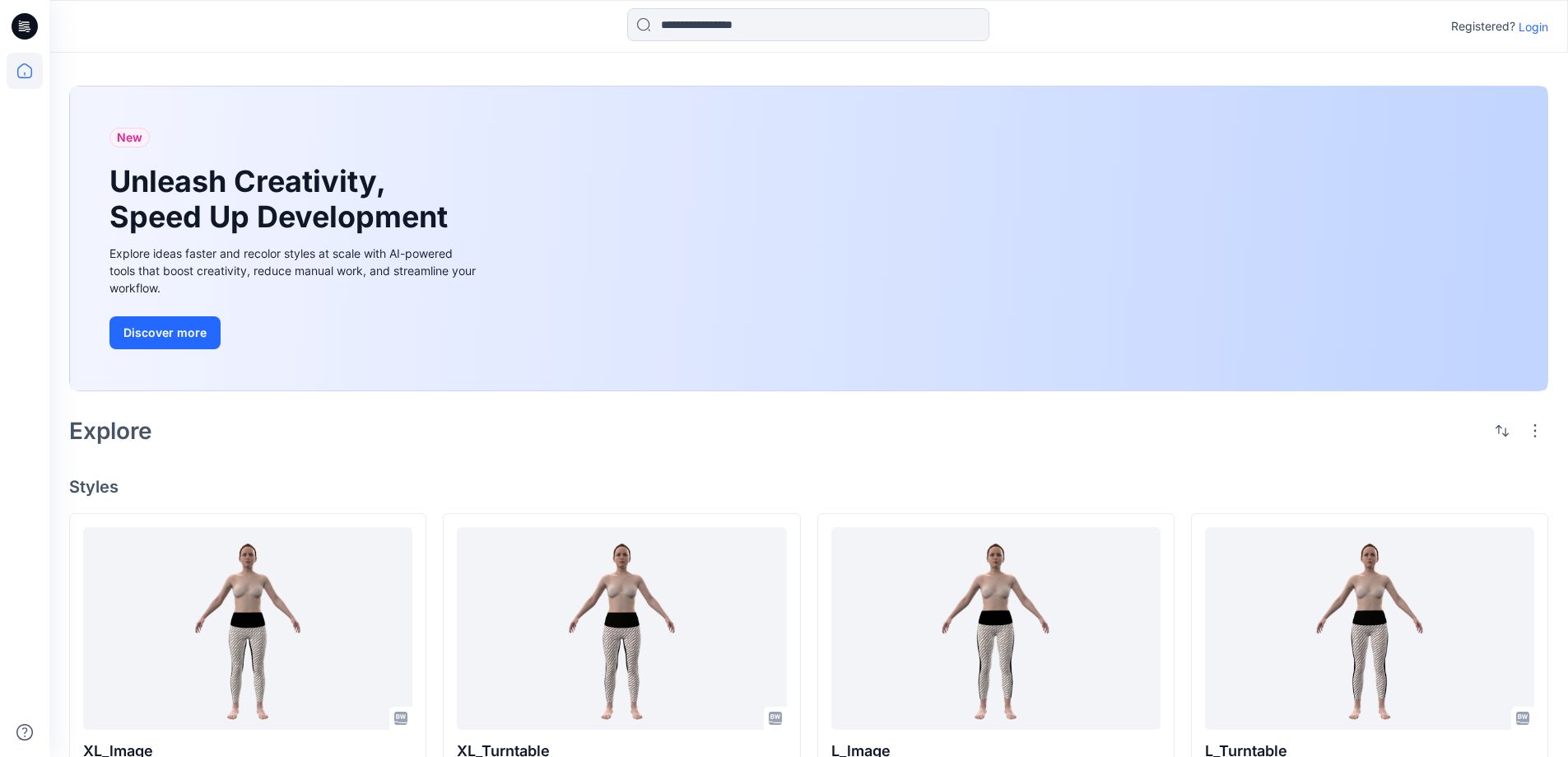
click at [544, 442] on div "Explore" at bounding box center [809, 430] width 1479 height 39
click at [484, 444] on div "Explore" at bounding box center [809, 430] width 1479 height 39
click at [562, 439] on div "Explore" at bounding box center [809, 430] width 1479 height 39
click at [559, 439] on div "Explore" at bounding box center [809, 430] width 1479 height 39
click at [478, 431] on div "Explore" at bounding box center [809, 430] width 1479 height 39
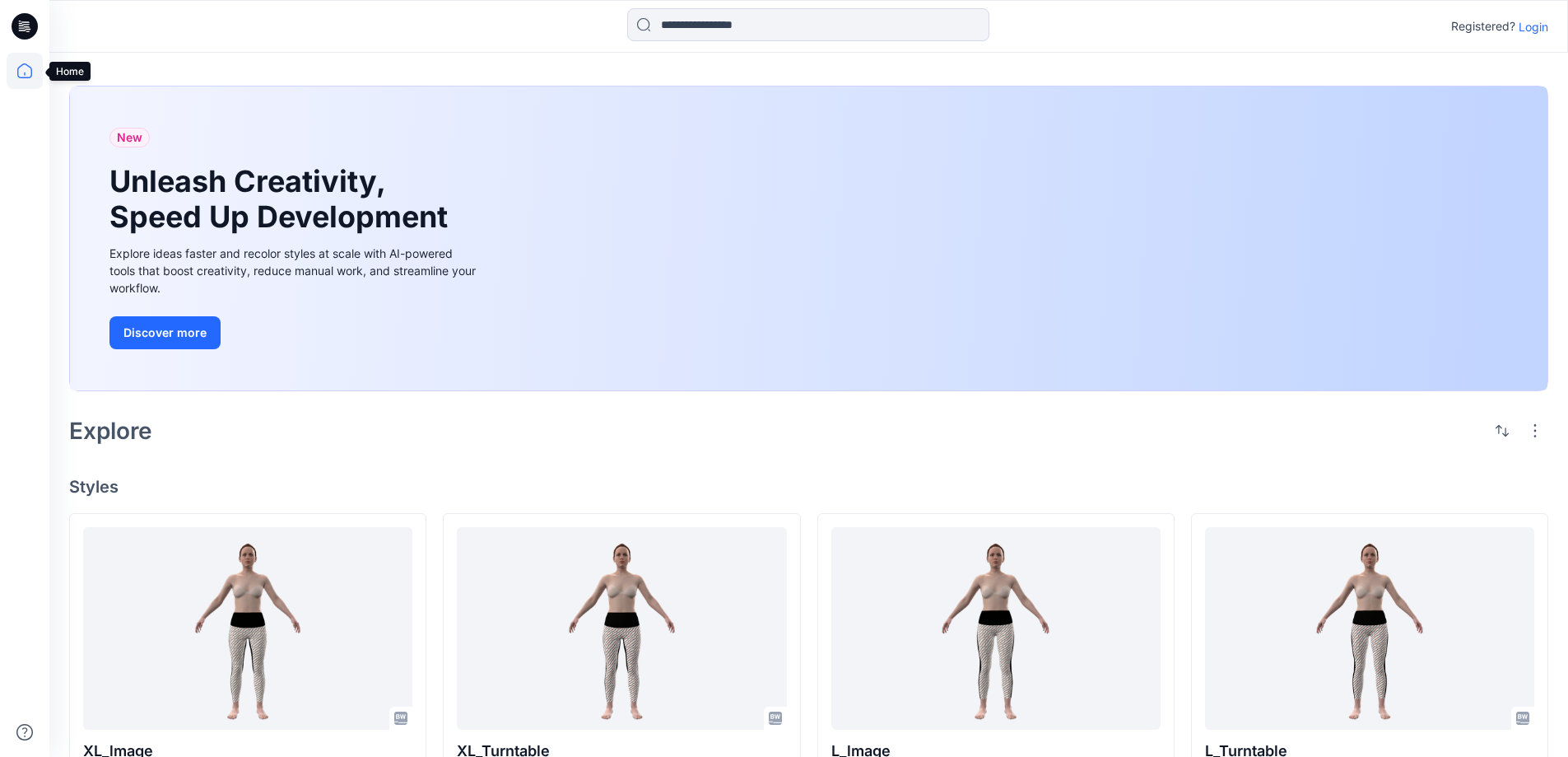
click at [20, 70] on icon at bounding box center [25, 71] width 36 height 37
click at [25, 67] on icon at bounding box center [25, 71] width 36 height 37
click at [24, 67] on icon at bounding box center [25, 71] width 36 height 37
drag, startPoint x: 1080, startPoint y: 478, endPoint x: 1406, endPoint y: 196, distance: 431.0
click at [1081, 477] on h4 "Styles" at bounding box center [809, 487] width 1479 height 20
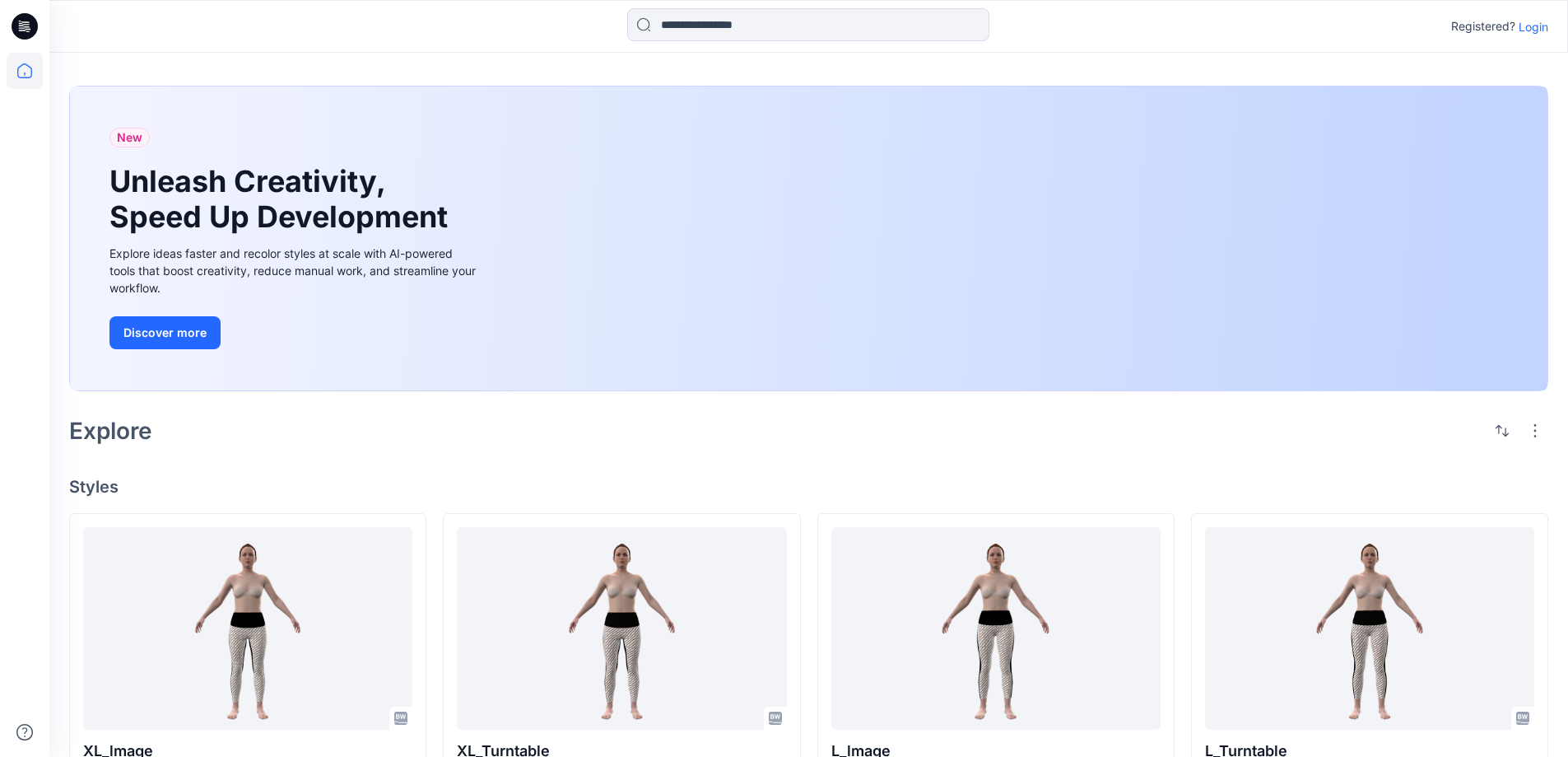
click at [1534, 28] on p "Login" at bounding box center [1533, 27] width 30 height 17
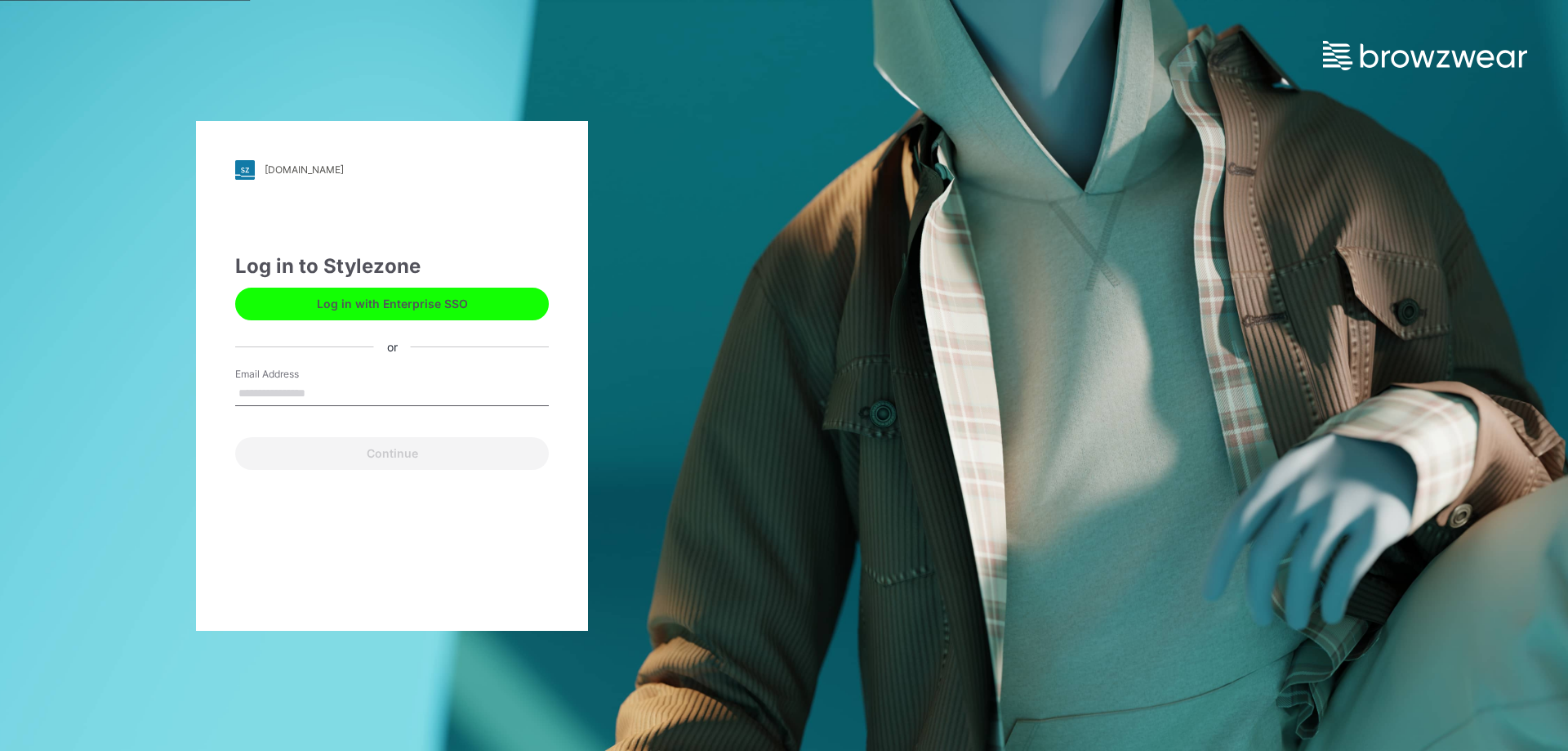
click at [381, 388] on input "Email Address" at bounding box center [392, 393] width 314 height 24
click at [699, 289] on div "vtgarment.stylezone.com Loading... Log in to Stylezone Log in with Enterprise S…" at bounding box center [392, 375] width 784 height 751
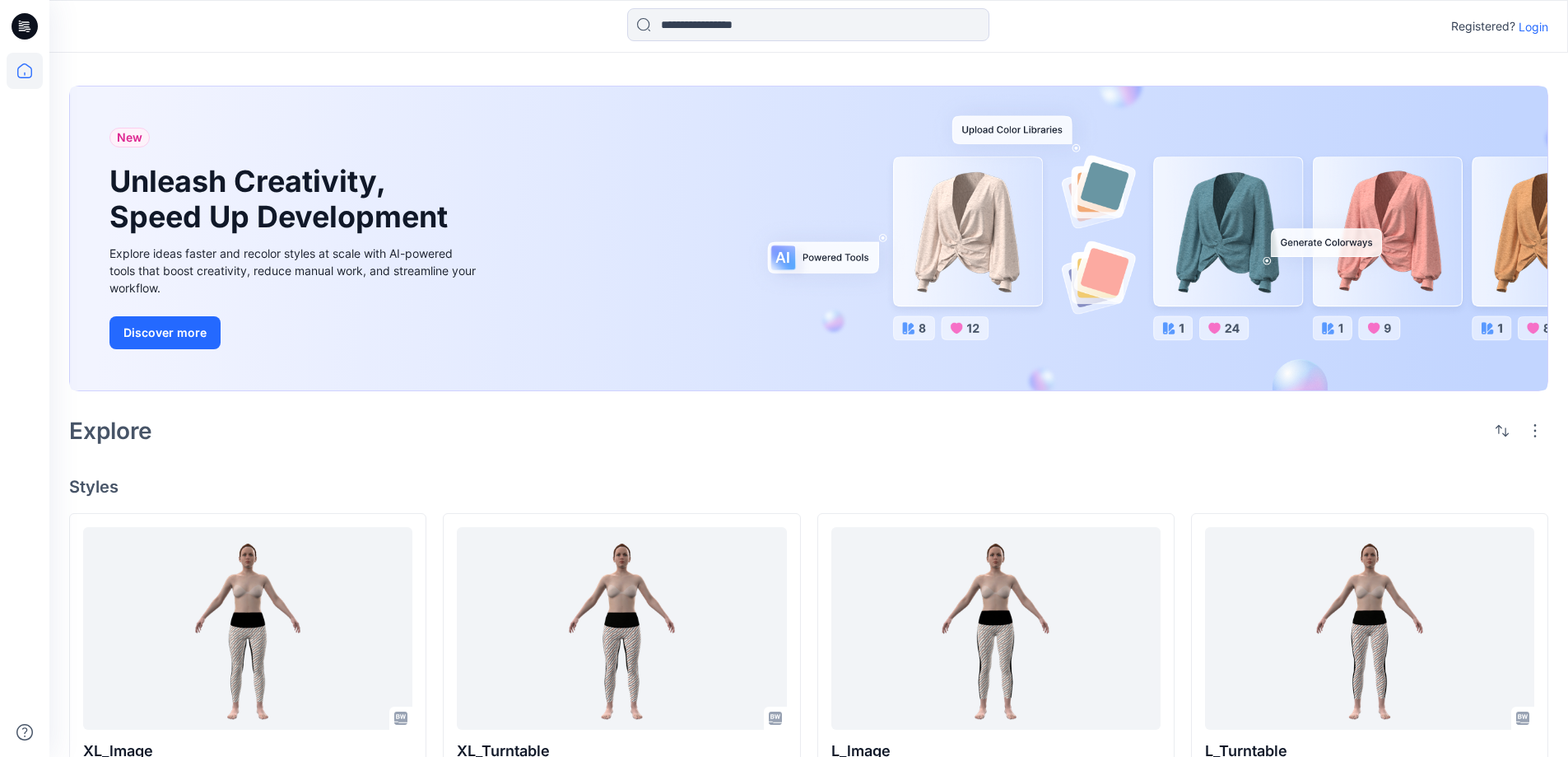
click at [1161, 462] on div "New Unleash Creativity, Speed Up Development Explore ideas faster and recolor s…" at bounding box center [809, 740] width 1518 height 1375
click at [448, 461] on div "New Unleash Creativity, Speed Up Development Explore ideas faster and recolor s…" at bounding box center [809, 740] width 1518 height 1375
drag, startPoint x: 413, startPoint y: 468, endPoint x: 496, endPoint y: 462, distance: 83.2
click at [415, 468] on div "New Unleash Creativity, Speed Up Development Explore ideas faster and recolor s…" at bounding box center [809, 740] width 1518 height 1375
click at [586, 469] on div "New Unleash Creativity, Speed Up Development Explore ideas faster and recolor s…" at bounding box center [809, 740] width 1518 height 1375
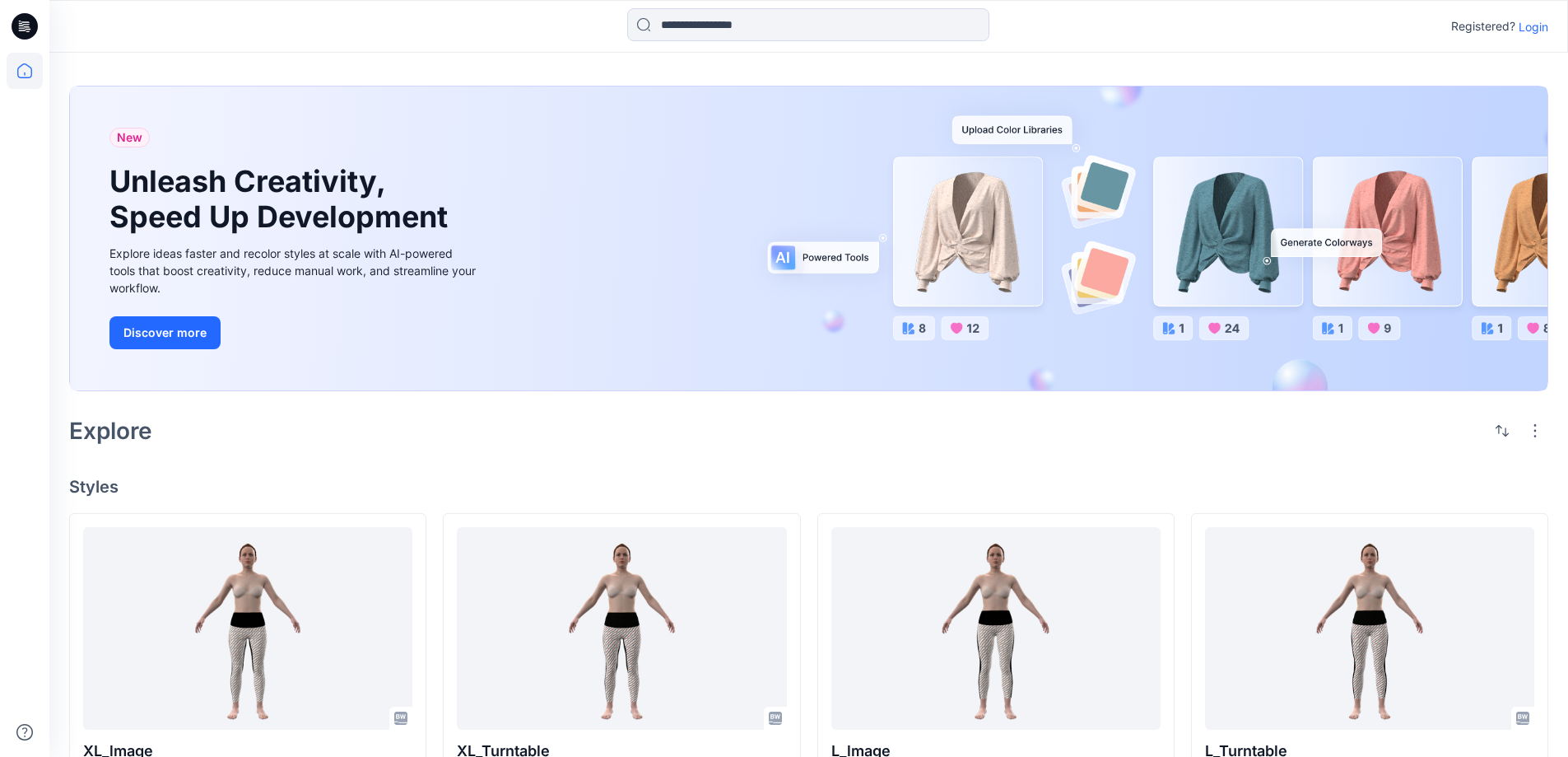
click at [566, 471] on div "New Unleash Creativity, Speed Up Development Explore ideas faster and recolor s…" at bounding box center [809, 740] width 1518 height 1375
click at [908, 436] on div "Explore" at bounding box center [809, 430] width 1479 height 39
click at [847, 439] on div "Explore" at bounding box center [809, 430] width 1479 height 39
click at [924, 433] on div "Explore" at bounding box center [809, 430] width 1479 height 39
click at [811, 255] on div "New Unleash Creativity, Speed Up Development Explore ideas faster and recolor s…" at bounding box center [809, 238] width 1478 height 304
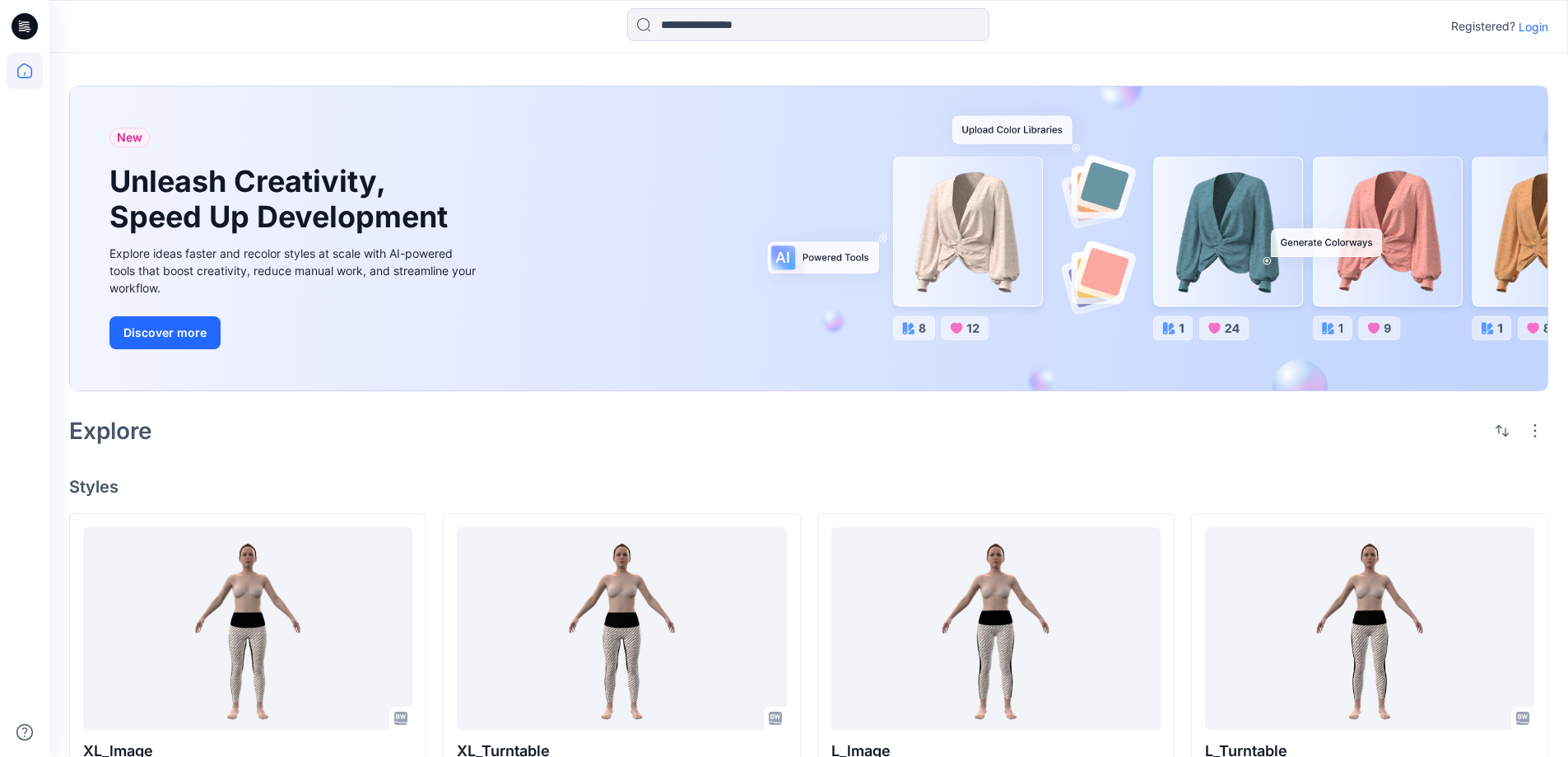
click at [359, 450] on div "New Unleash Creativity, Speed Up Development Explore ideas faster and recolor s…" at bounding box center [809, 740] width 1518 height 1375
click at [341, 454] on div "New Unleash Creativity, Speed Up Development Explore ideas faster and recolor s…" at bounding box center [809, 740] width 1518 height 1375
click at [411, 459] on div "New Unleash Creativity, Speed Up Development Explore ideas faster and recolor s…" at bounding box center [809, 740] width 1518 height 1375
click at [468, 438] on div "Explore" at bounding box center [809, 430] width 1479 height 39
click at [430, 448] on div "Explore" at bounding box center [809, 430] width 1479 height 39
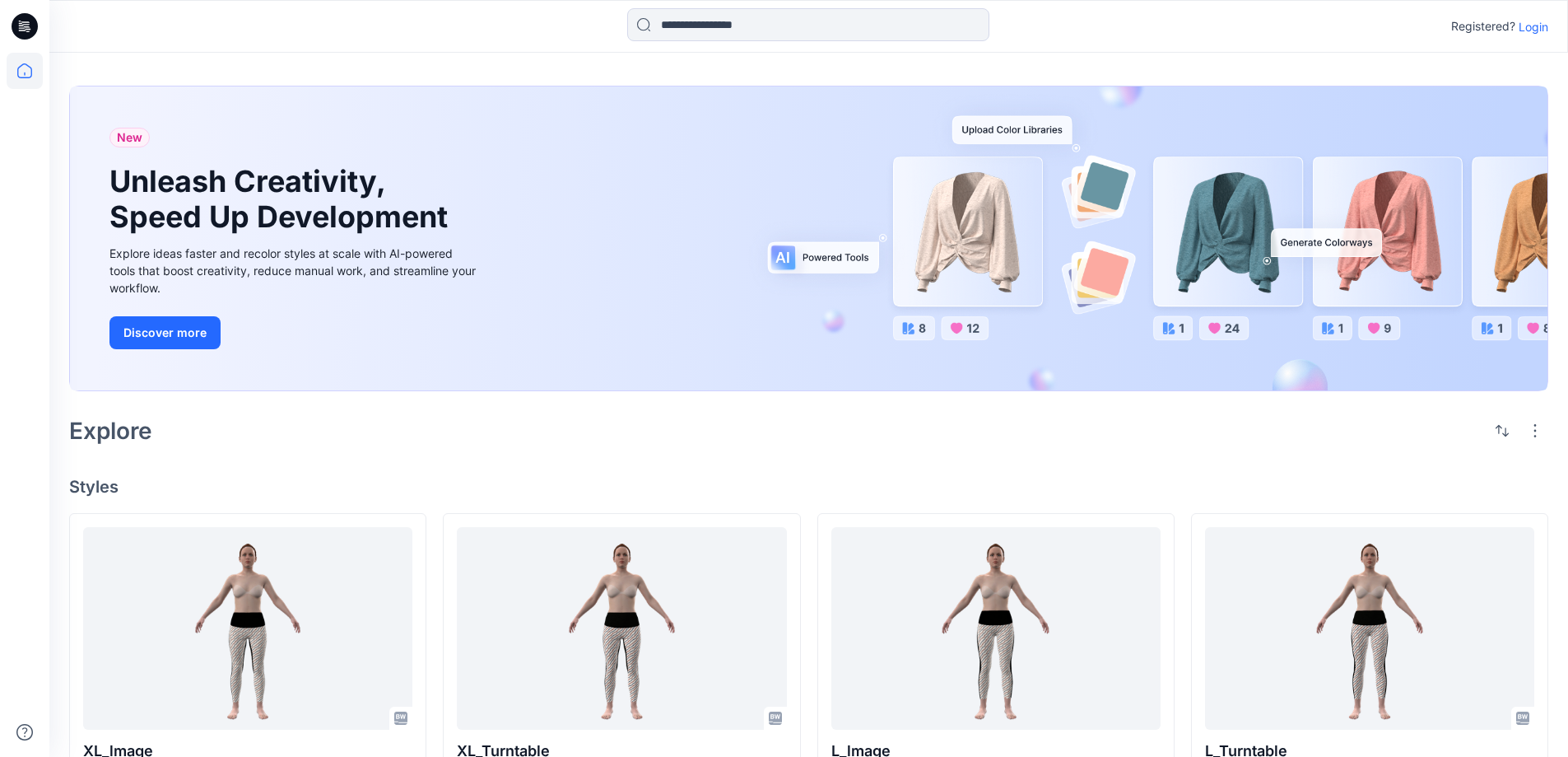
click at [442, 447] on div "Explore" at bounding box center [809, 430] width 1479 height 39
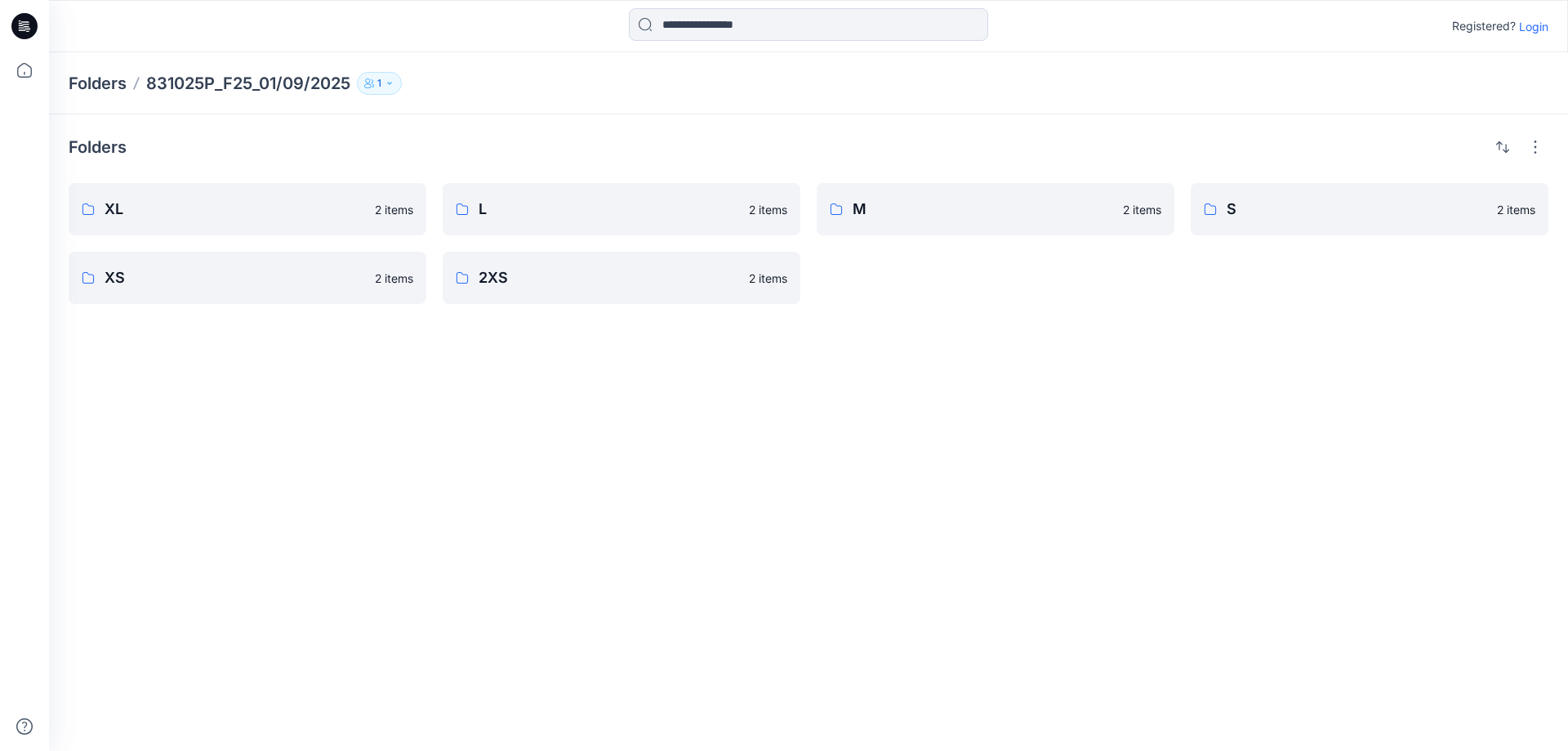
click at [706, 455] on div "Folders XL 2 items XS 2 items L 2 items 2XS 2 items M 2 items S 2 items" at bounding box center [809, 433] width 1519 height 636
click at [19, 22] on icon at bounding box center [24, 26] width 26 height 26
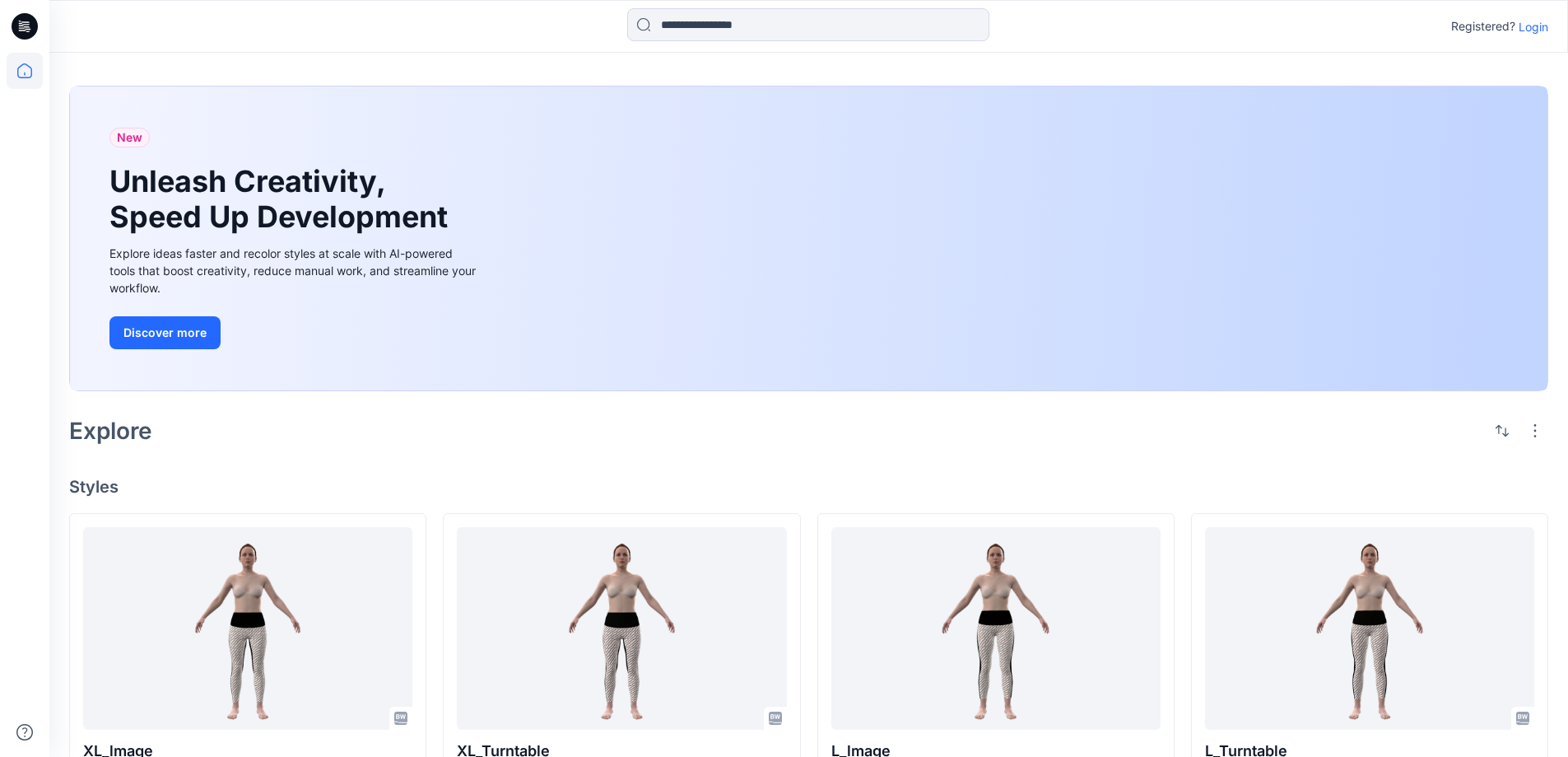
click at [1068, 461] on div "New Unleash Creativity, Speed Up Development Explore ideas faster and recolor s…" at bounding box center [809, 740] width 1518 height 1375
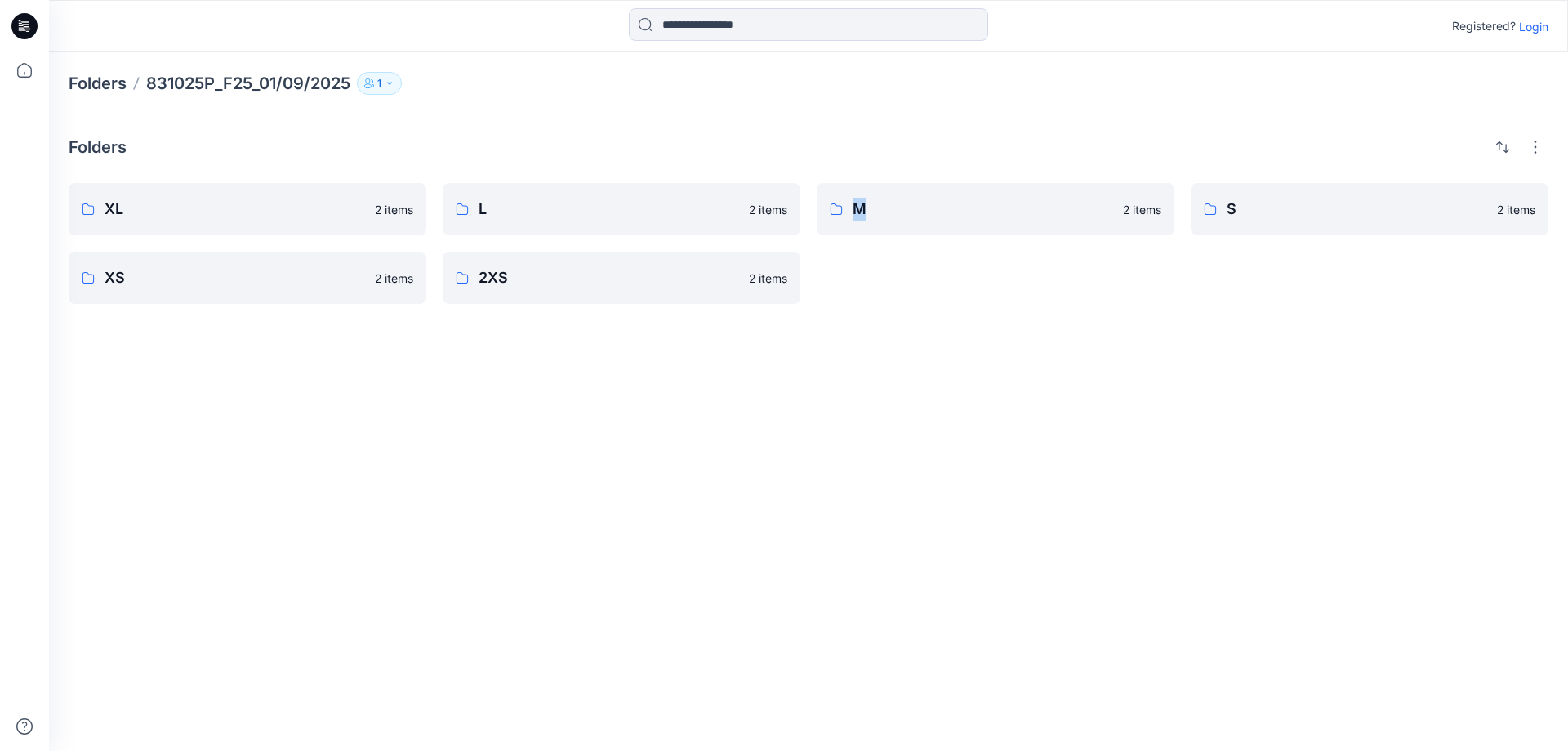
click at [860, 487] on div "Folders XL 2 items XS 2 items L 2 items 2XS 2 items M 2 items S 2 items" at bounding box center [809, 433] width 1519 height 636
click at [23, 22] on icon at bounding box center [24, 26] width 26 height 26
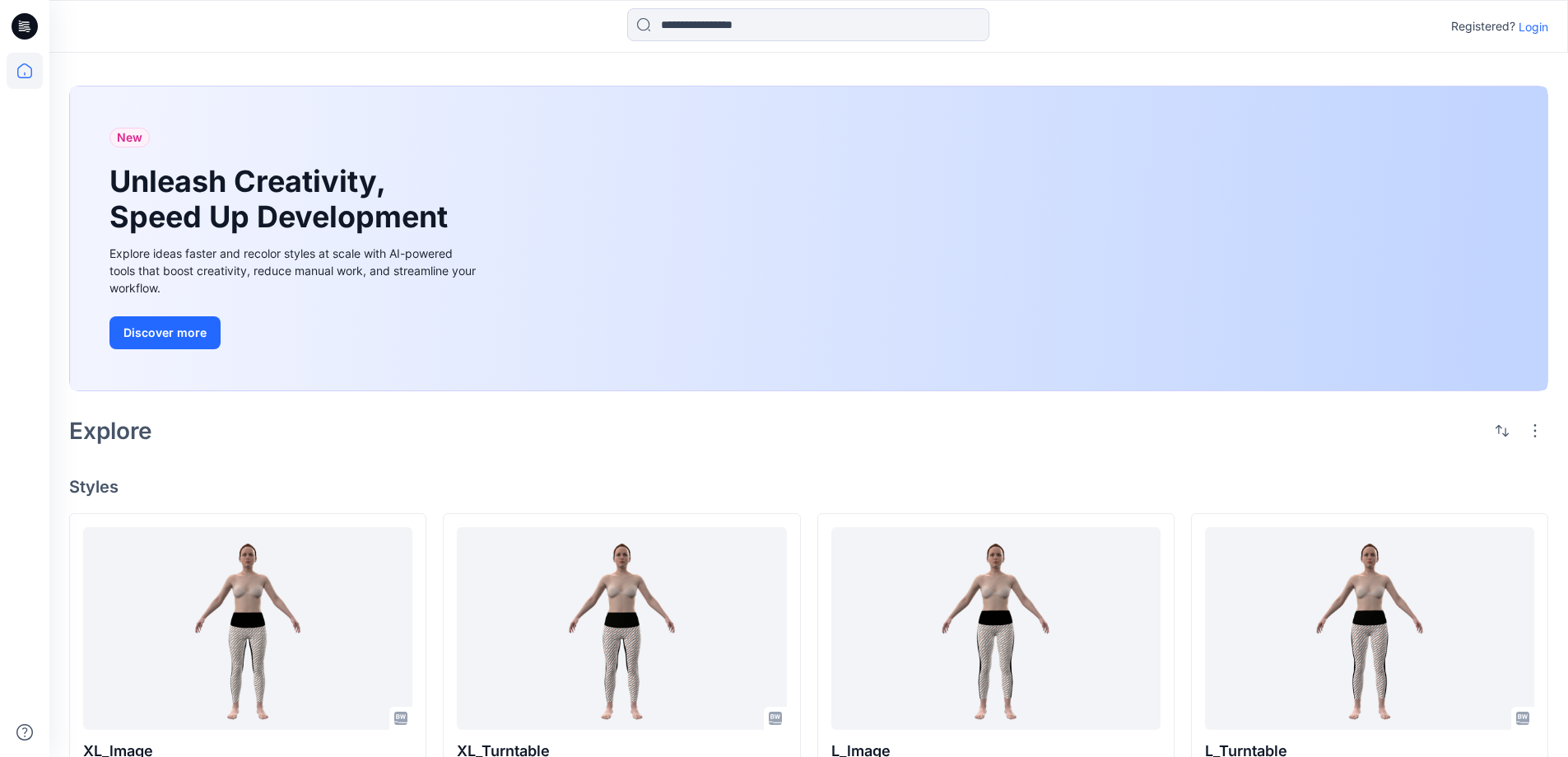
click at [671, 453] on div "New Unleash Creativity, Speed Up Development Explore ideas faster and recolor s…" at bounding box center [809, 740] width 1518 height 1375
drag, startPoint x: 601, startPoint y: 455, endPoint x: 690, endPoint y: 451, distance: 89.1
click at [602, 455] on div "New Unleash Creativity, Speed Up Development Explore ideas faster and recolor s…" at bounding box center [809, 740] width 1518 height 1375
click at [711, 455] on div "New Unleash Creativity, Speed Up Development Explore ideas faster and recolor s…" at bounding box center [809, 740] width 1518 height 1375
click at [734, 448] on div "Explore" at bounding box center [809, 430] width 1479 height 39
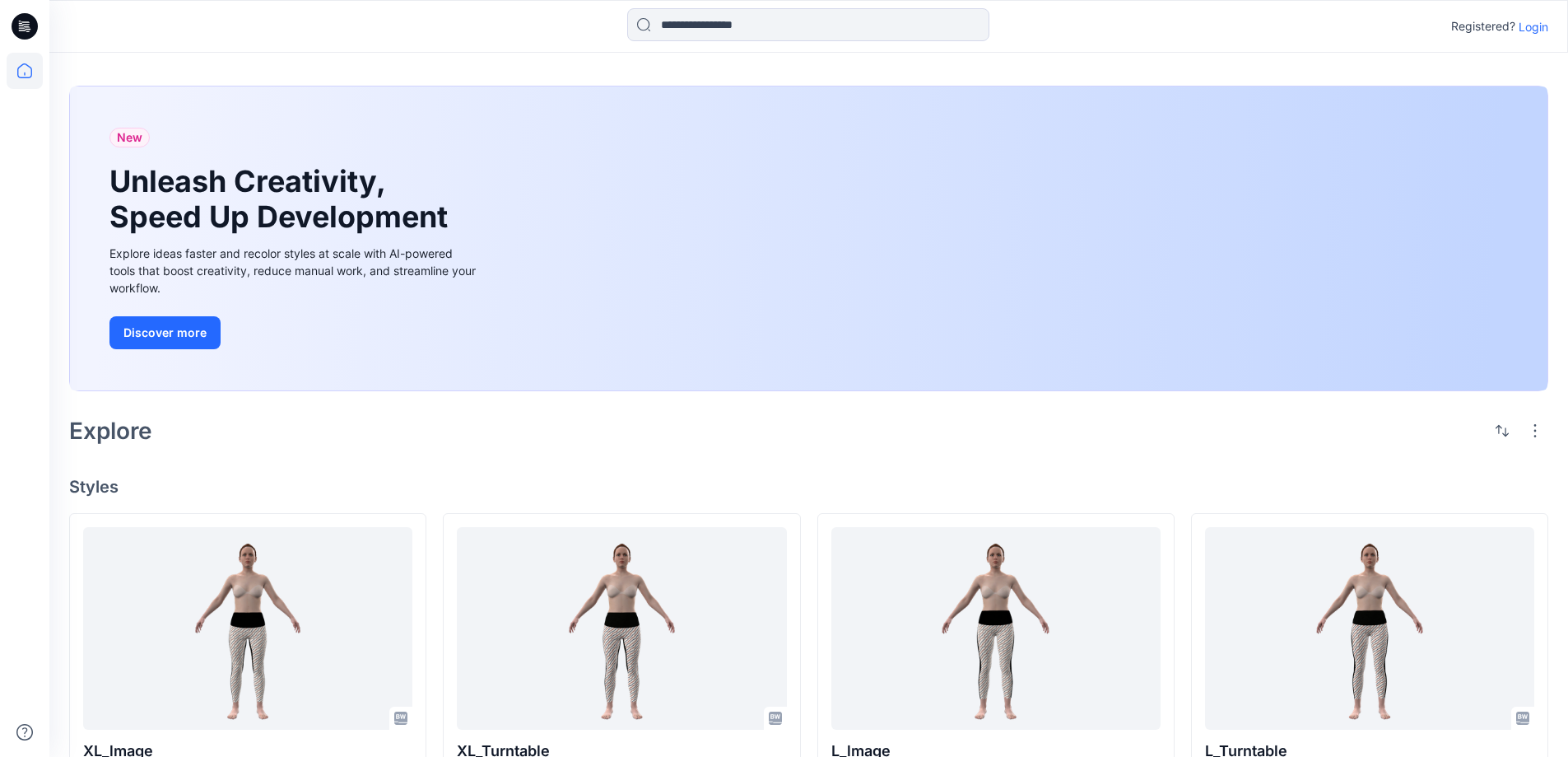
drag, startPoint x: 914, startPoint y: 450, endPoint x: 817, endPoint y: 454, distance: 97.1
click at [913, 450] on div "New Unleash Creativity, Speed Up Development Explore ideas faster and recolor s…" at bounding box center [809, 740] width 1518 height 1375
click at [815, 454] on div "New Unleash Creativity, Speed Up Development Explore ideas faster and recolor s…" at bounding box center [809, 740] width 1518 height 1375
click at [760, 457] on div "New Unleash Creativity, Speed Up Development Explore ideas faster and recolor s…" at bounding box center [809, 740] width 1518 height 1375
click at [629, 439] on div "Explore" at bounding box center [809, 430] width 1479 height 39
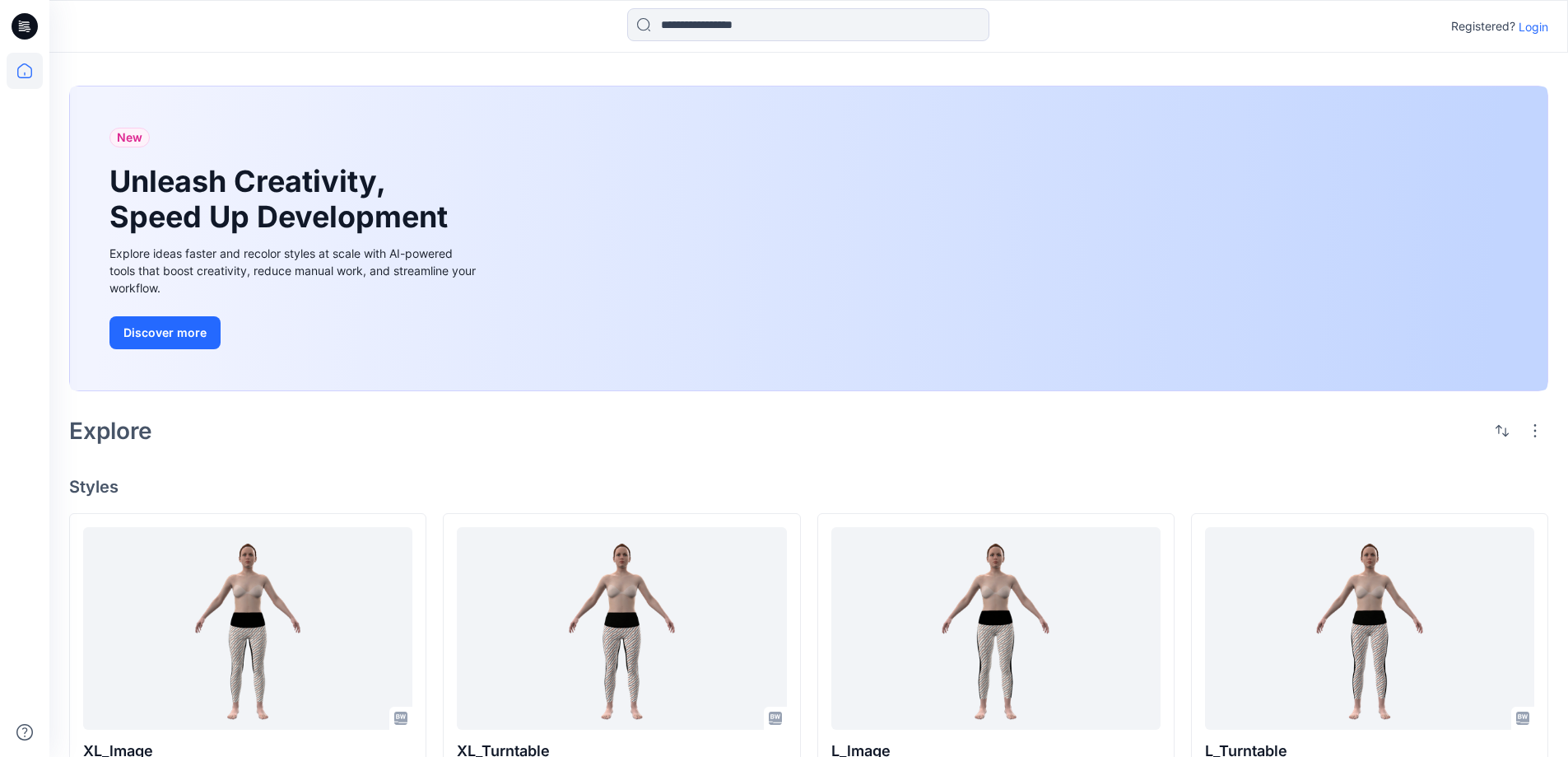
drag, startPoint x: 571, startPoint y: 452, endPoint x: 607, endPoint y: 449, distance: 36.1
click at [574, 451] on div "New Unleash Creativity, Speed Up Development Explore ideas faster and recolor s…" at bounding box center [809, 740] width 1518 height 1375
click at [647, 462] on div "New Unleash Creativity, Speed Up Development Explore ideas faster and recolor s…" at bounding box center [809, 740] width 1518 height 1375
click at [453, 436] on div "Explore" at bounding box center [809, 430] width 1479 height 39
click at [394, 452] on div "New Unleash Creativity, Speed Up Development Explore ideas faster and recolor s…" at bounding box center [809, 740] width 1518 height 1375
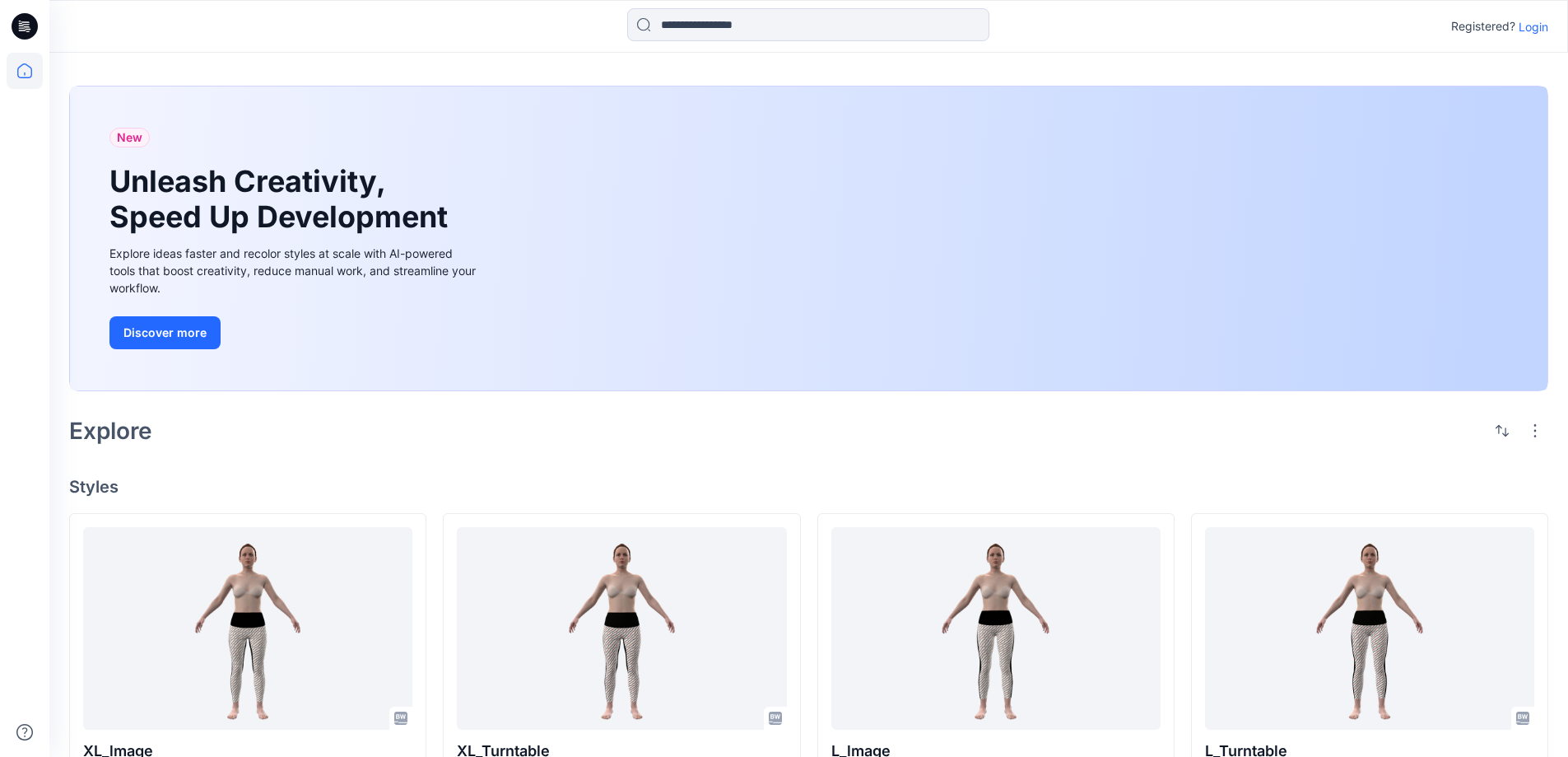
click at [489, 454] on div "New Unleash Creativity, Speed Up Development Explore ideas faster and recolor s…" at bounding box center [809, 740] width 1518 height 1375
click at [489, 455] on div "New Unleash Creativity, Speed Up Development Explore ideas faster and recolor s…" at bounding box center [809, 740] width 1518 height 1375
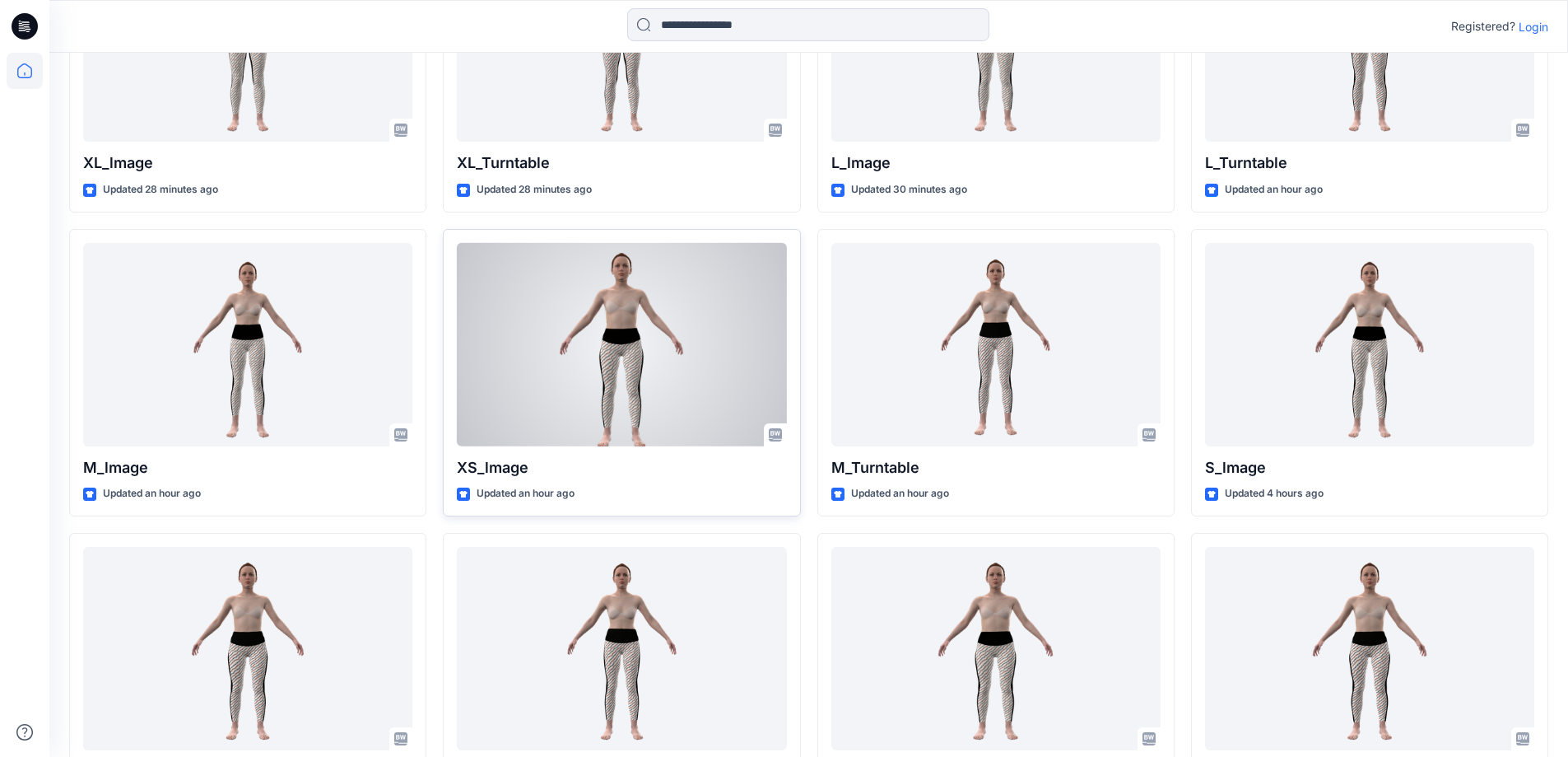
scroll to position [671, 0]
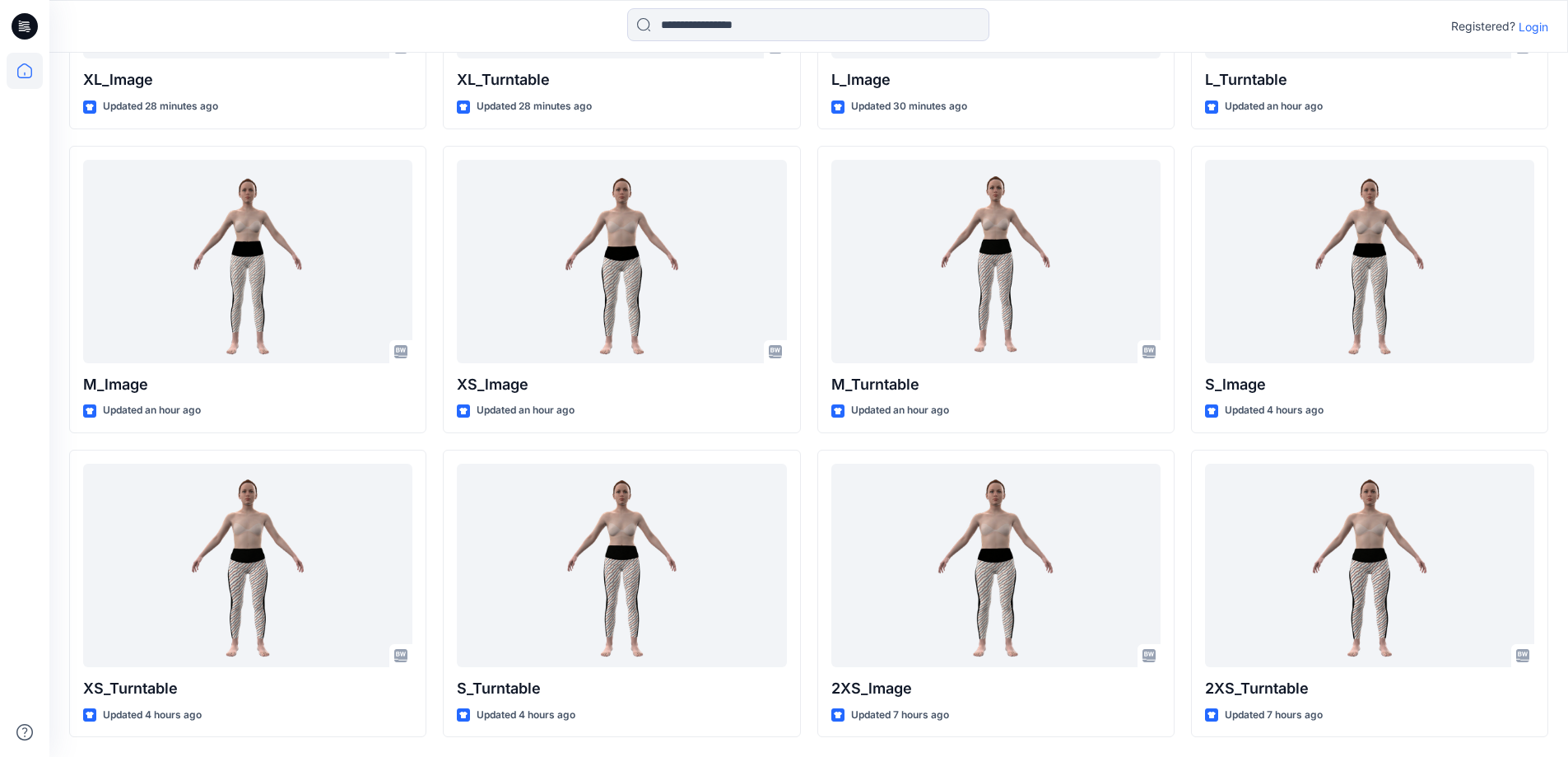
click at [800, 747] on div "New Unleash Creativity, Speed Up Development Explore ideas faster and recolor s…" at bounding box center [809, 69] width 1518 height 1375
click at [729, 12] on input at bounding box center [808, 24] width 362 height 33
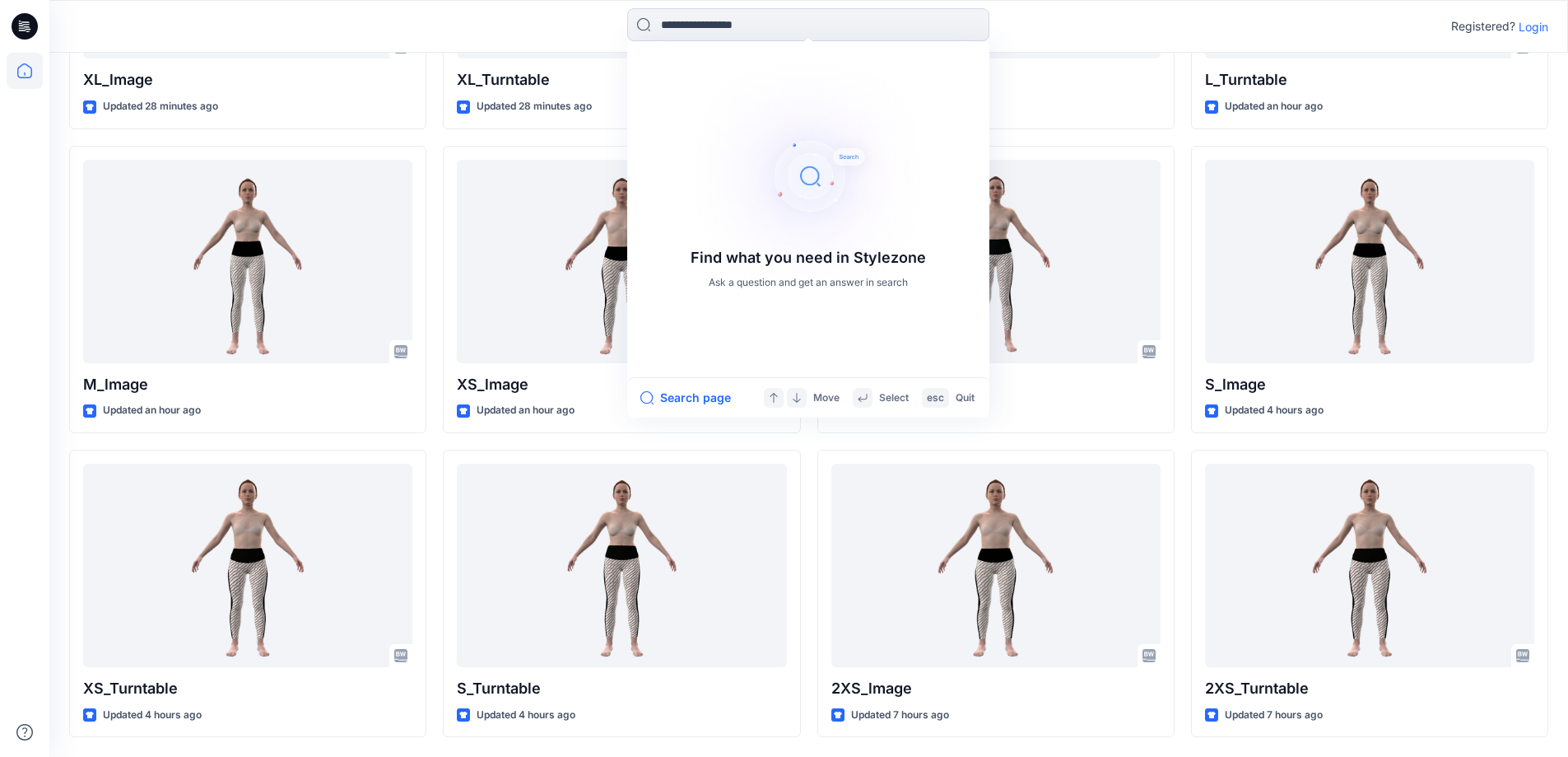
click at [1067, 446] on div "L_lmage Updated 34 minutes ago M_Turntable Updated an hour ago 2XS_lmage Update…" at bounding box center [996, 289] width 357 height 896
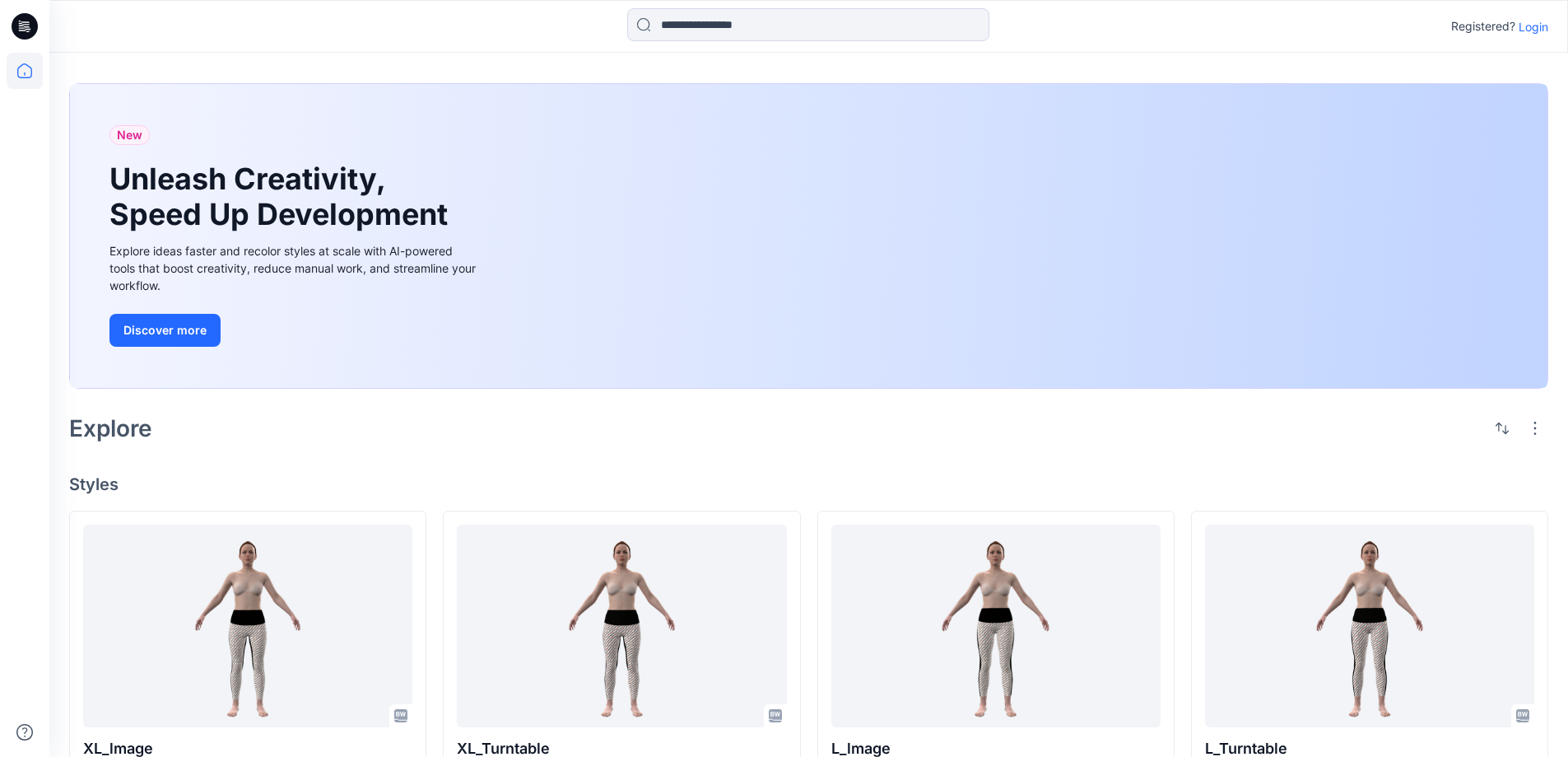
scroll to position [0, 0]
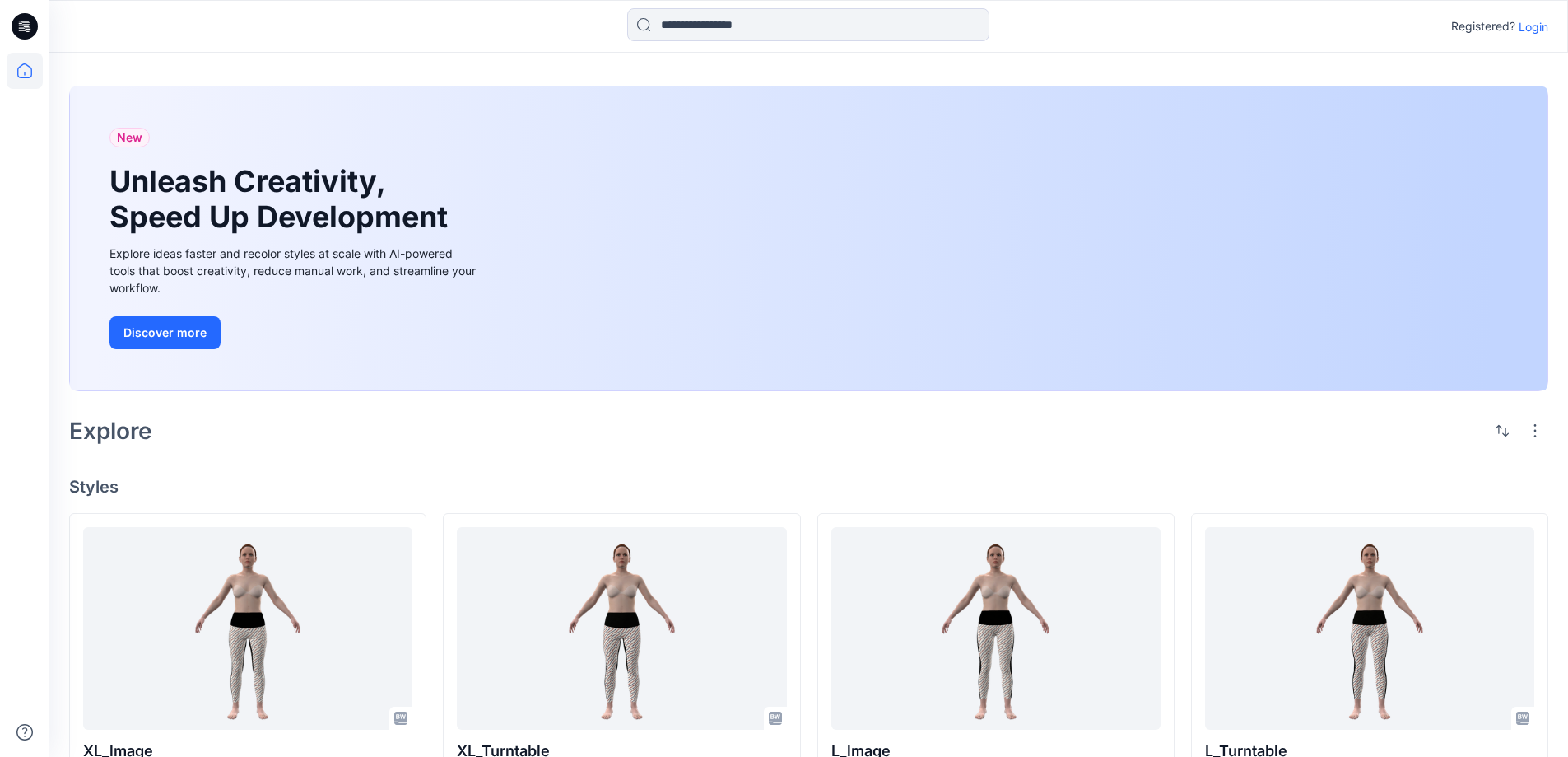
drag, startPoint x: 547, startPoint y: 447, endPoint x: 503, endPoint y: 450, distance: 44.1
click at [546, 447] on div "Explore" at bounding box center [809, 430] width 1479 height 39
click at [410, 450] on div "New Unleash Creativity, Speed Up Development Explore ideas faster and recolor s…" at bounding box center [809, 740] width 1518 height 1375
click at [506, 450] on div "New Unleash Creativity, Speed Up Development Explore ideas faster and recolor s…" at bounding box center [809, 740] width 1518 height 1375
click at [774, 462] on div "New Unleash Creativity, Speed Up Development Explore ideas faster and recolor s…" at bounding box center [809, 740] width 1518 height 1375
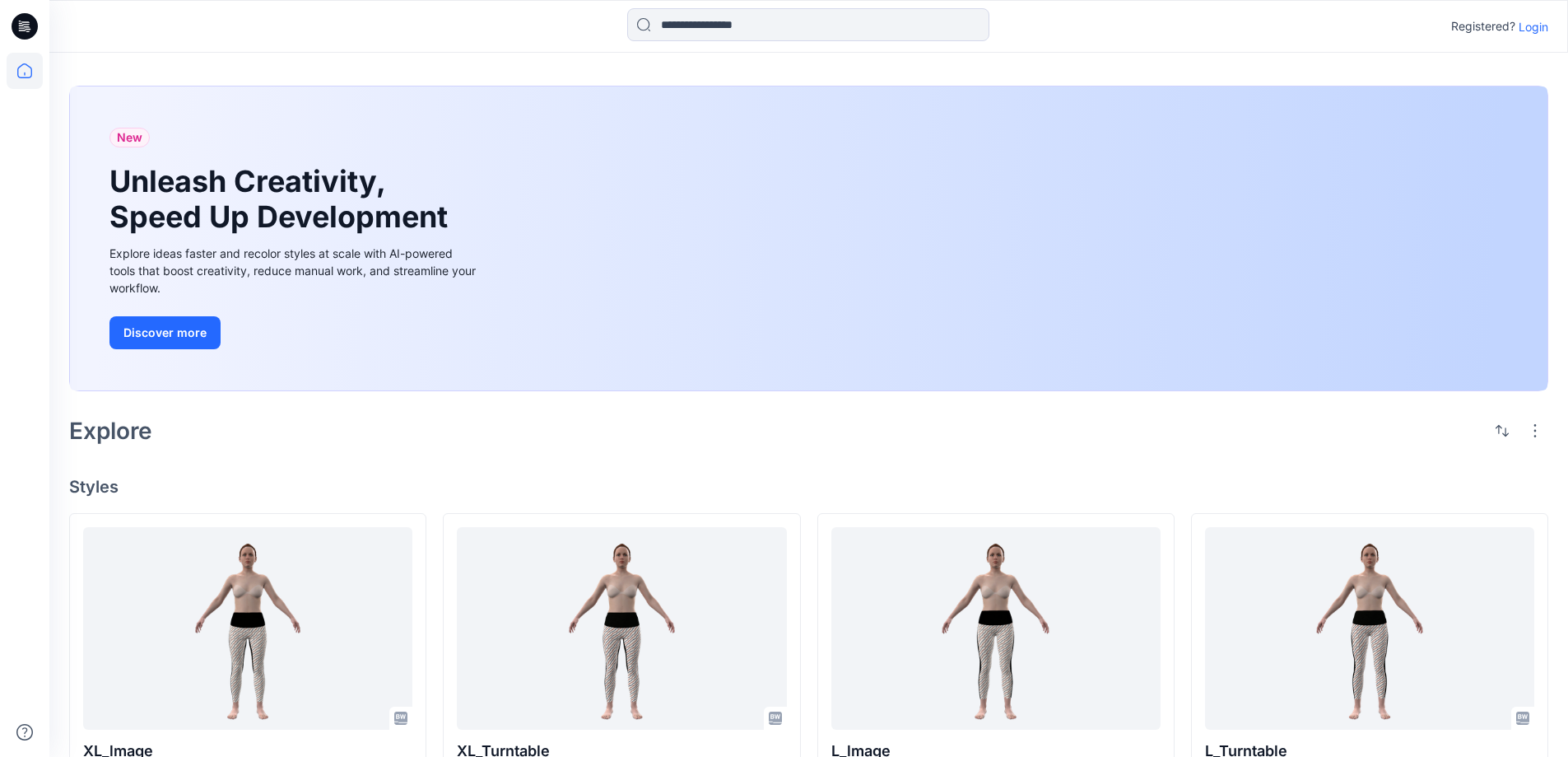
click at [698, 468] on div "New Unleash Creativity, Speed Up Development Explore ideas faster and recolor s…" at bounding box center [809, 740] width 1518 height 1375
drag, startPoint x: 794, startPoint y: 450, endPoint x: 795, endPoint y: 433, distance: 17.0
click at [795, 447] on div "New Unleash Creativity, Speed Up Development Explore ideas faster and recolor s…" at bounding box center [809, 740] width 1518 height 1375
click at [23, 23] on icon at bounding box center [24, 26] width 26 height 53
click at [23, 23] on icon at bounding box center [25, 22] width 8 height 1
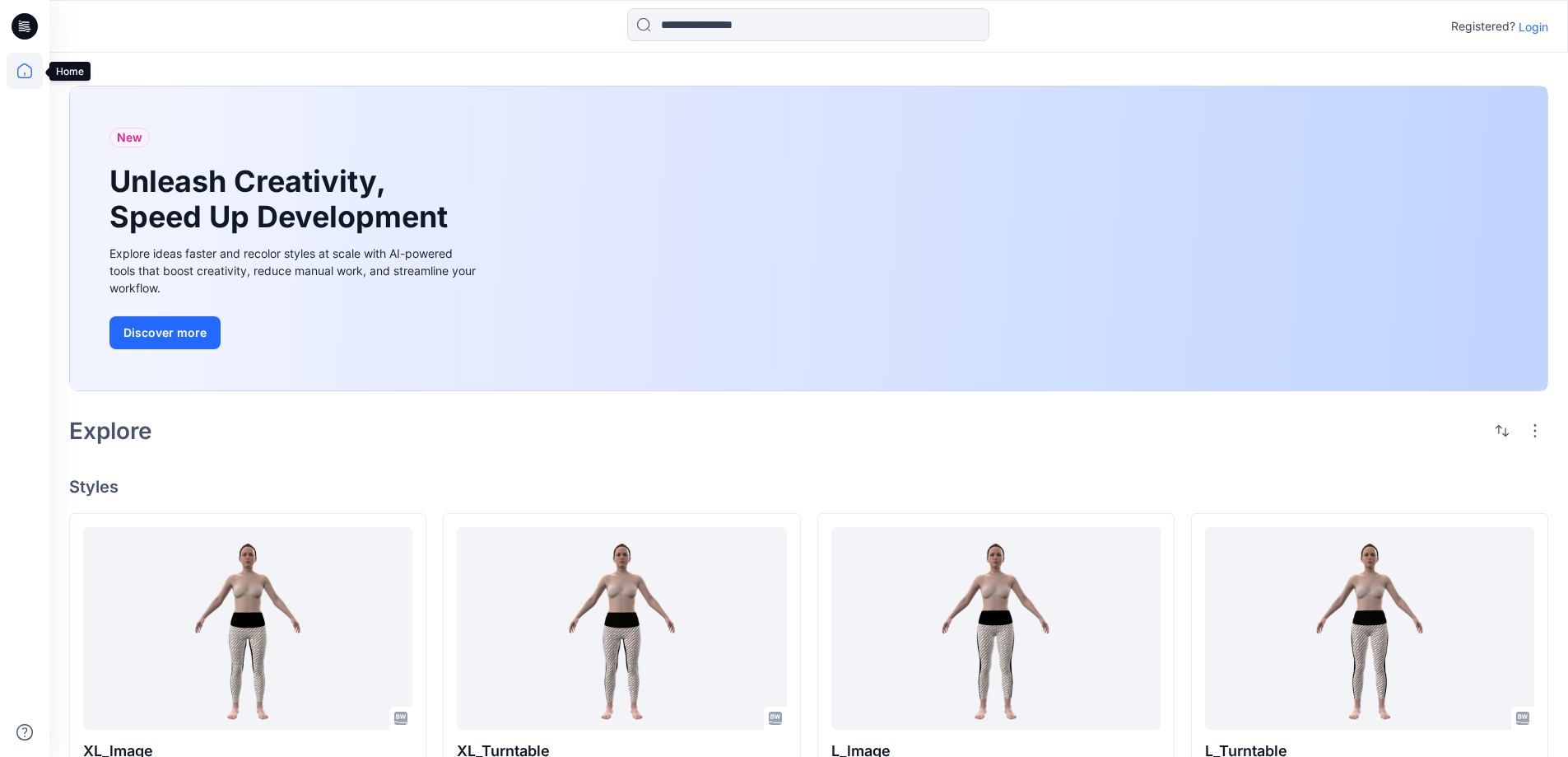
click at [23, 76] on icon at bounding box center [25, 71] width 36 height 37
click at [23, 68] on icon at bounding box center [25, 71] width 36 height 37
click at [875, 462] on div "New Unleash Creativity, Speed Up Development Explore ideas faster and recolor s…" at bounding box center [809, 740] width 1518 height 1375
drag, startPoint x: 925, startPoint y: 464, endPoint x: 784, endPoint y: 342, distance: 186.5
click at [925, 463] on div "New Unleash Creativity, Speed Up Development Explore ideas faster and recolor s…" at bounding box center [809, 740] width 1518 height 1375
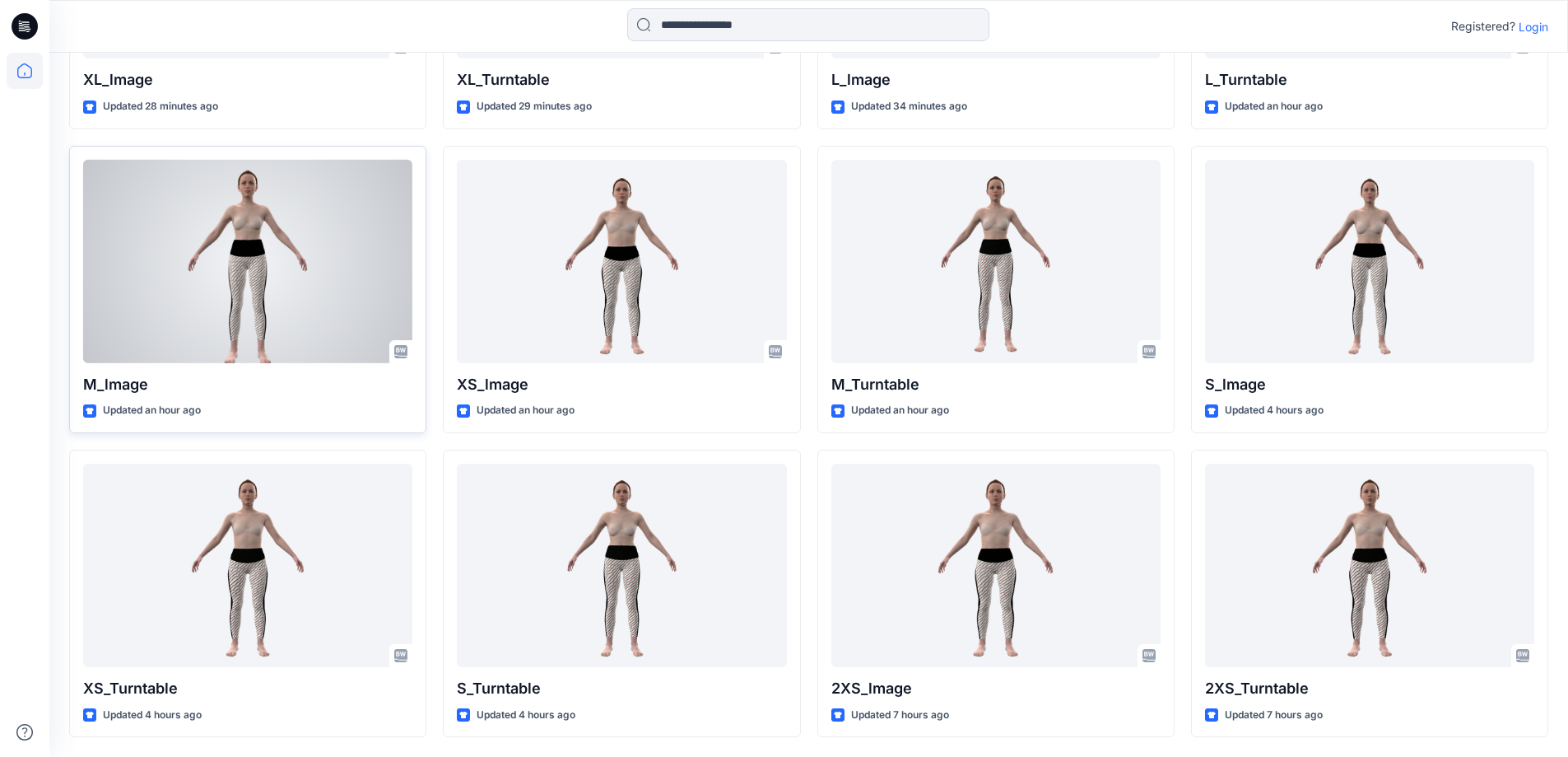
scroll to position [342, 0]
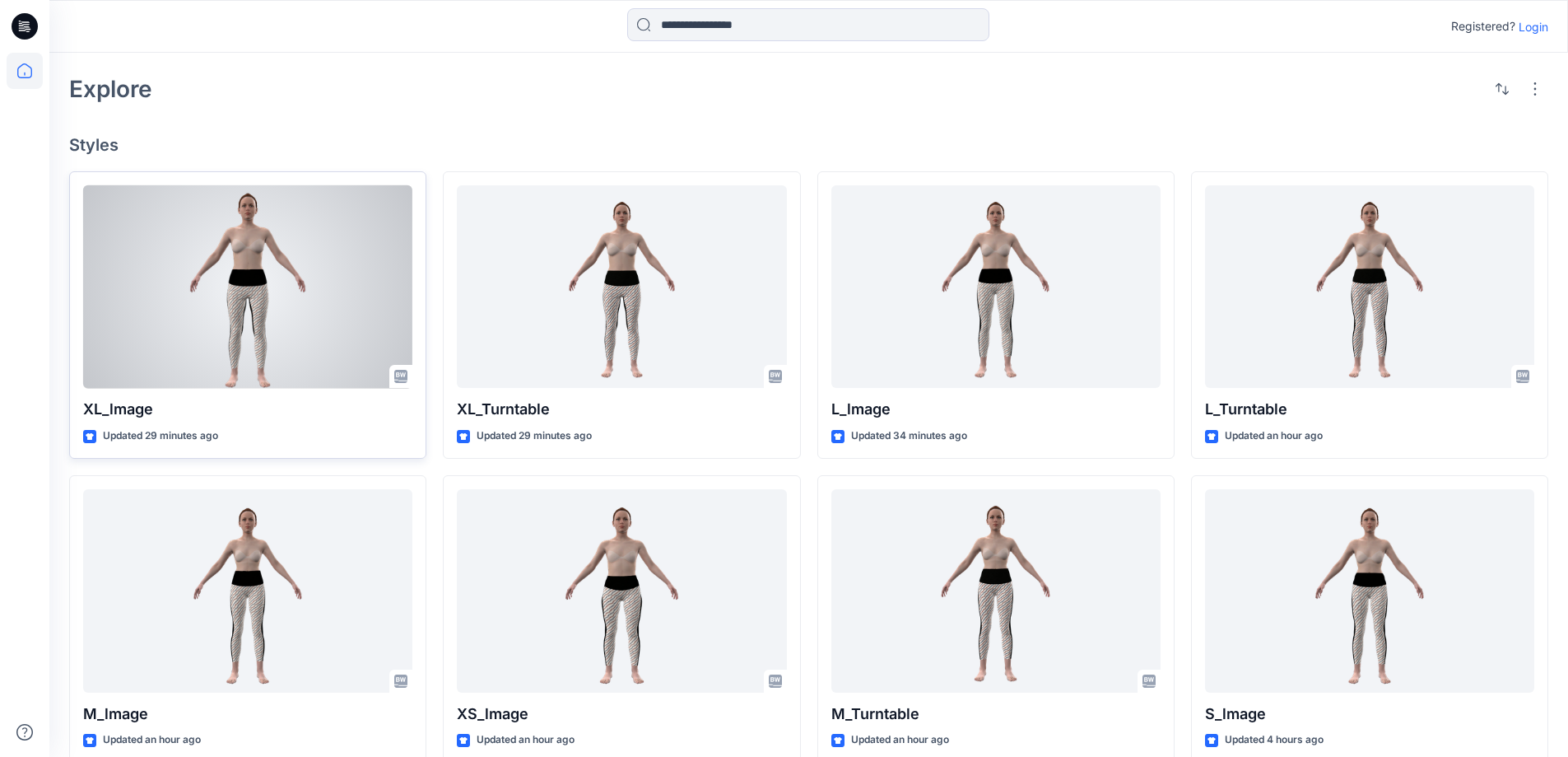
click at [288, 309] on div at bounding box center [248, 287] width 329 height 203
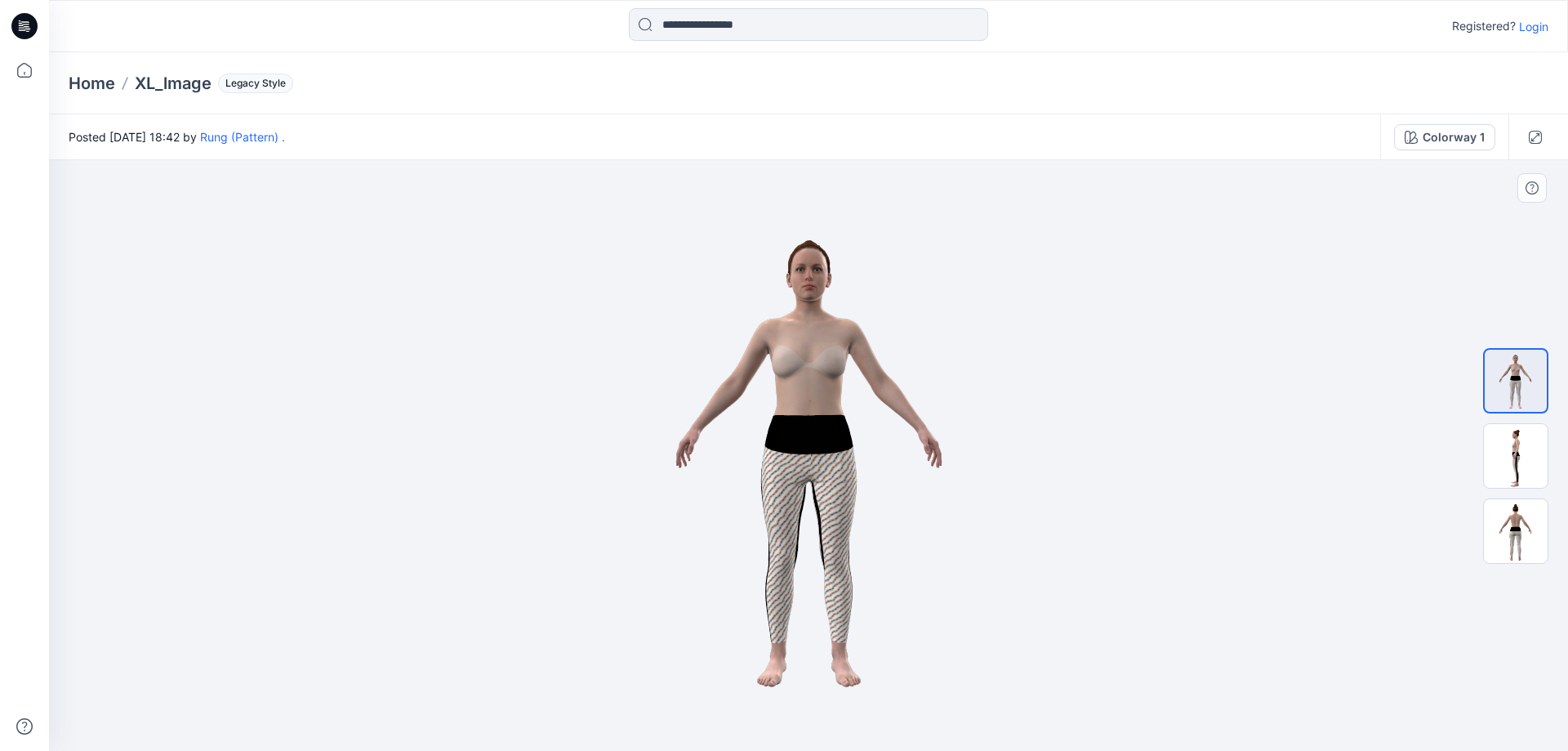
drag, startPoint x: 337, startPoint y: 370, endPoint x: 327, endPoint y: 385, distance: 18.0
click at [335, 372] on div at bounding box center [809, 455] width 1519 height 591
click at [260, 457] on div at bounding box center [809, 455] width 1519 height 591
click at [263, 303] on div at bounding box center [809, 455] width 1519 height 591
click at [184, 362] on div at bounding box center [809, 455] width 1519 height 591
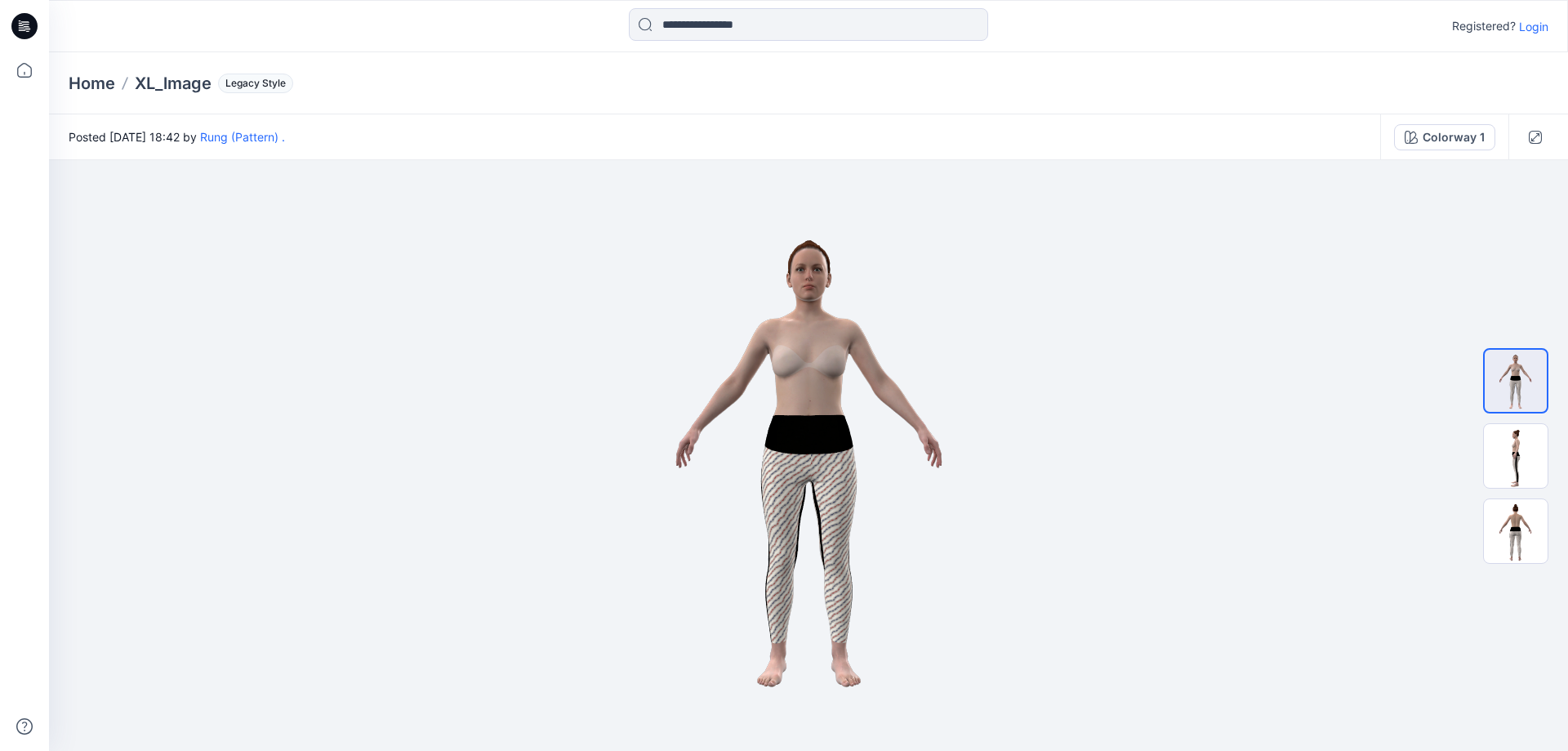
click at [265, 78] on span "Legacy Style" at bounding box center [255, 83] width 75 height 20
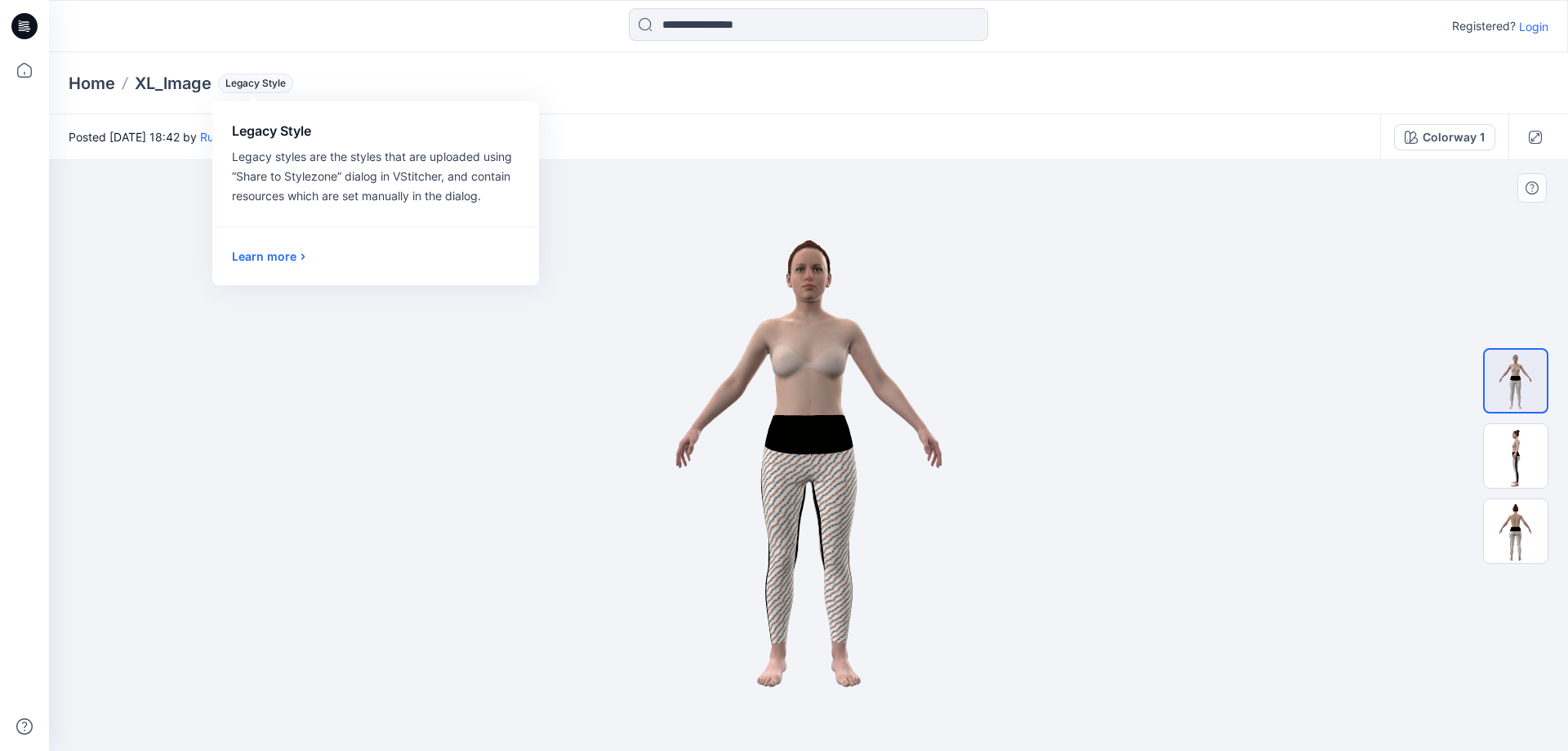
drag, startPoint x: 365, startPoint y: 447, endPoint x: 411, endPoint y: 429, distance: 49.4
click at [365, 445] on div at bounding box center [809, 455] width 1519 height 591
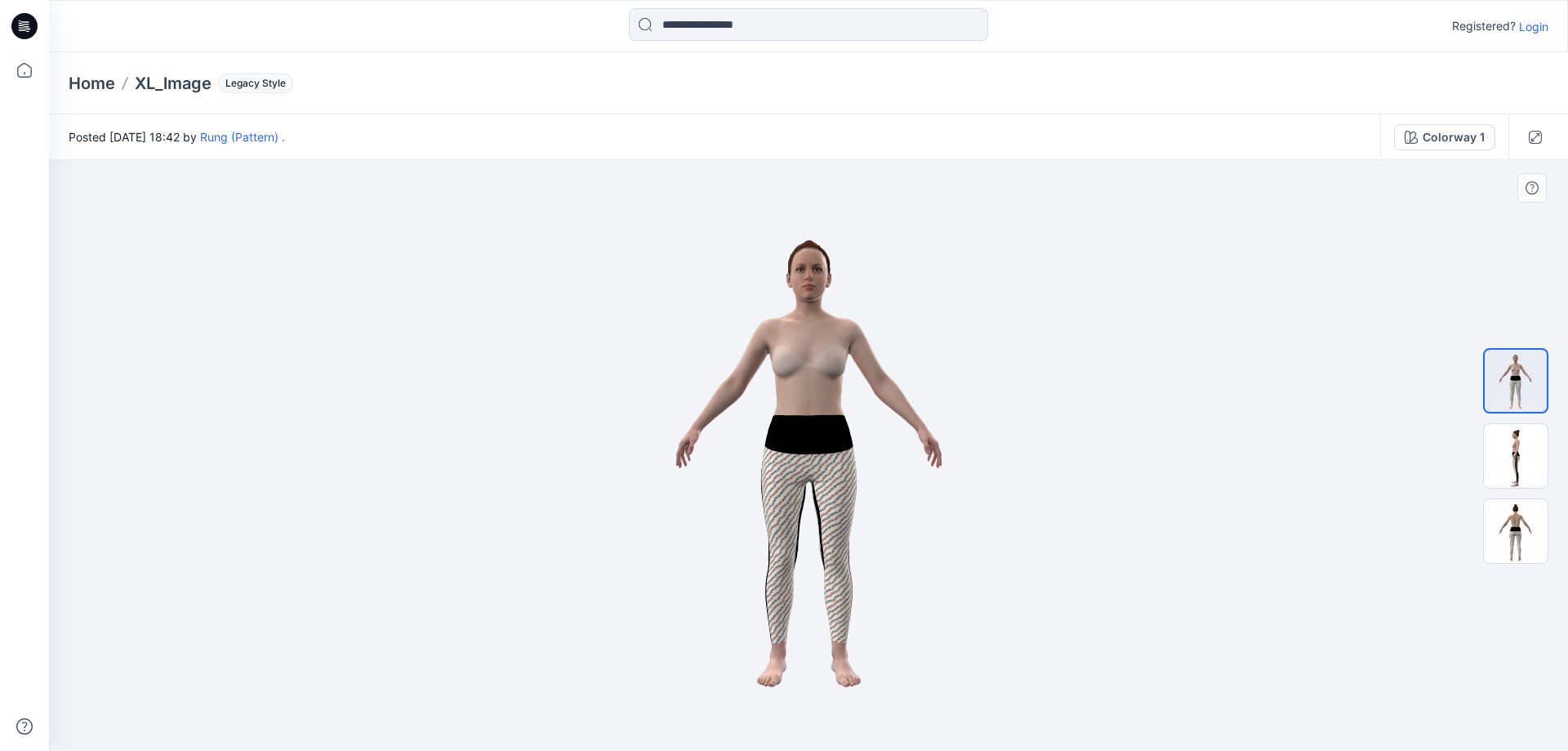
click at [1257, 465] on div at bounding box center [809, 455] width 1519 height 591
click at [1092, 570] on div at bounding box center [809, 455] width 1519 height 591
click at [1134, 529] on div at bounding box center [809, 455] width 1519 height 591
click at [1328, 369] on div at bounding box center [809, 455] width 1519 height 591
click at [441, 504] on div at bounding box center [809, 455] width 1519 height 591
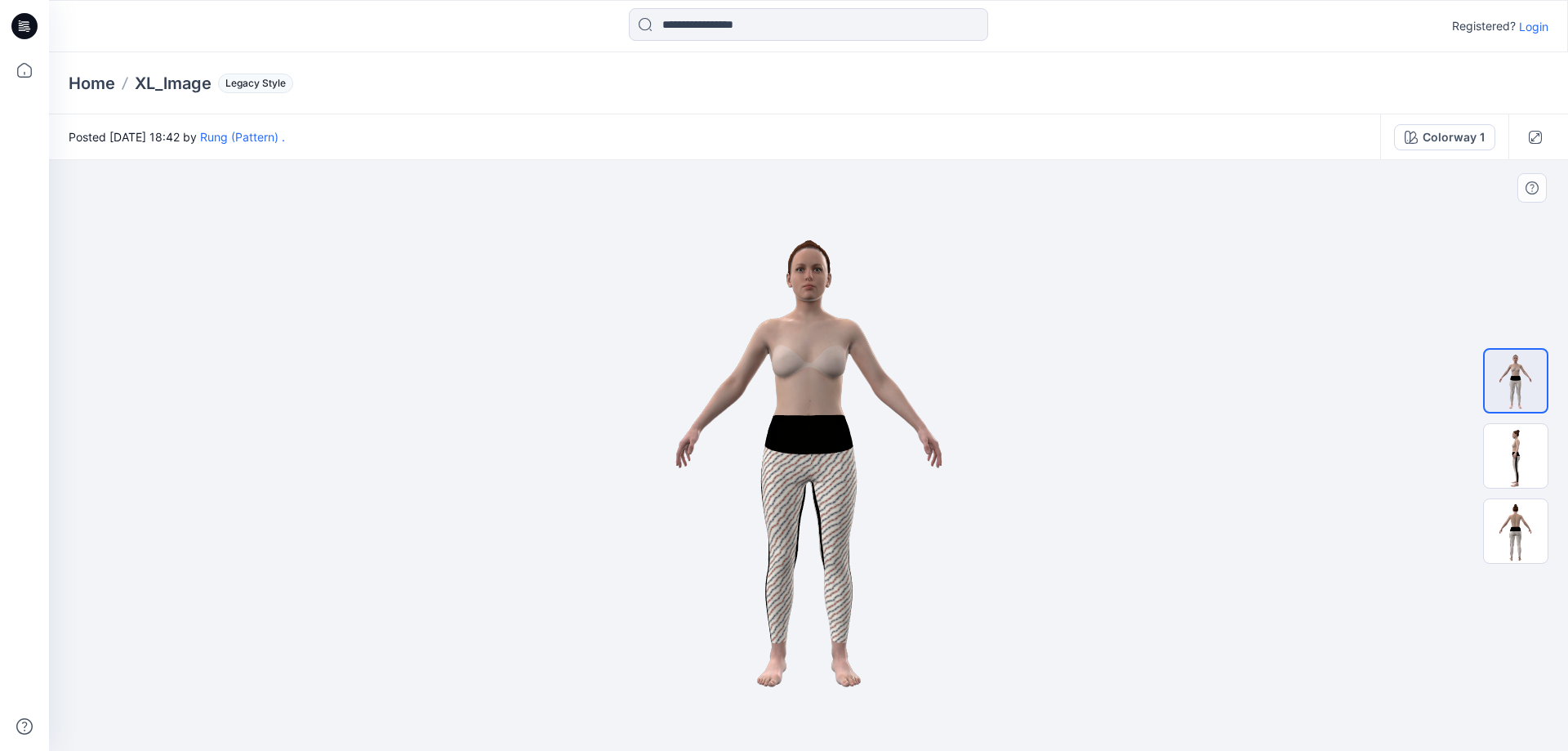
click at [1211, 418] on div at bounding box center [809, 455] width 1519 height 591
